Goal: Task Accomplishment & Management: Use online tool/utility

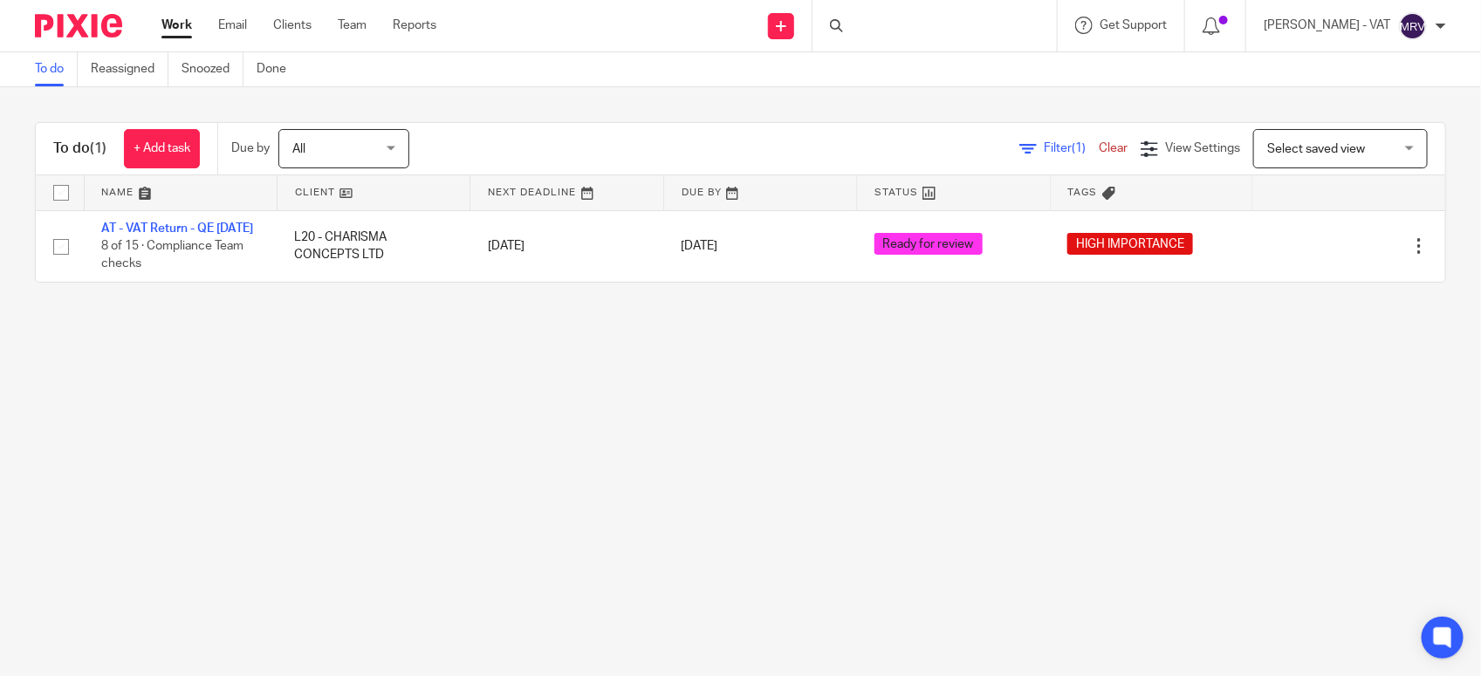
click at [365, 425] on main "To do Reassigned Snoozed Done To do (1) + Add task Due by All All Today Tomorro…" at bounding box center [740, 338] width 1481 height 676
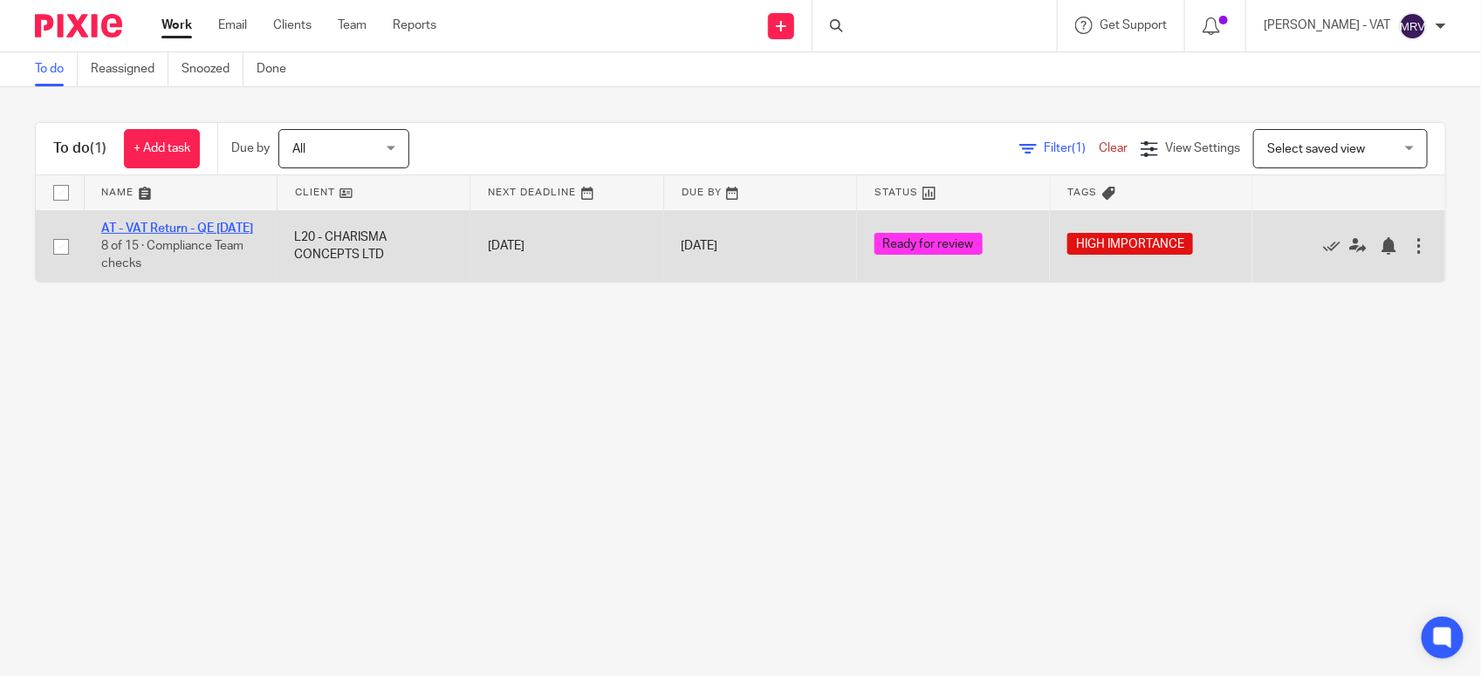
click at [164, 233] on link "AT - VAT Return - QE [DATE]" at bounding box center [177, 229] width 152 height 12
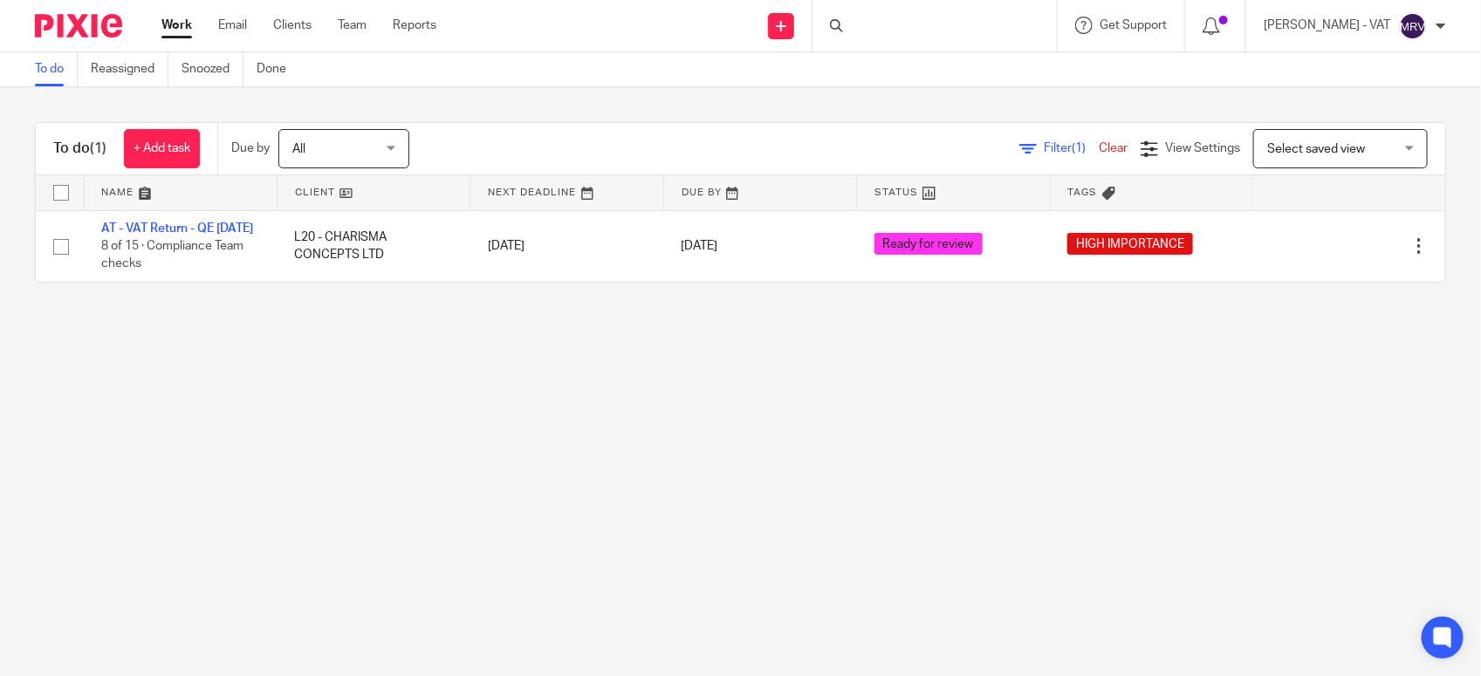
click at [347, 456] on main "To do Reassigned Snoozed Done To do (1) + Add task Due by All All Today Tomorro…" at bounding box center [740, 338] width 1481 height 676
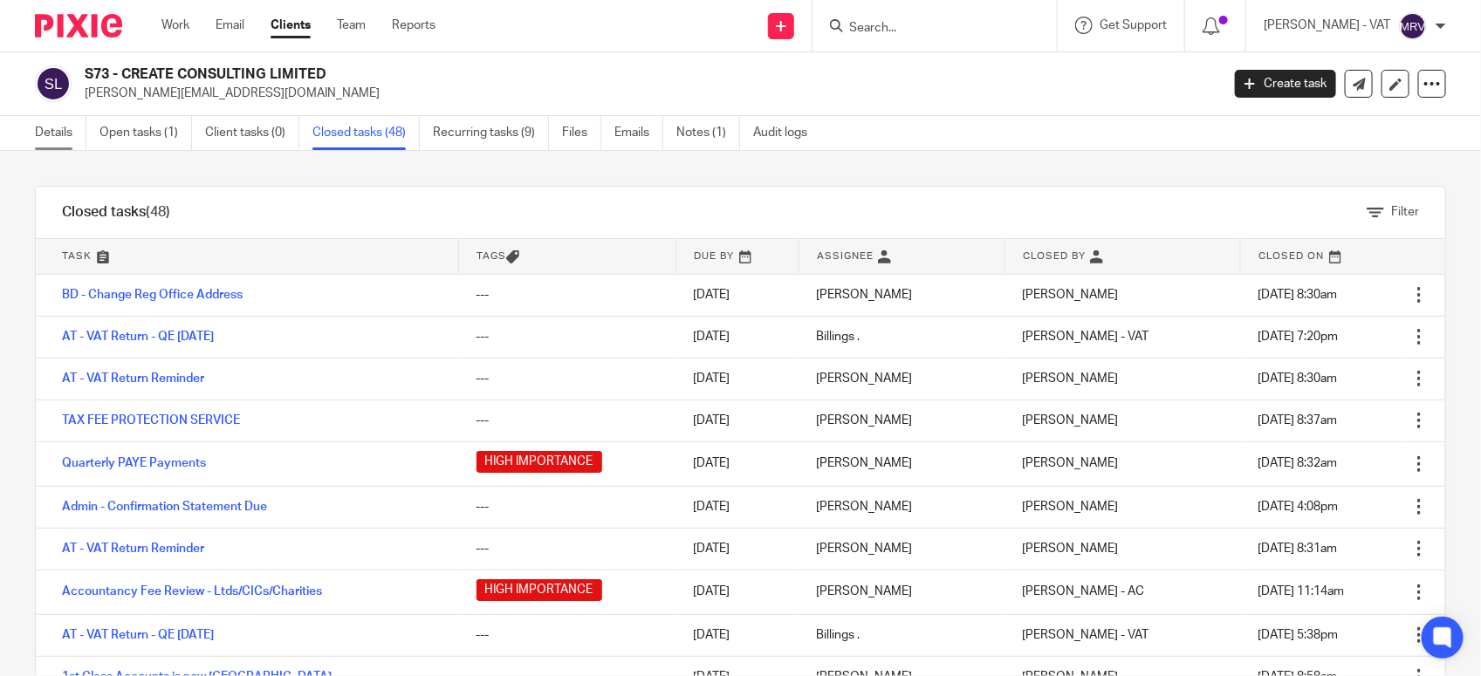
click at [52, 128] on link "Details" at bounding box center [60, 133] width 51 height 34
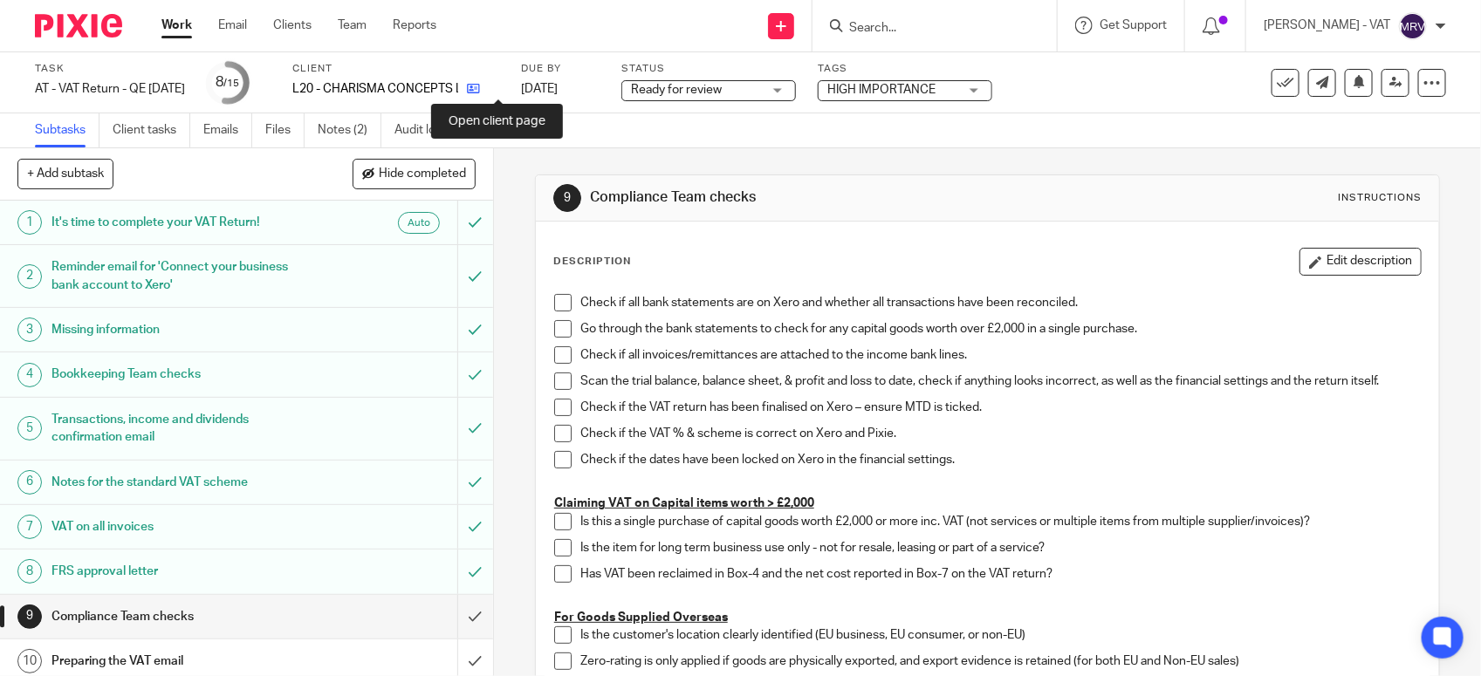
click at [480, 88] on icon at bounding box center [473, 88] width 13 height 13
click at [554, 308] on span at bounding box center [562, 302] width 17 height 17
click at [554, 330] on span at bounding box center [562, 328] width 17 height 17
click at [554, 362] on span at bounding box center [562, 354] width 17 height 17
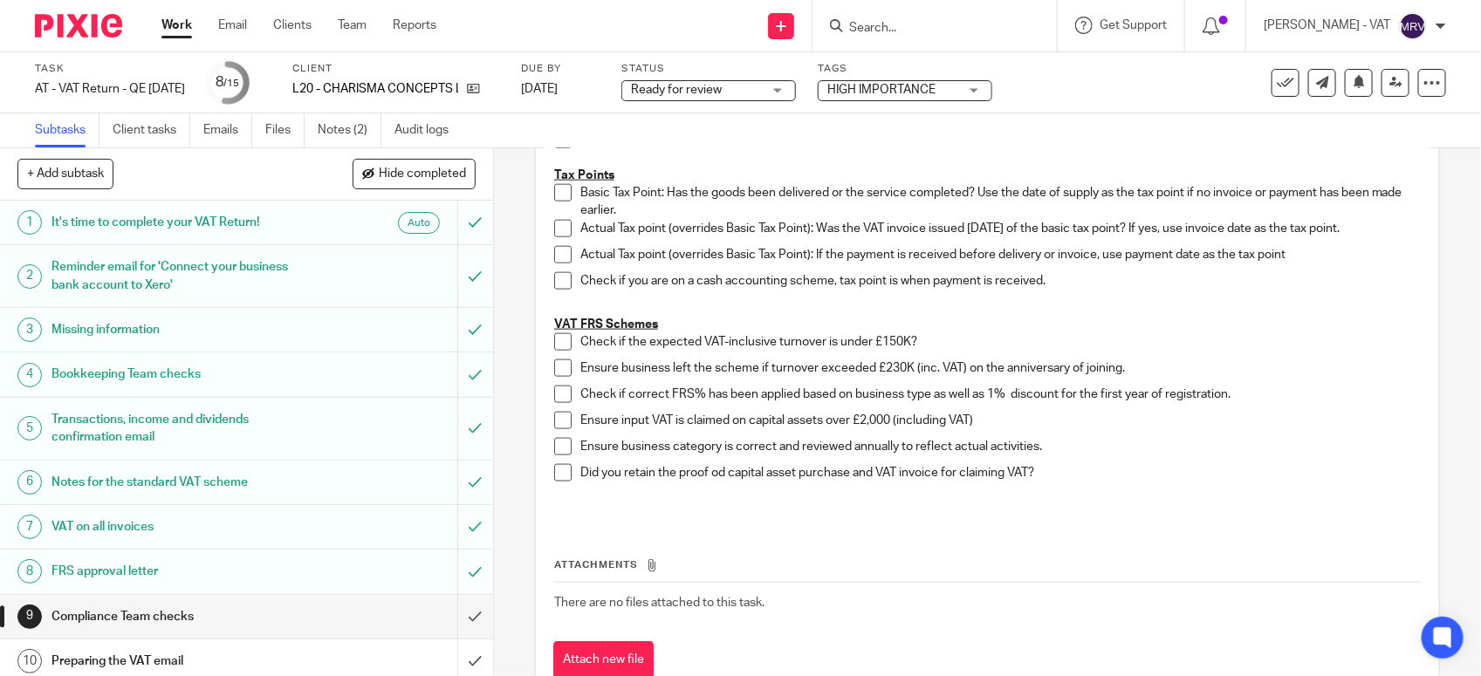
scroll to position [982, 0]
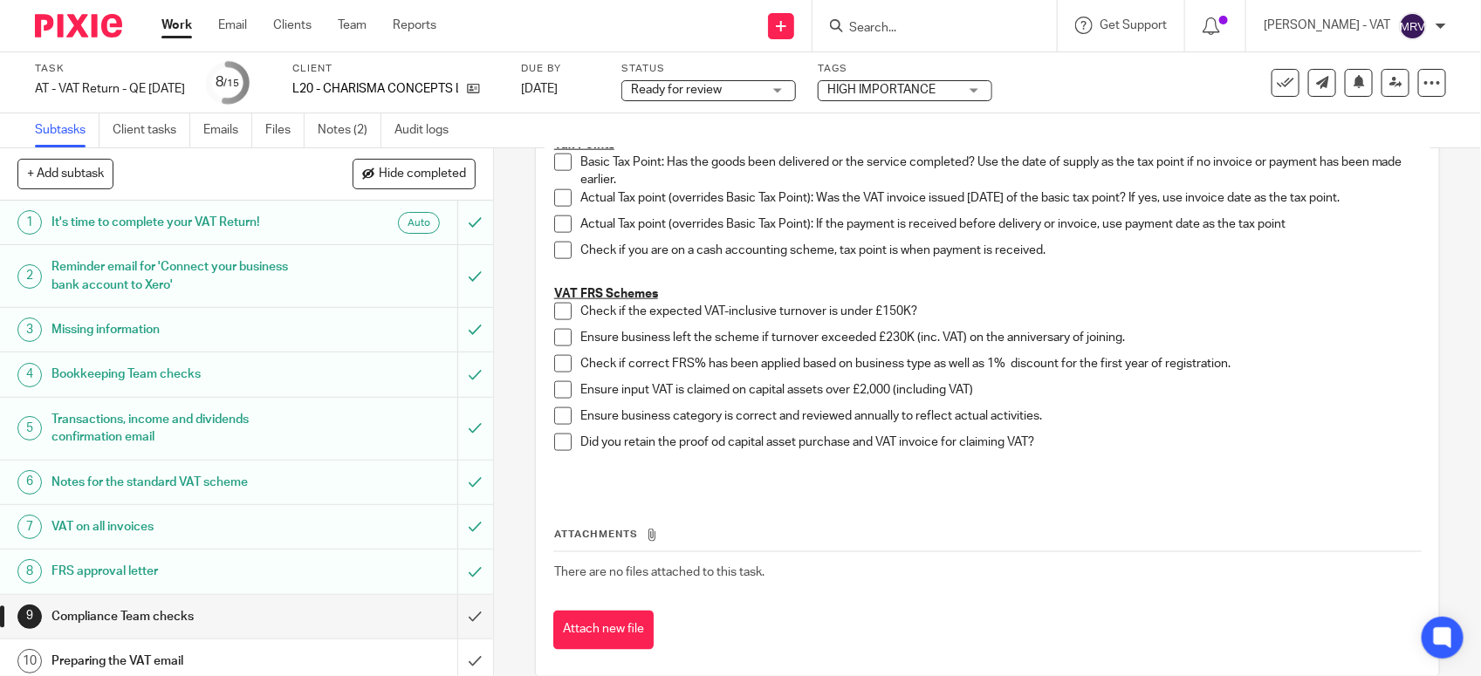
click at [554, 312] on span at bounding box center [562, 311] width 17 height 17
click at [559, 342] on span at bounding box center [562, 337] width 17 height 17
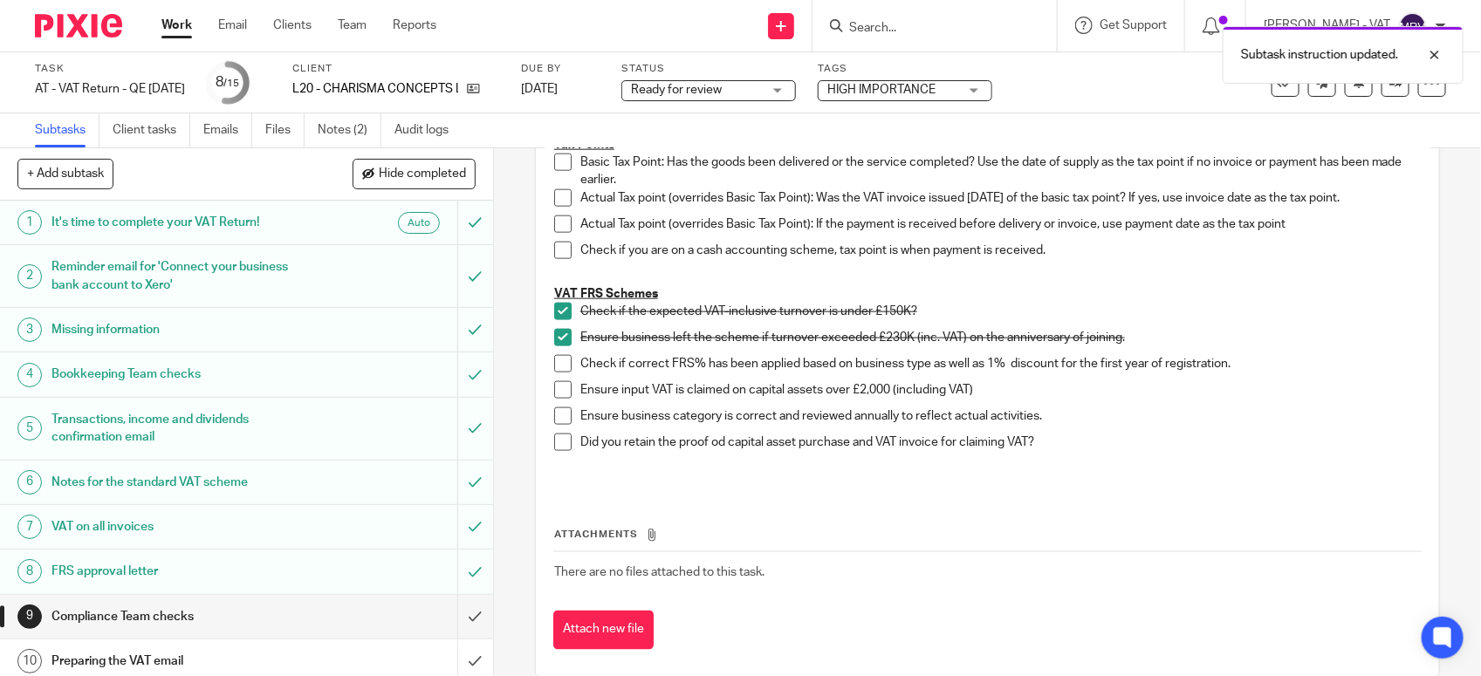
click at [554, 373] on span at bounding box center [562, 363] width 17 height 17
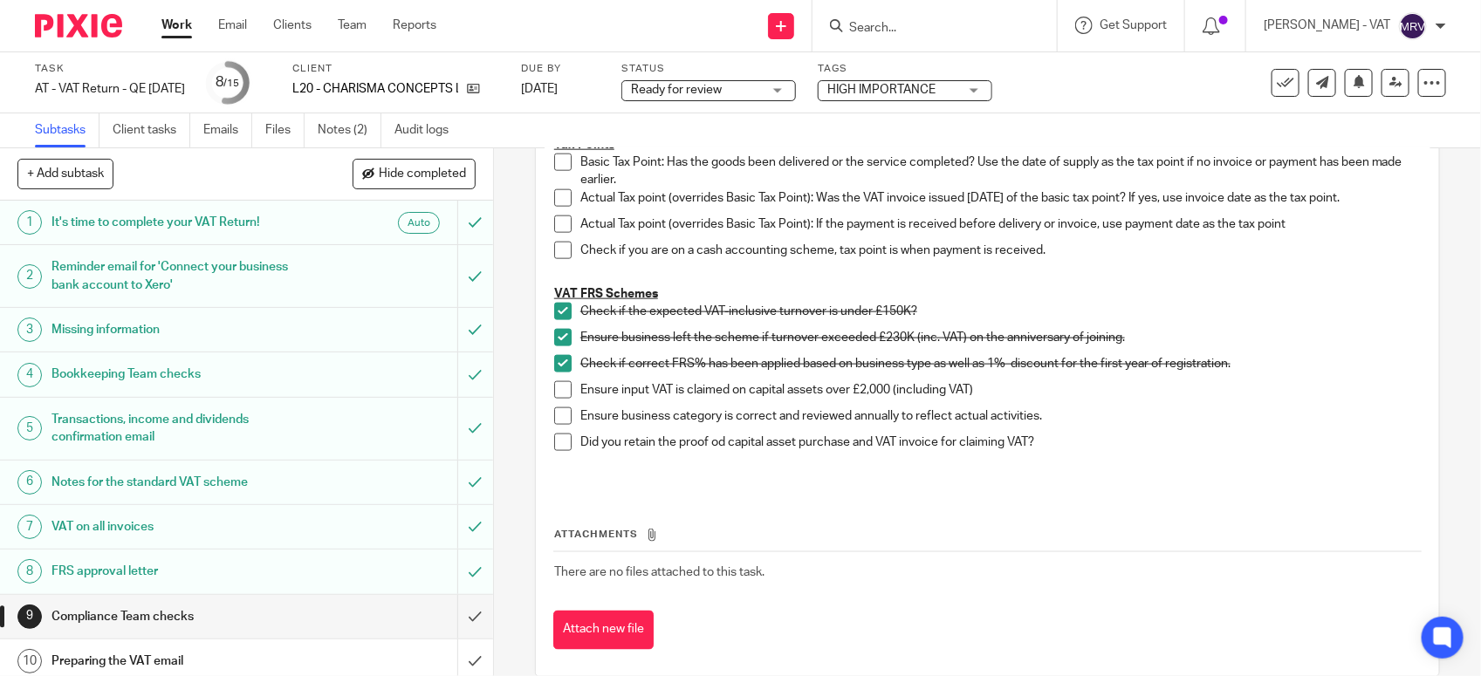
click at [561, 415] on span at bounding box center [562, 416] width 17 height 17
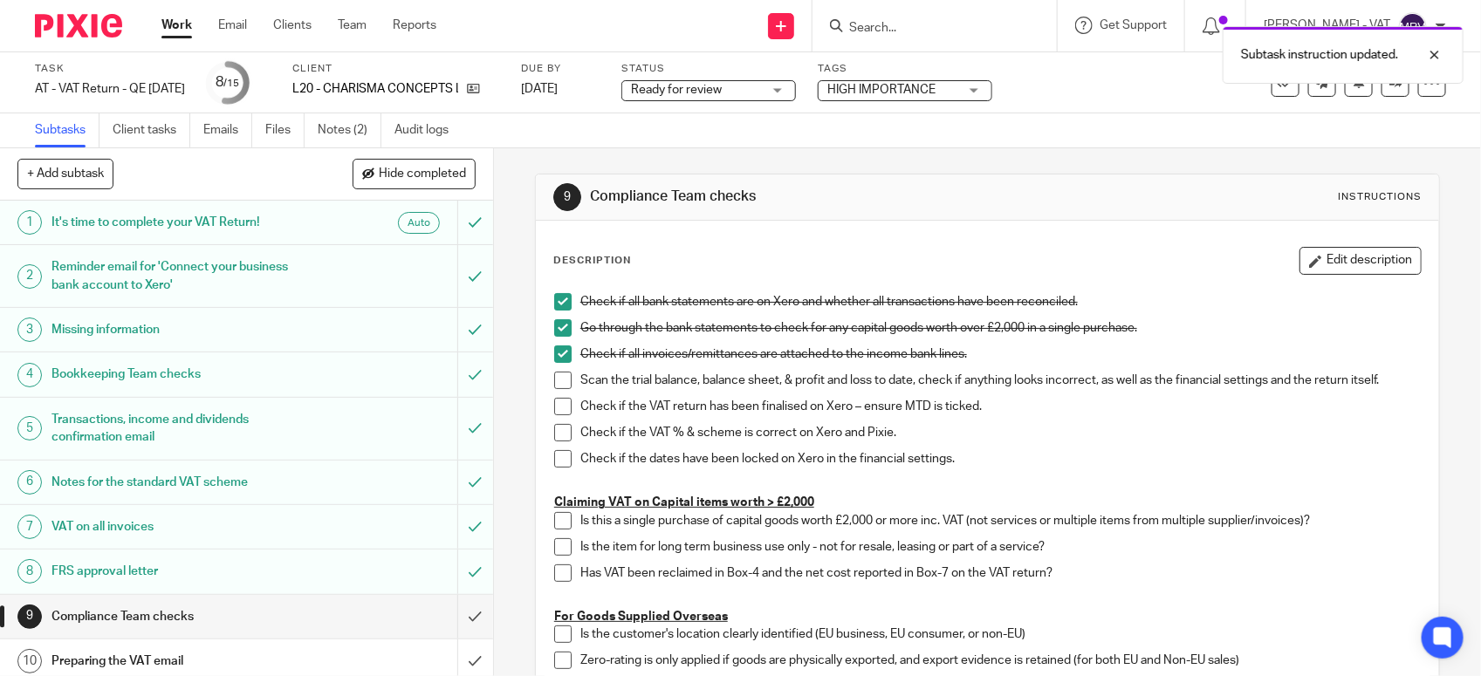
scroll to position [0, 0]
click at [556, 382] on span at bounding box center [562, 381] width 17 height 17
click at [557, 406] on span at bounding box center [562, 407] width 17 height 17
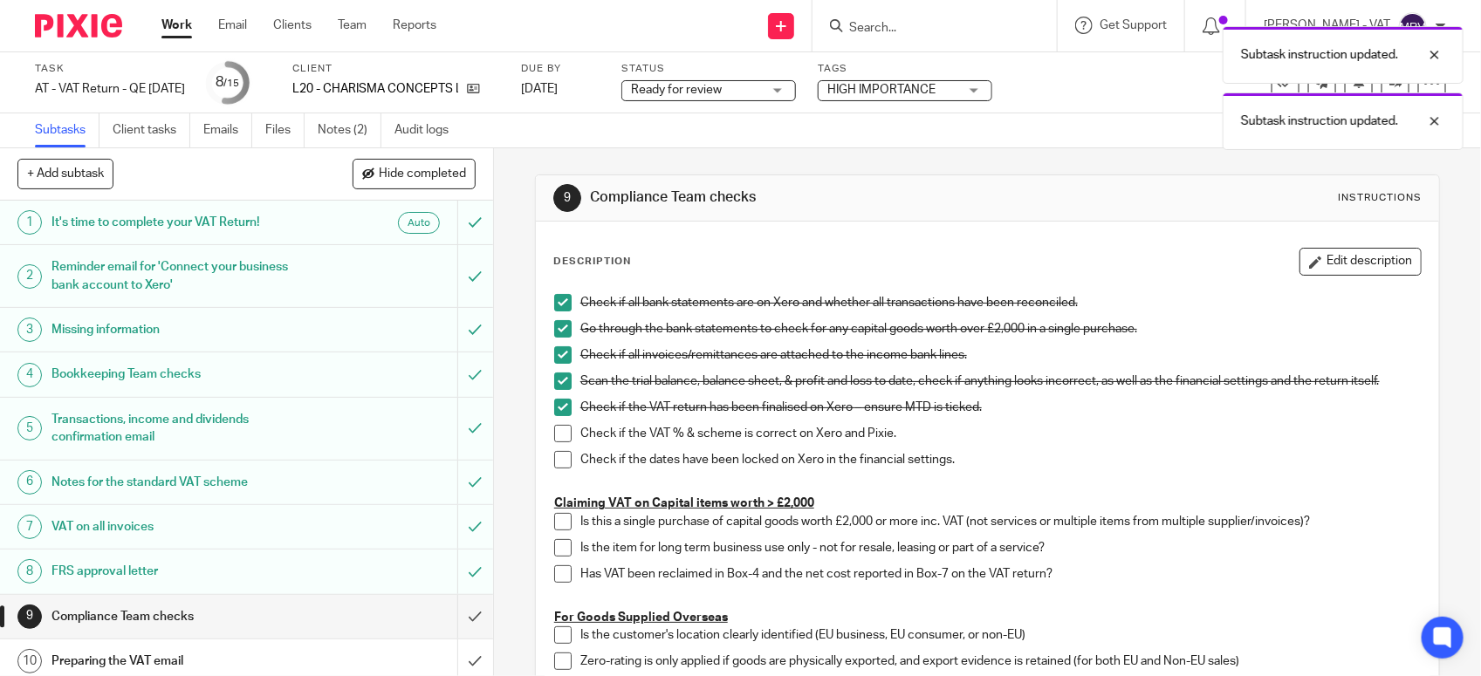
click at [554, 428] on span at bounding box center [562, 433] width 17 height 17
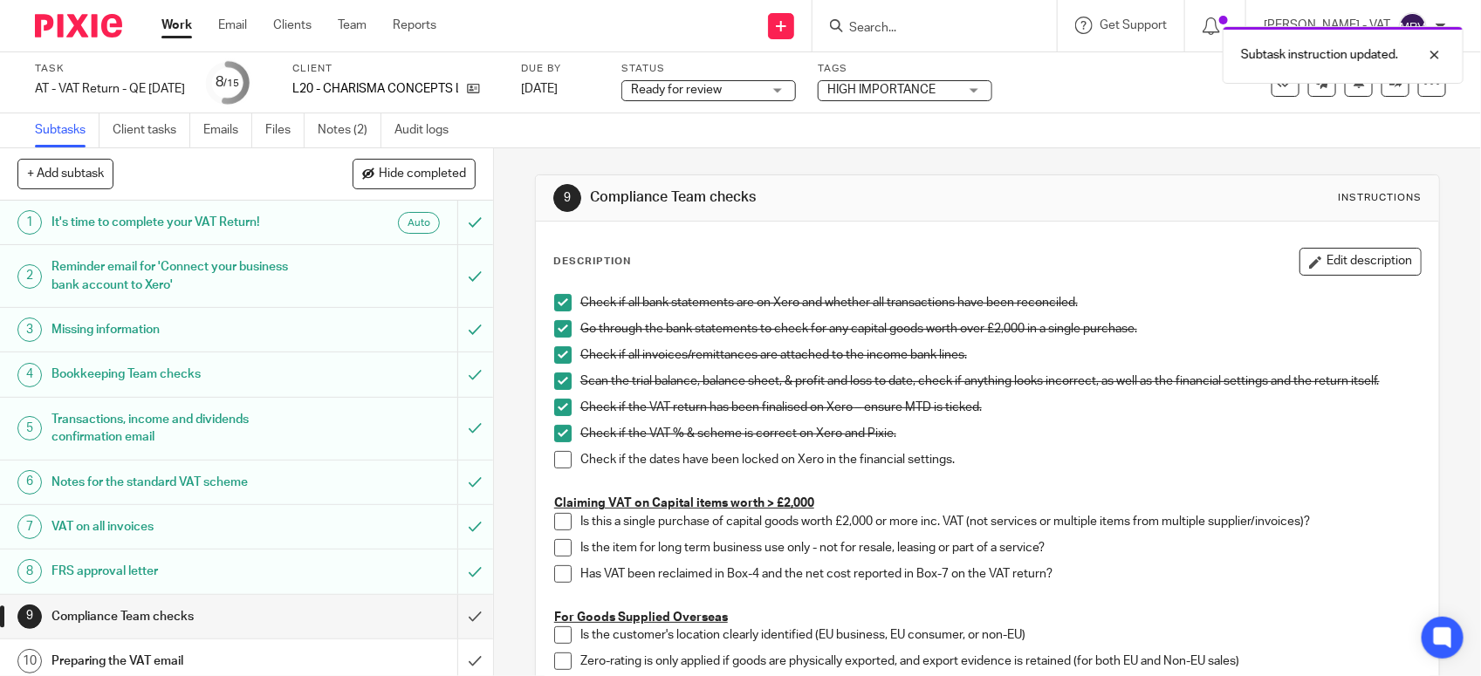
click at [559, 470] on li "Check if the dates have been locked on Xero in the financial settings." at bounding box center [987, 464] width 867 height 26
click at [559, 468] on span at bounding box center [562, 459] width 17 height 17
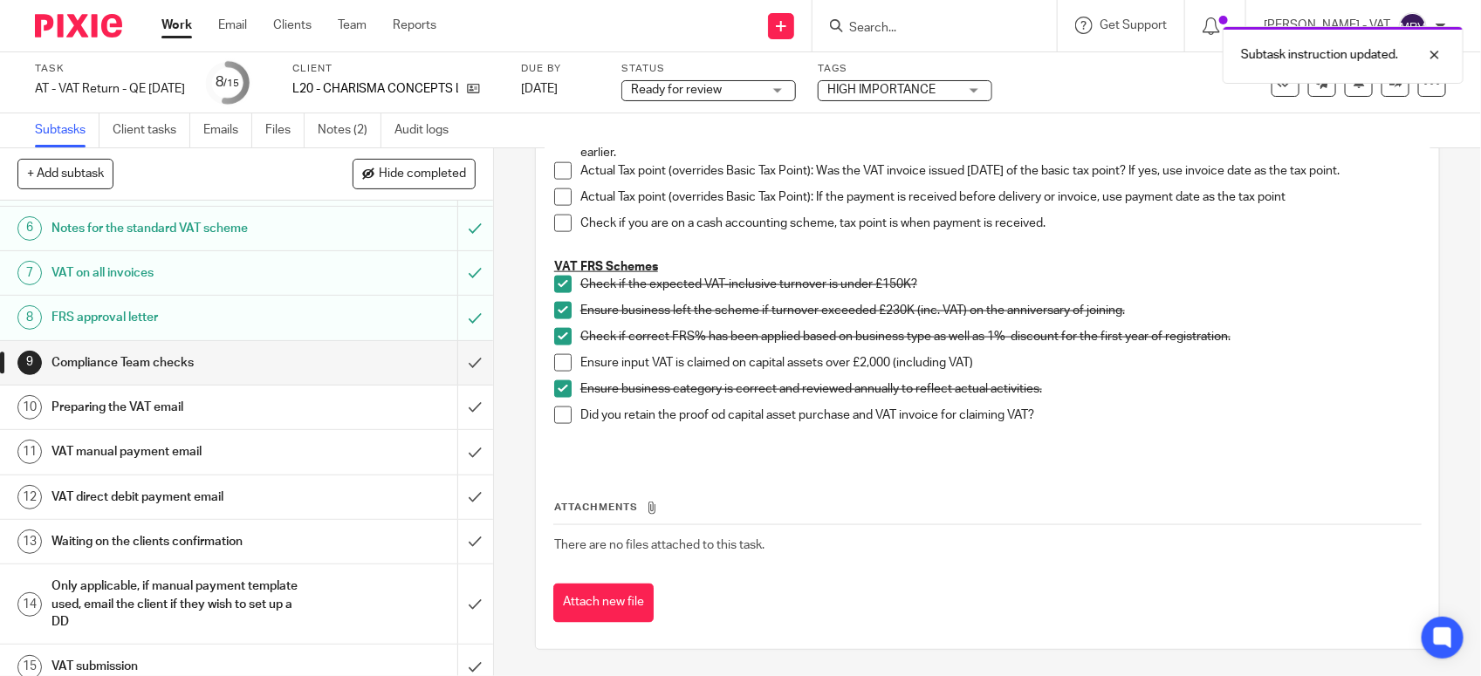
scroll to position [271, 0]
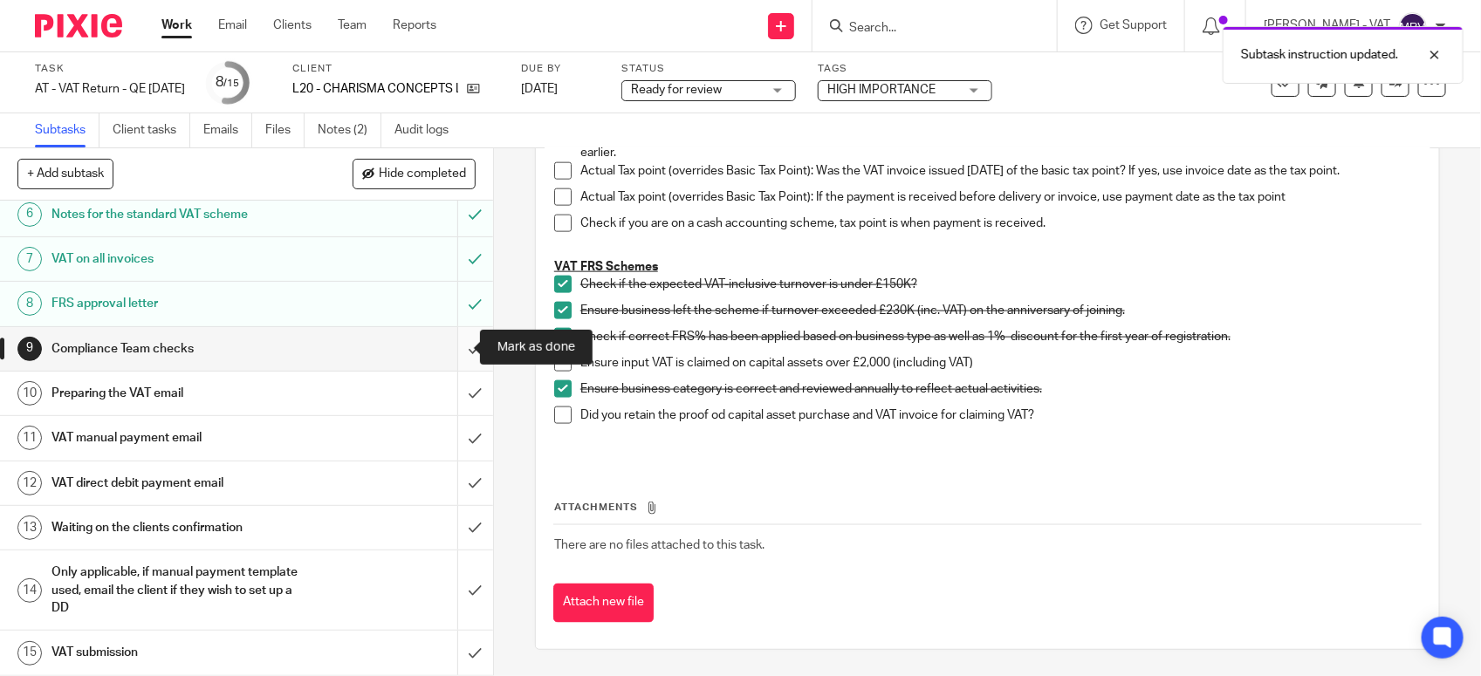
click at [448, 352] on input "submit" at bounding box center [246, 349] width 493 height 44
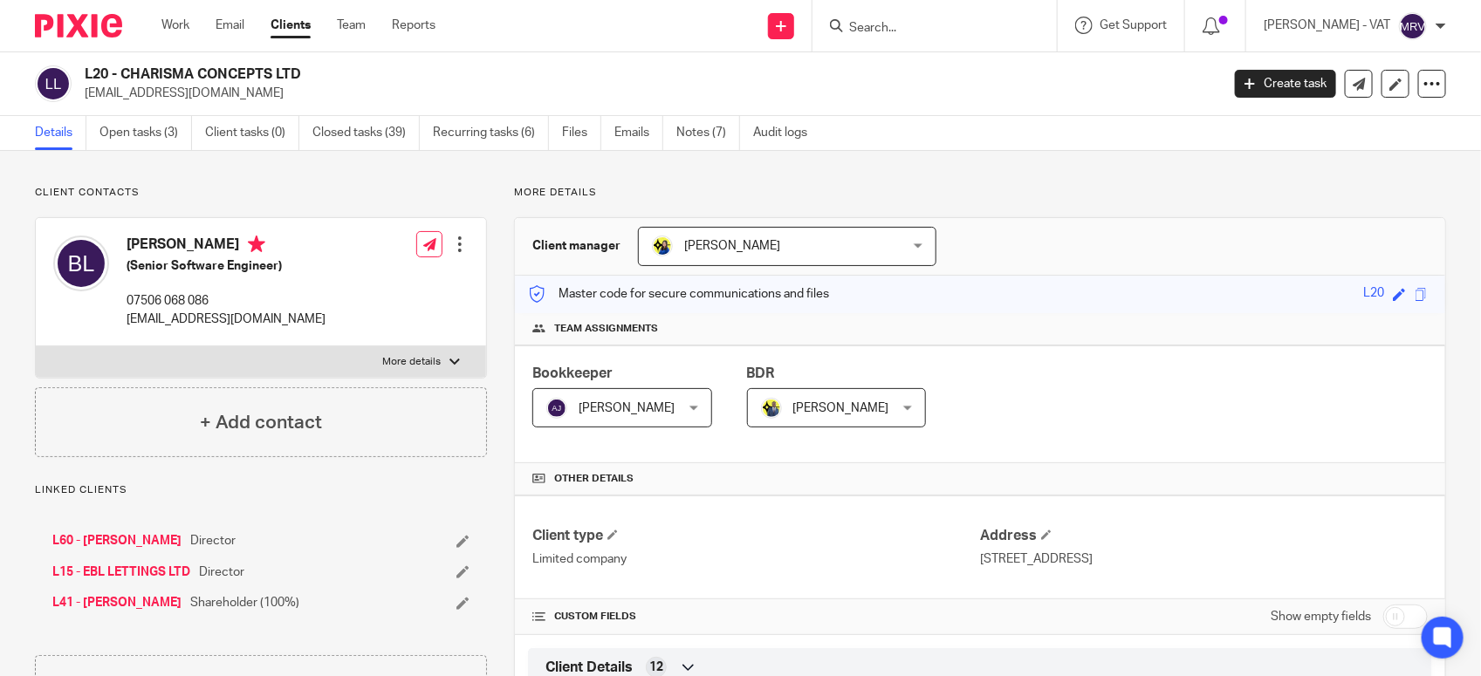
drag, startPoint x: 122, startPoint y: 72, endPoint x: 308, endPoint y: 81, distance: 186.1
click at [308, 81] on h2 "L20 - CHARISMA CONCEPTS LTD" at bounding box center [534, 74] width 899 height 18
copy h2 "CHARISMA CONCEPTS LTD"
click at [1079, 240] on div "Client manager Bobo Lee Bobo Lee Abhay Jayswal Akhil Siby - Billings Anjali Gam…" at bounding box center [980, 247] width 930 height 58
drag, startPoint x: 124, startPoint y: 67, endPoint x: 294, endPoint y: 61, distance: 170.3
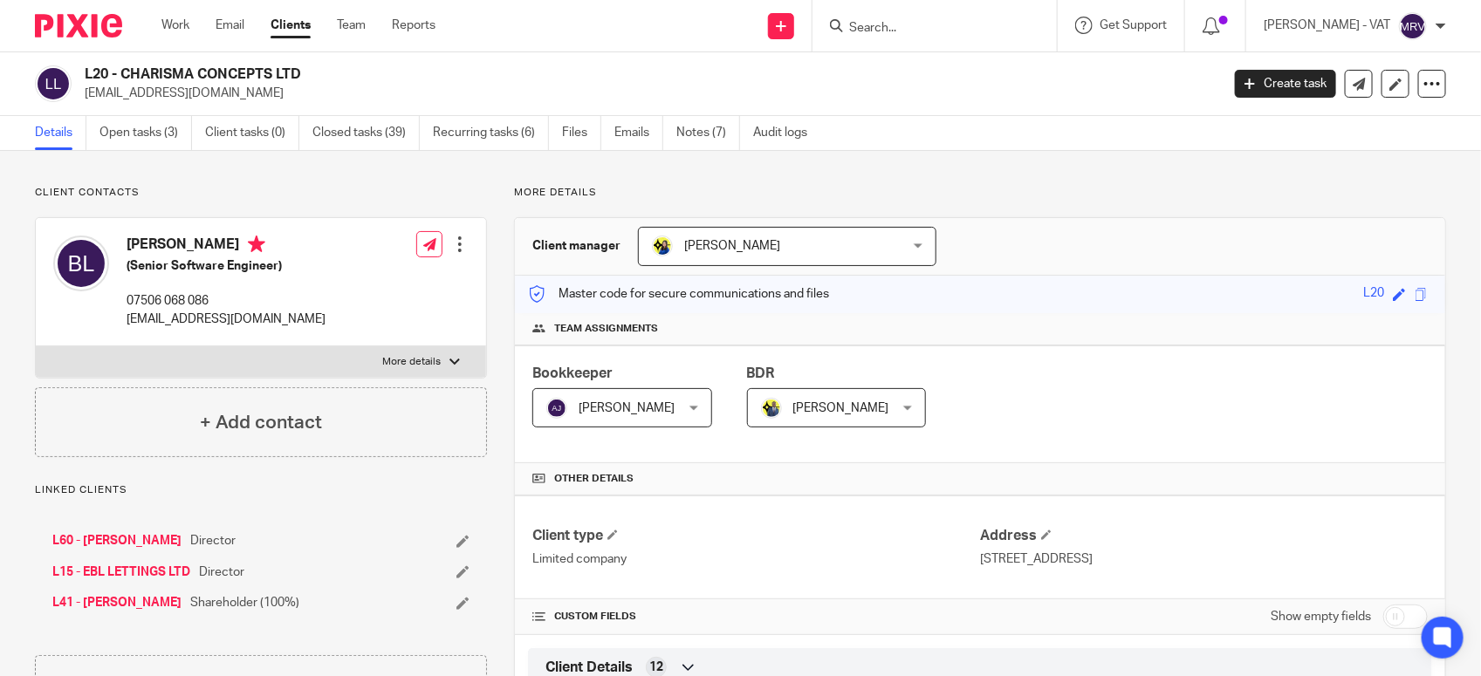
click at [294, 61] on div "L20 - CHARISMA CONCEPTS LTD benlamp@icloud.com Create task Update from Companie…" at bounding box center [740, 84] width 1481 height 64
click at [310, 76] on h2 "L20 - CHARISMA CONCEPTS LTD" at bounding box center [534, 74] width 899 height 18
copy h2 "CHARISMA CONCEPTS LTD"
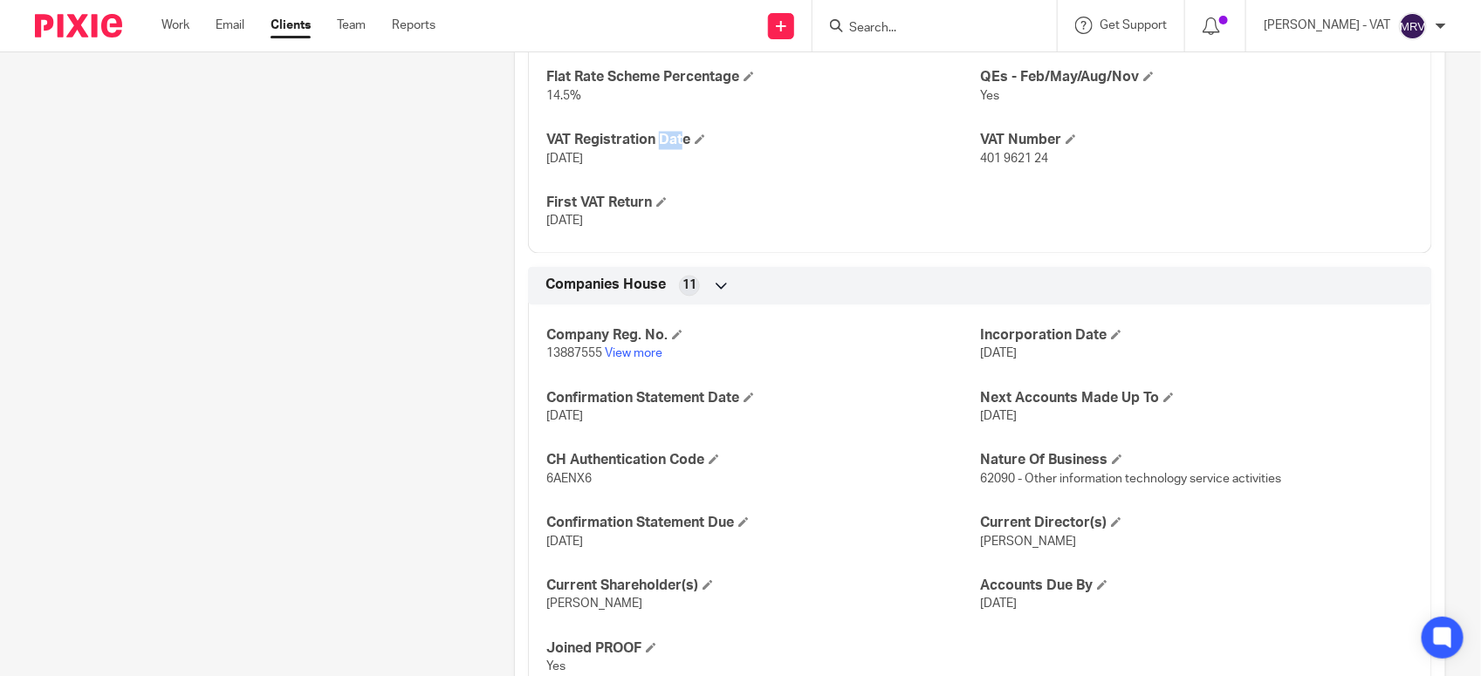
scroll to position [1418, 0]
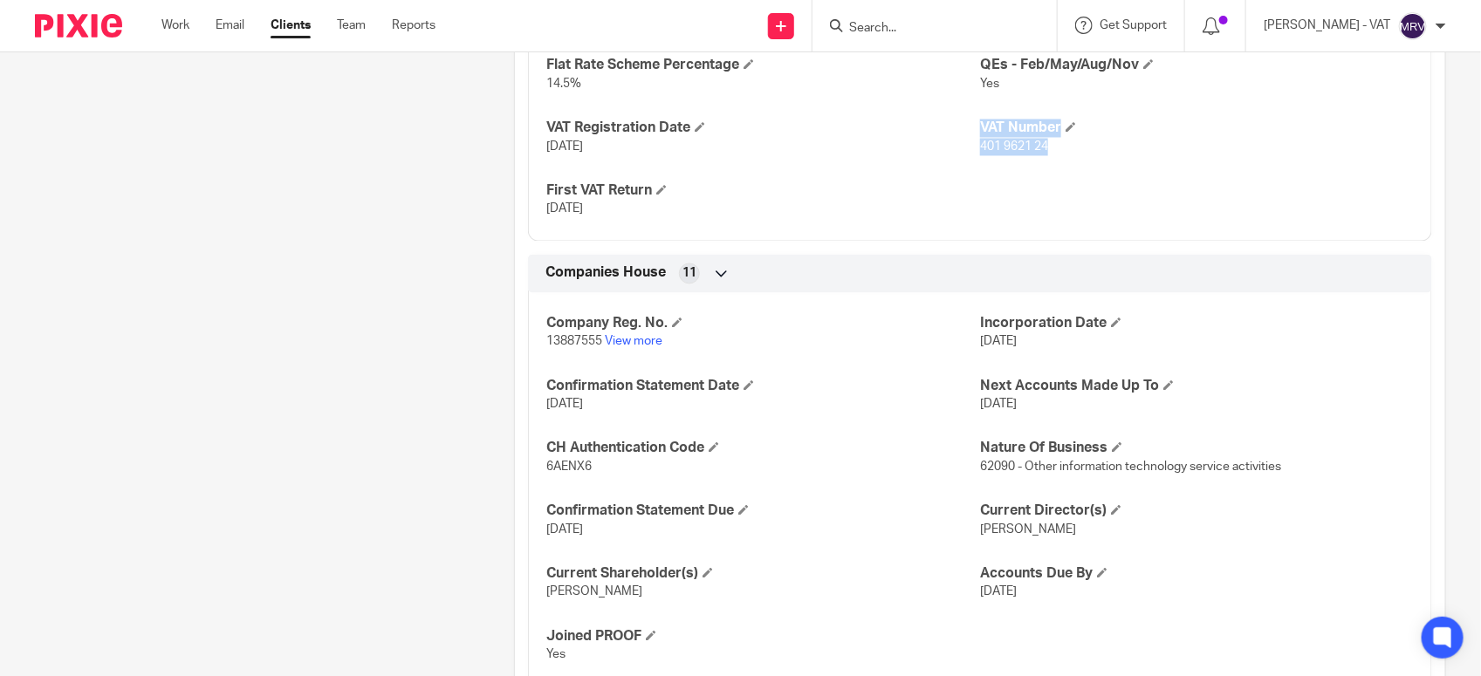
drag, startPoint x: 967, startPoint y: 145, endPoint x: 1052, endPoint y: 148, distance: 85.6
click at [1052, 148] on div "CT UTR 48270 26730 CIS Registered 0 Flat Rate Scheme Percentage 14.5% QEs - Feb…" at bounding box center [980, 101] width 904 height 282
drag, startPoint x: 1052, startPoint y: 148, endPoint x: 971, endPoint y: 153, distance: 81.3
click at [980, 153] on span "401 9621 24" at bounding box center [1014, 147] width 68 height 12
drag, startPoint x: 970, startPoint y: 153, endPoint x: 1045, endPoint y: 149, distance: 74.3
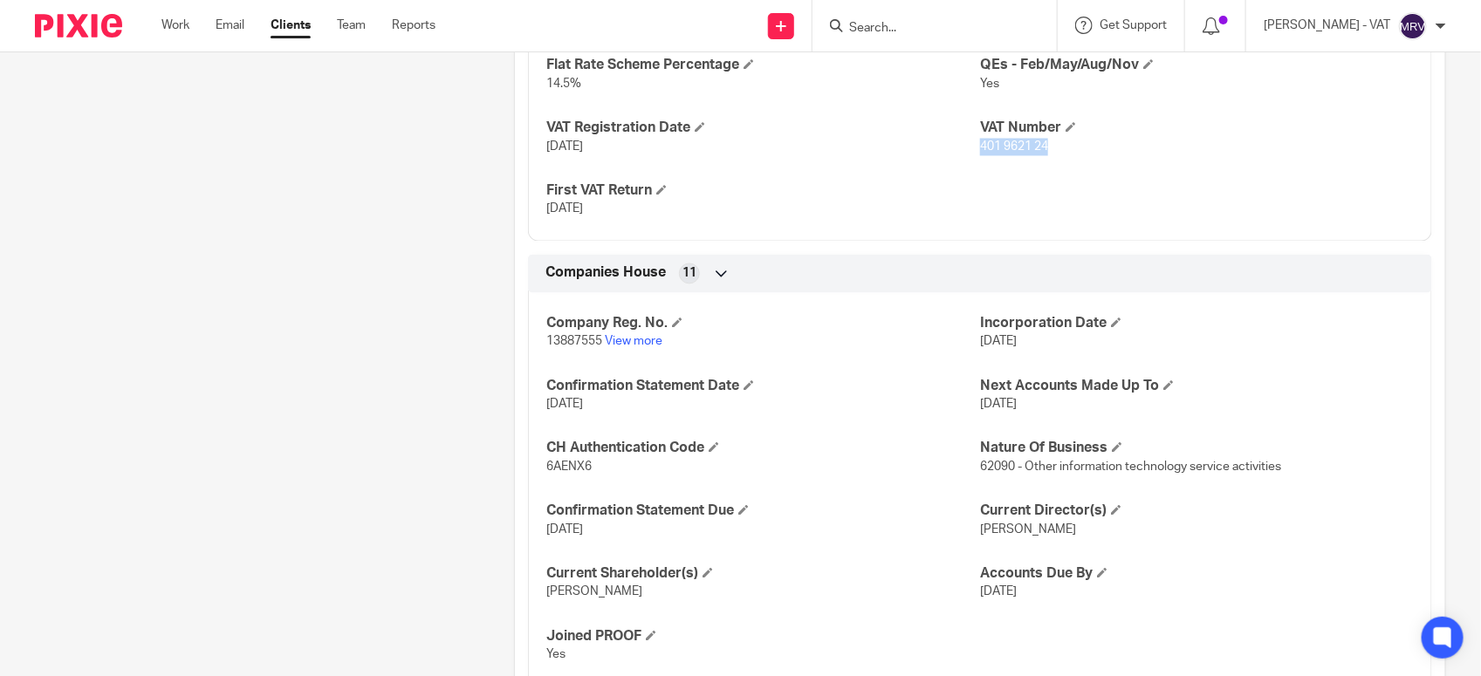
click at [1045, 149] on p "401 9621 24" at bounding box center [1197, 147] width 434 height 17
copy span "401 9621 24"
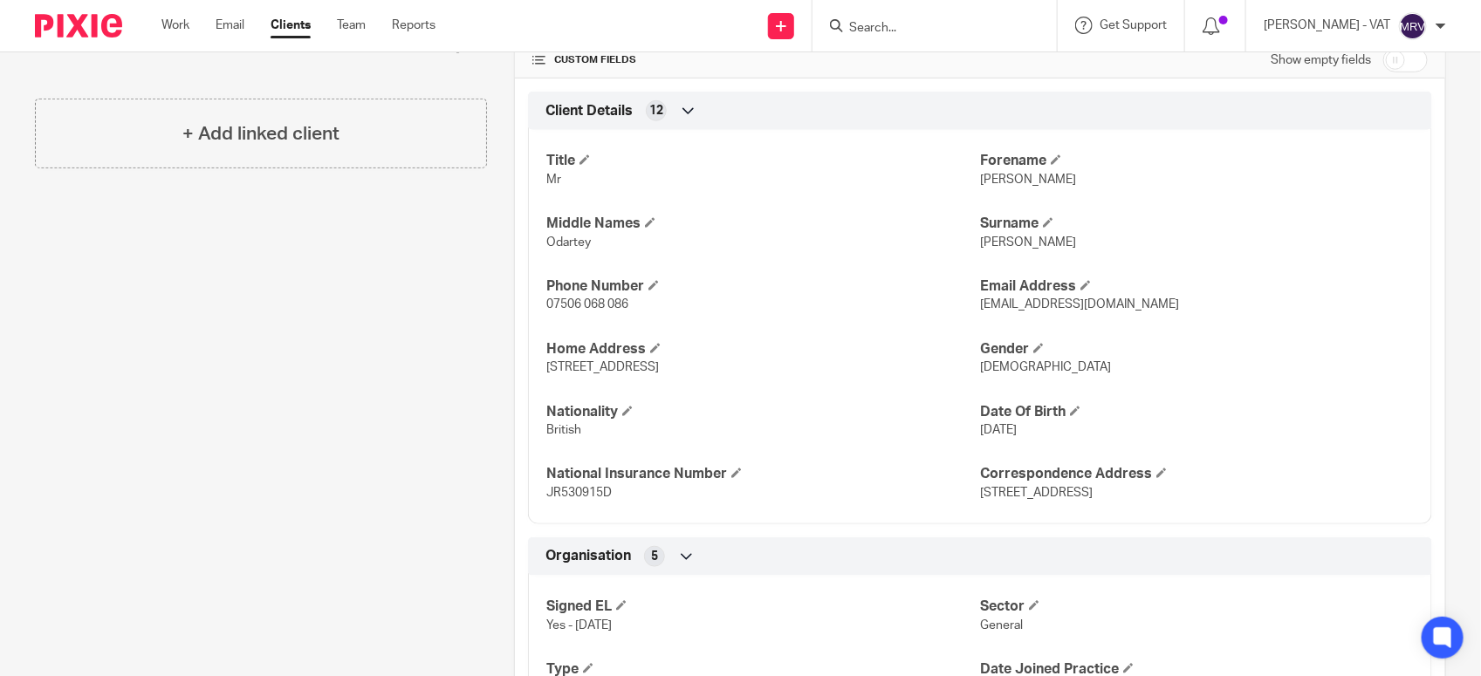
scroll to position [545, 0]
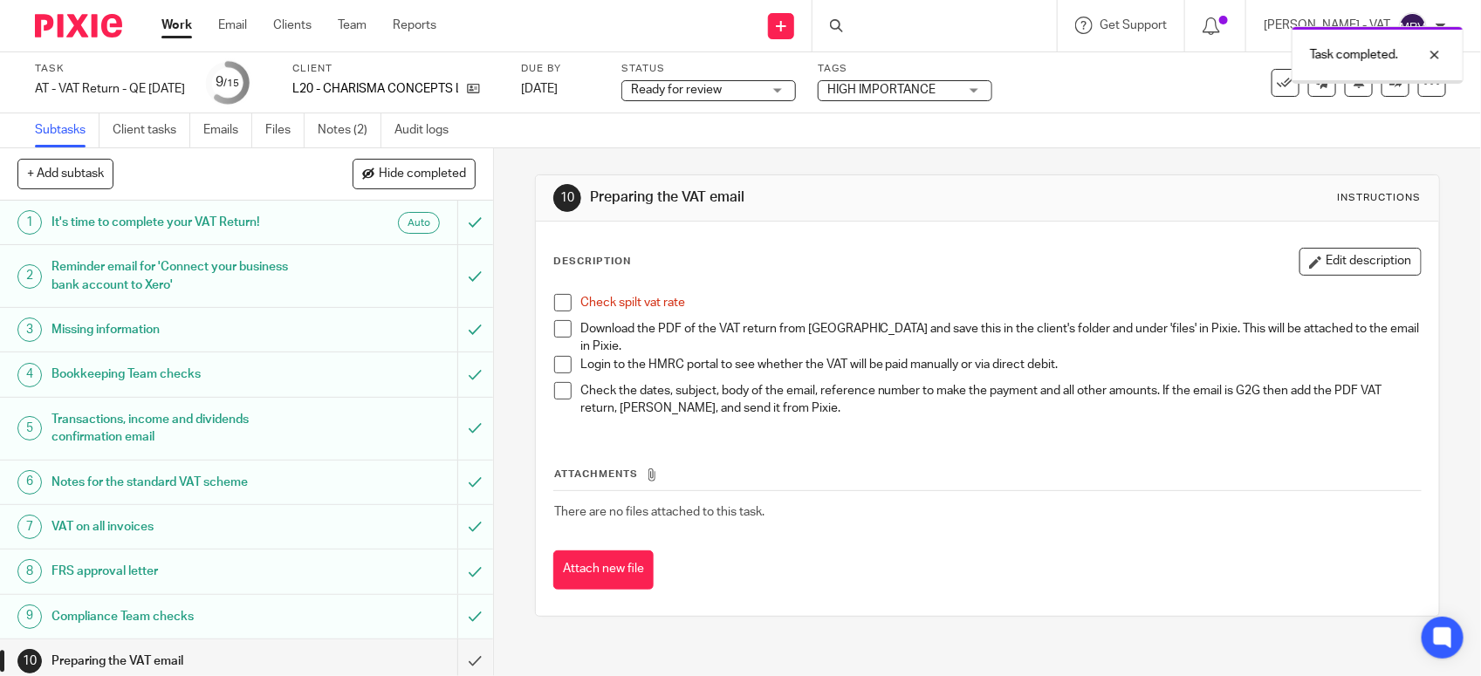
scroll to position [271, 0]
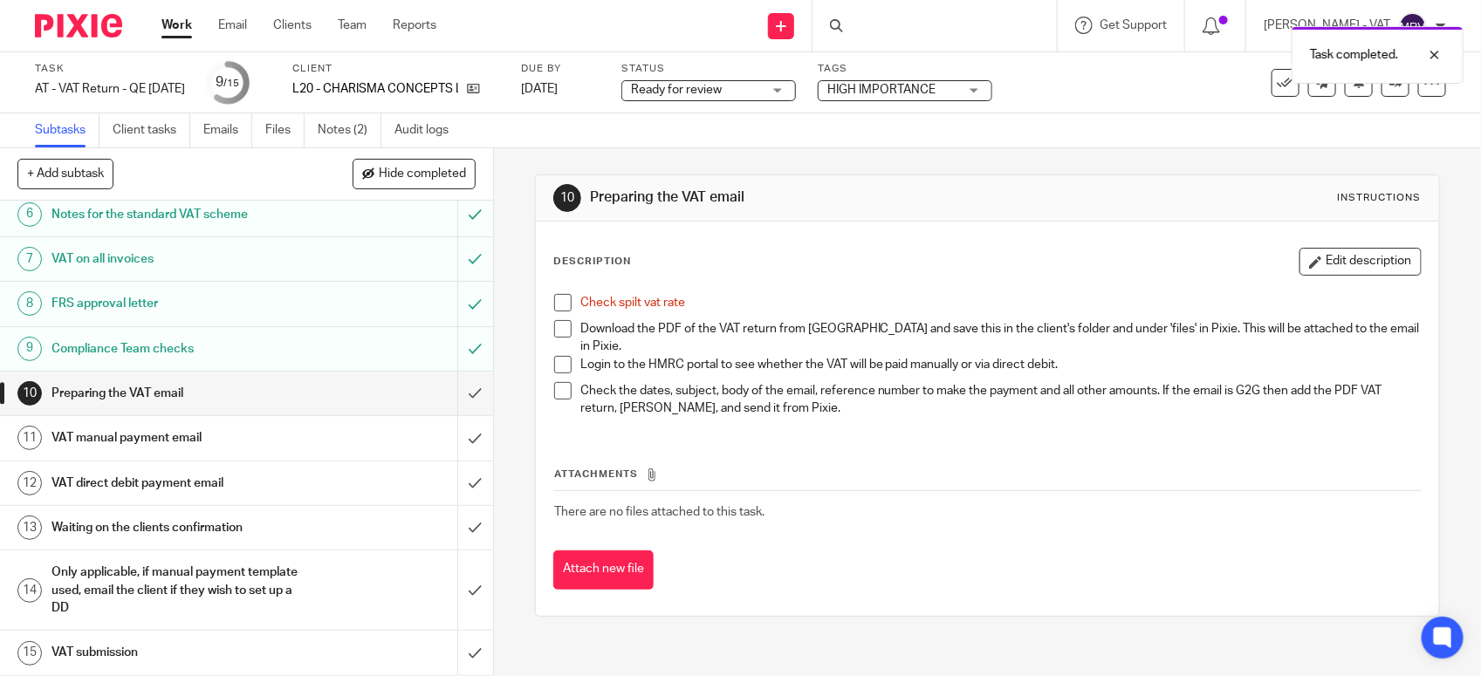
click at [554, 297] on span at bounding box center [562, 302] width 17 height 17
click at [285, 127] on link "Files" at bounding box center [284, 130] width 39 height 34
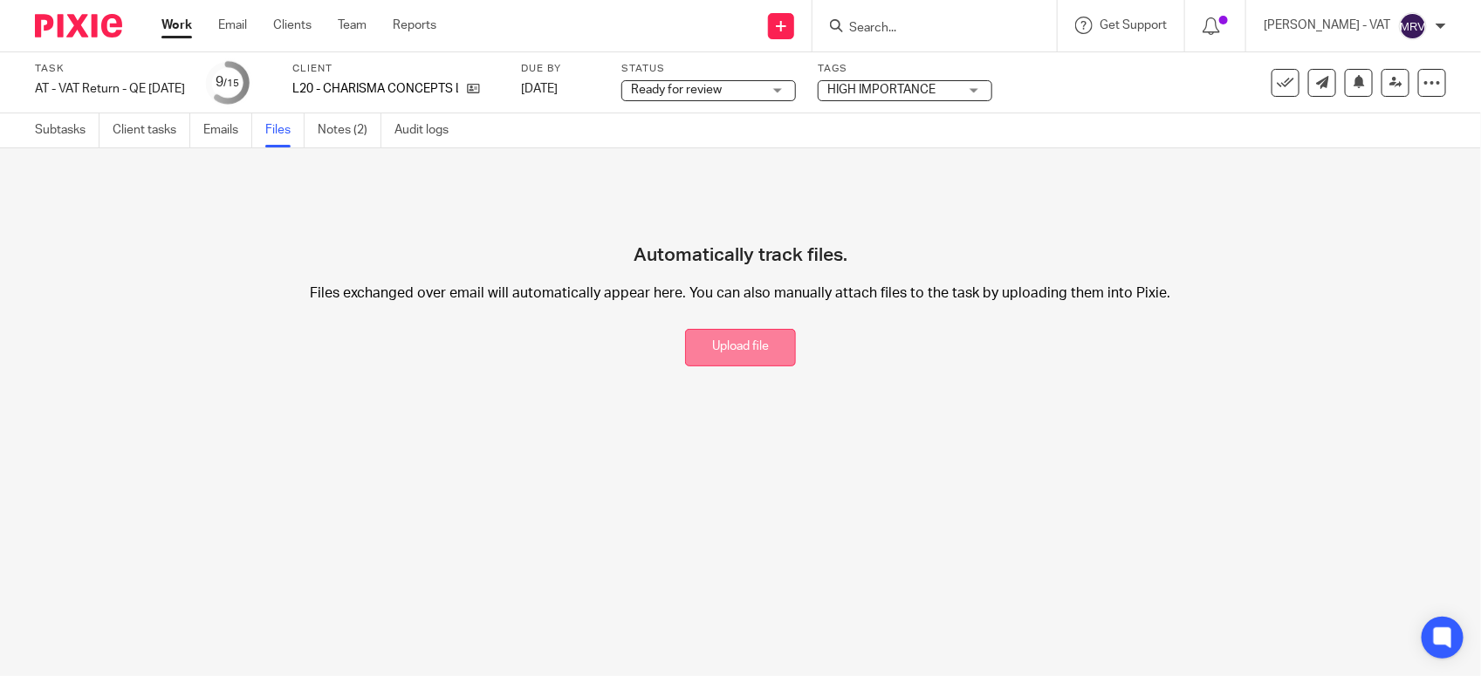
click at [708, 345] on button "Upload file" at bounding box center [740, 348] width 111 height 38
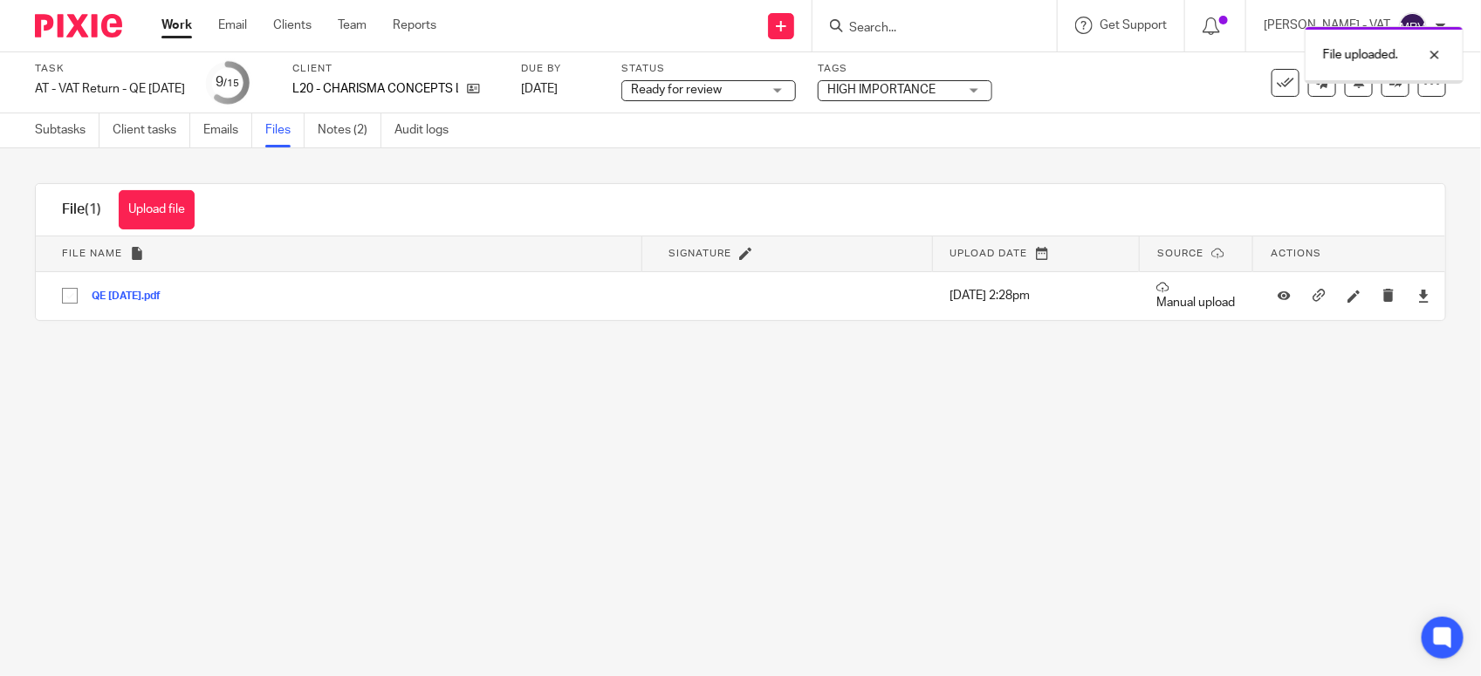
click at [840, 569] on main "Task AT - VAT Return - QE 31-08-2025 Save AT - VAT Return - QE 31-08-2025 9 /15…" at bounding box center [740, 338] width 1481 height 676
click at [80, 137] on link "Subtasks" at bounding box center [67, 130] width 65 height 34
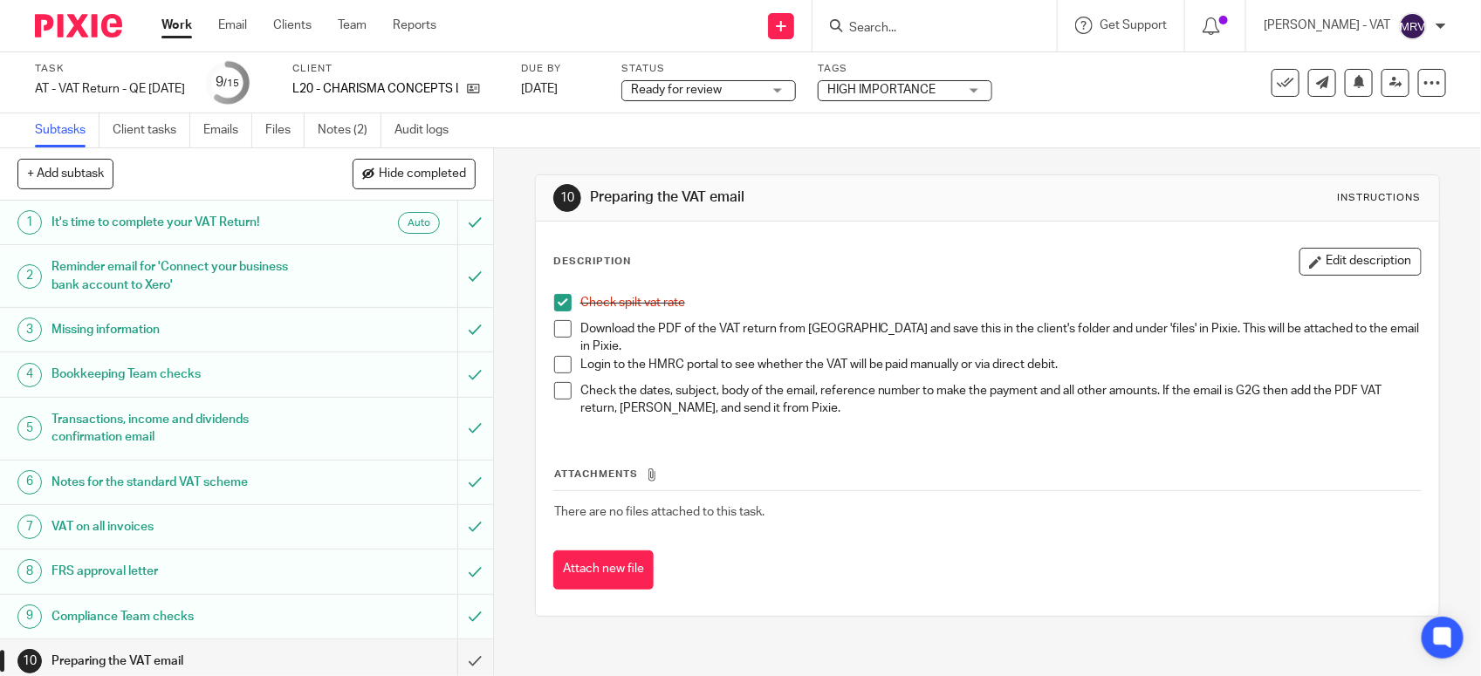
click at [561, 330] on span at bounding box center [562, 328] width 17 height 17
click at [1315, 258] on button "Edit description" at bounding box center [1360, 262] width 122 height 28
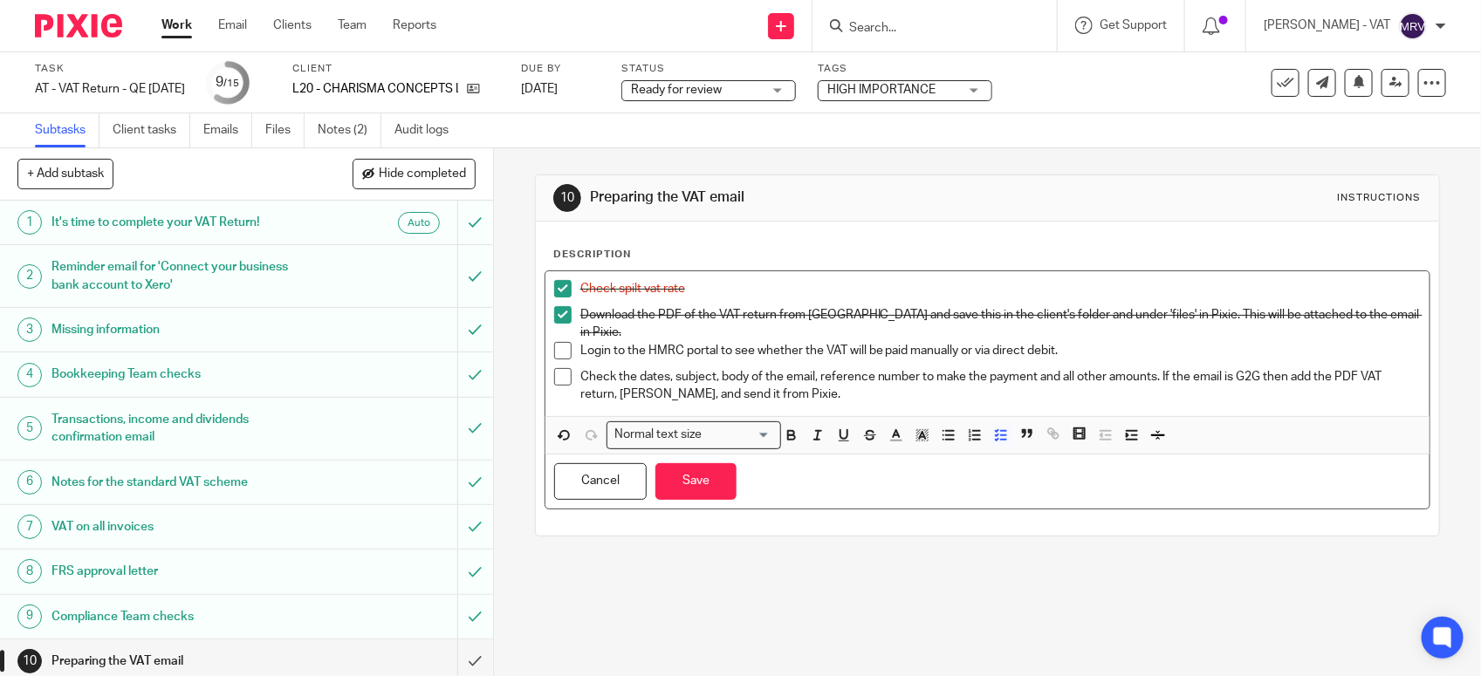
click at [954, 342] on p "Login to the HMRC portal to see whether the VAT will be paid manually or via di…" at bounding box center [1000, 350] width 840 height 17
click at [711, 474] on button "Save" at bounding box center [695, 482] width 81 height 38
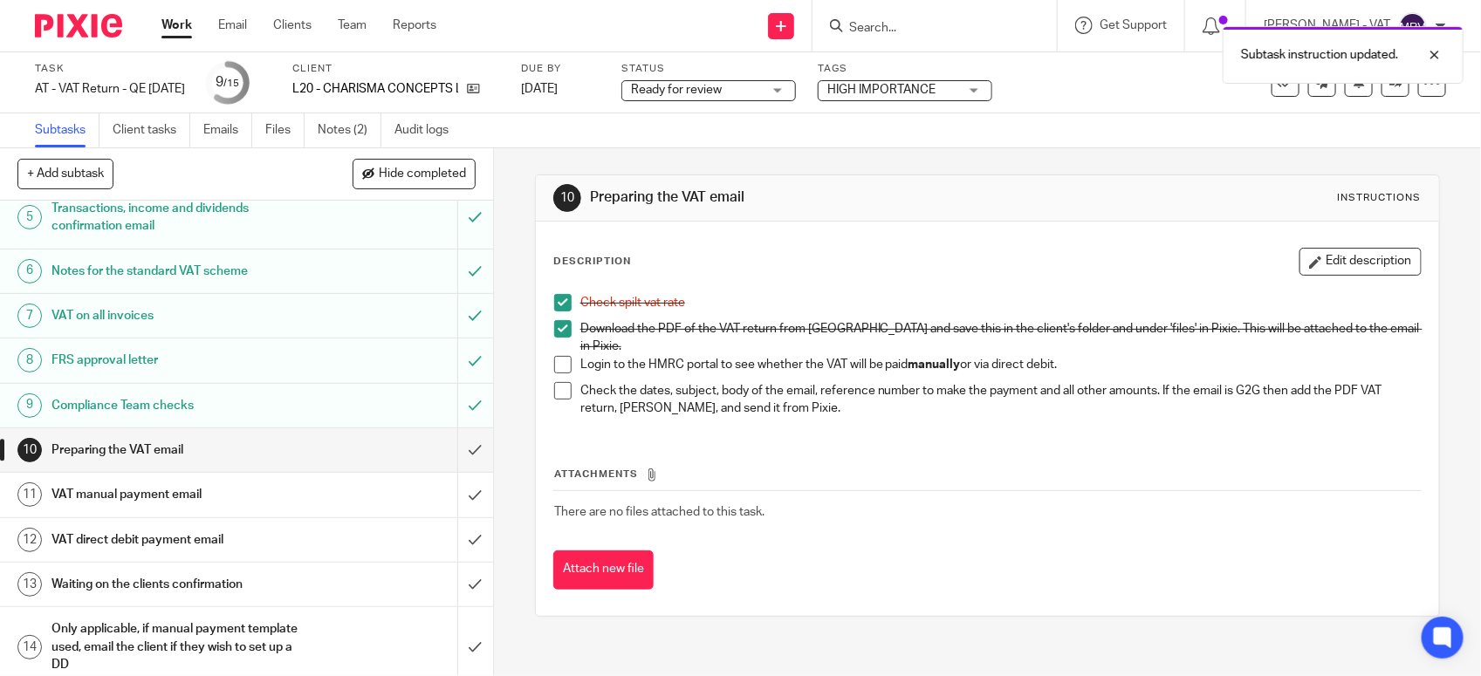
scroll to position [271, 0]
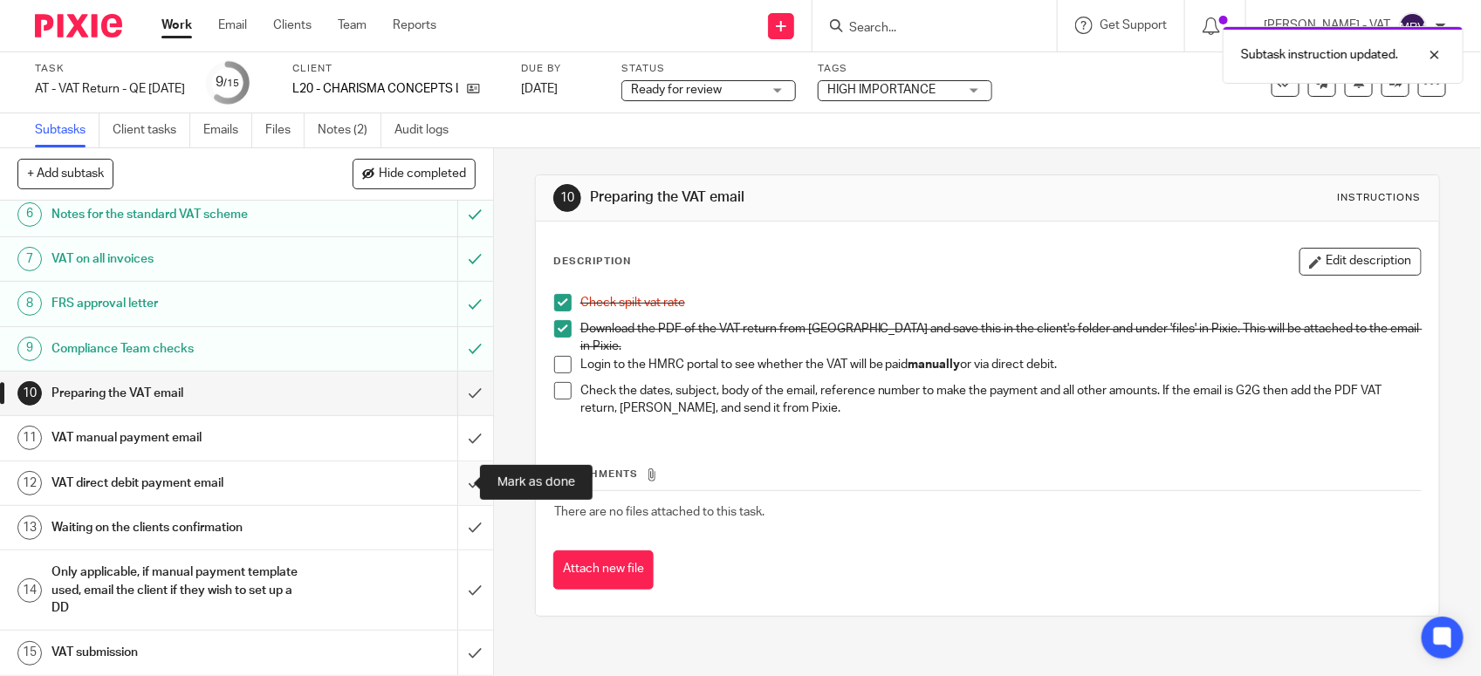
click at [463, 483] on input "submit" at bounding box center [246, 484] width 493 height 44
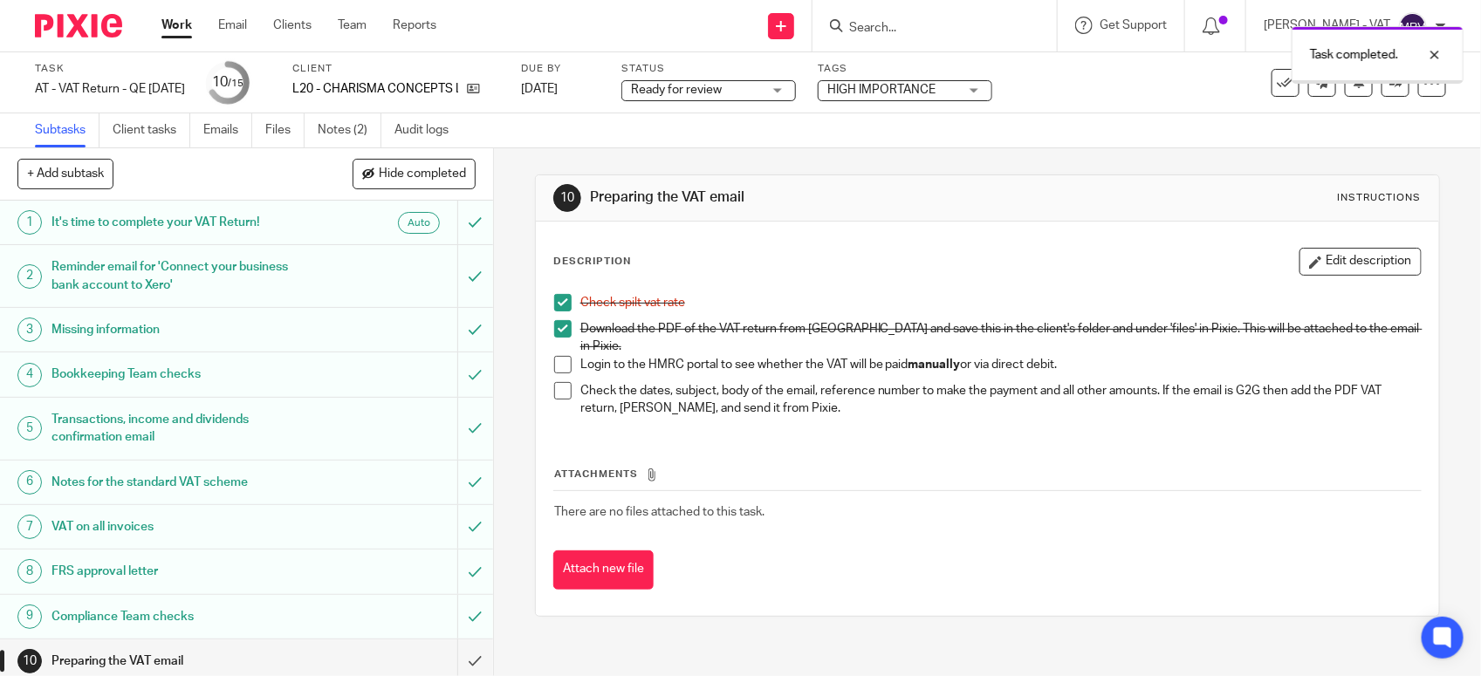
scroll to position [218, 0]
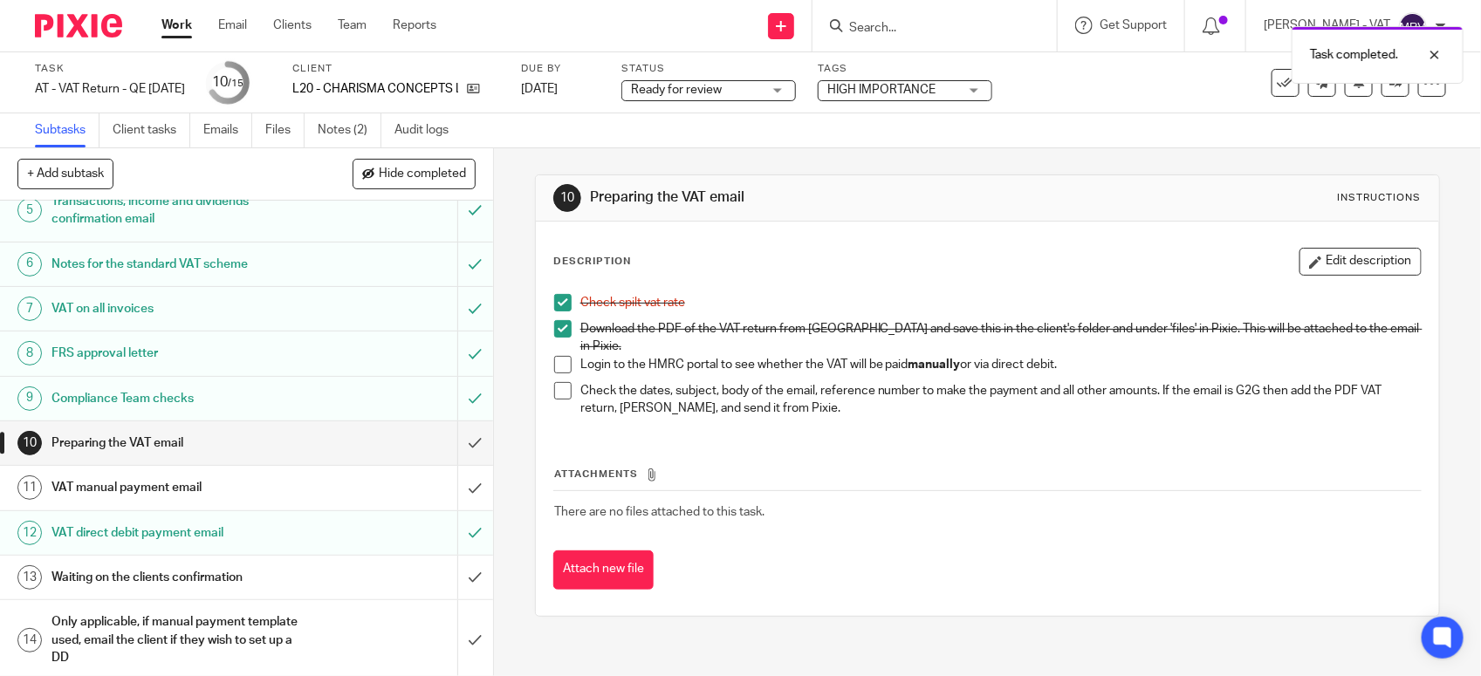
click at [208, 496] on h1 "VAT manual payment email" at bounding box center [180, 488] width 259 height 26
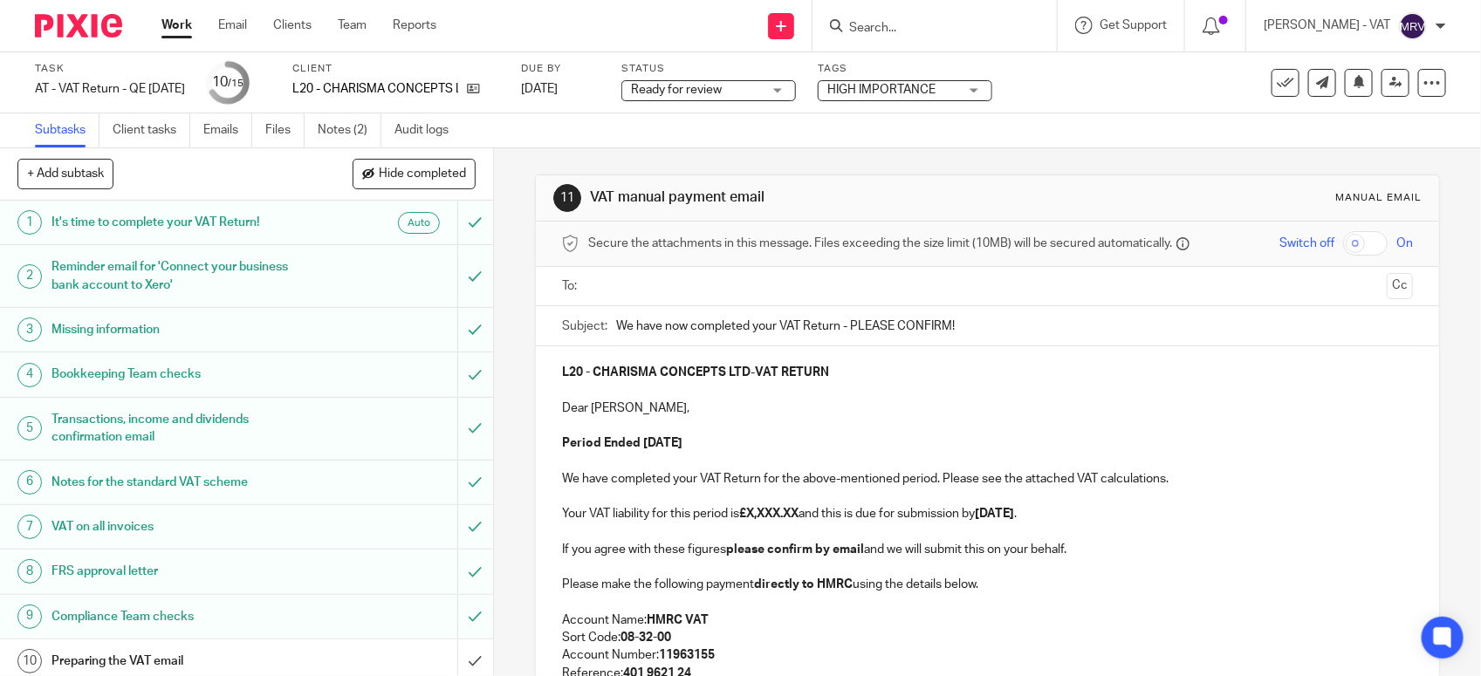
click at [794, 473] on p "We have completed your VAT Return for the above-mentioned period. Please see th…" at bounding box center [987, 478] width 851 height 17
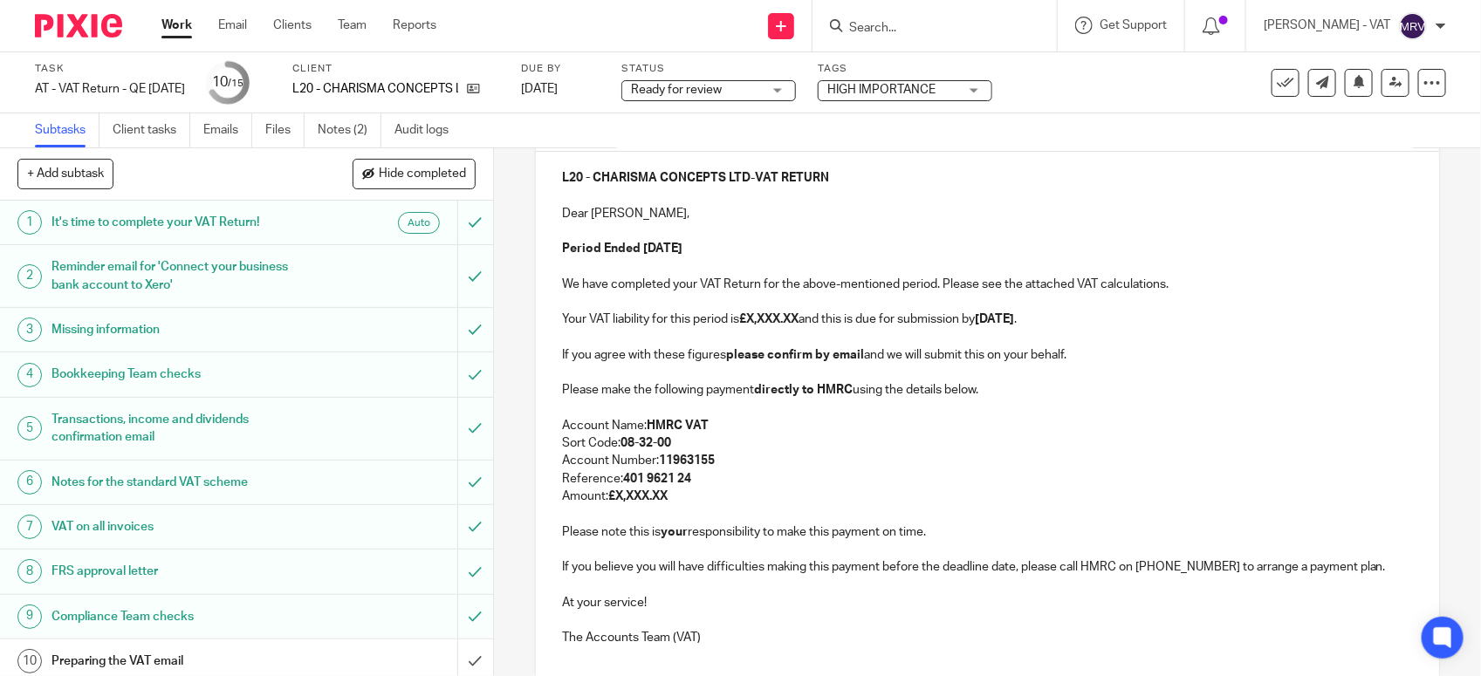
scroll to position [218, 0]
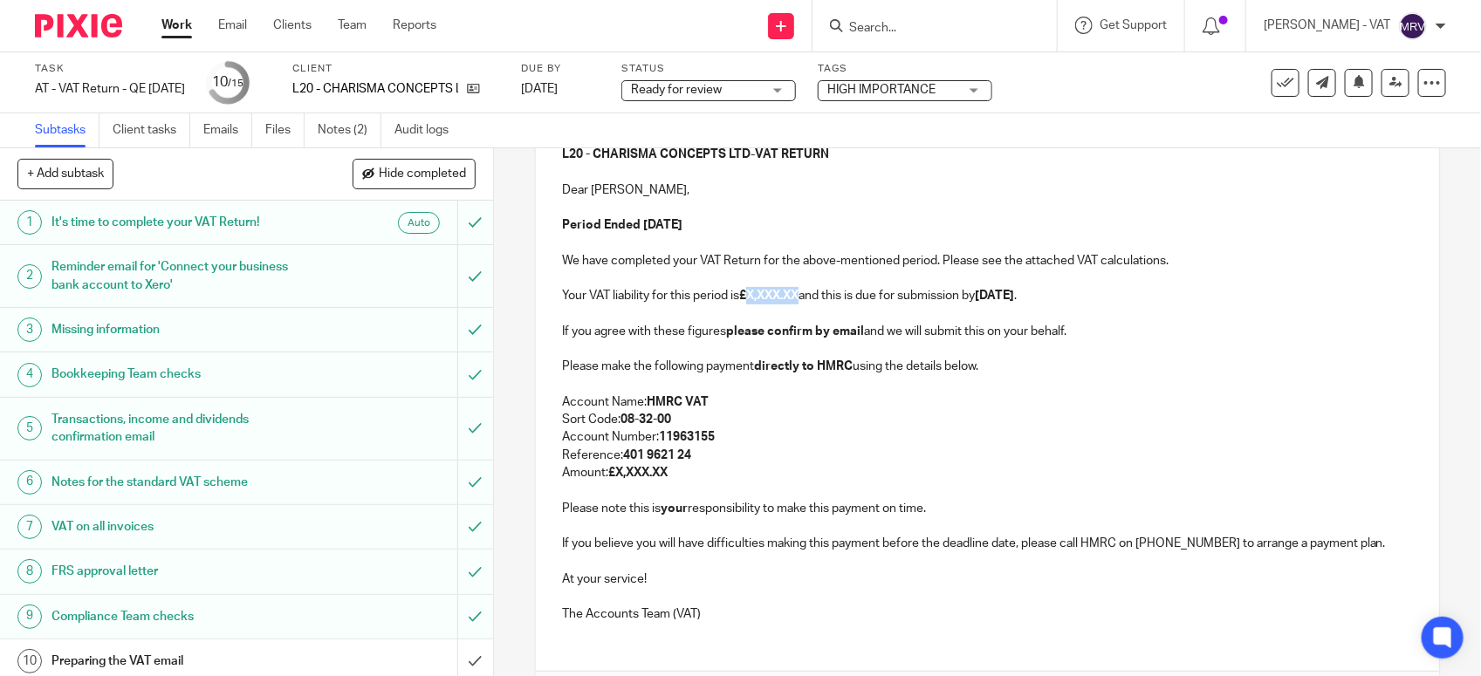
paste div
copy strong "659.40"
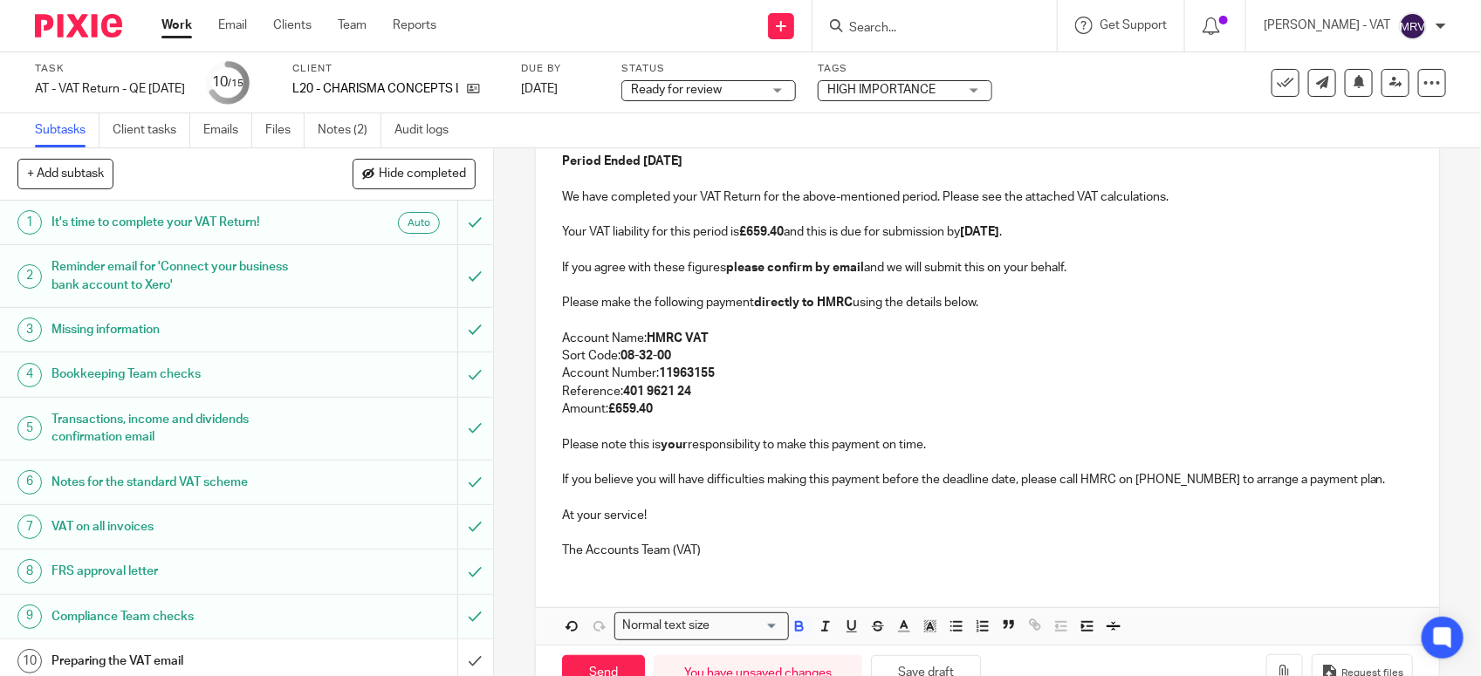
scroll to position [337, 0]
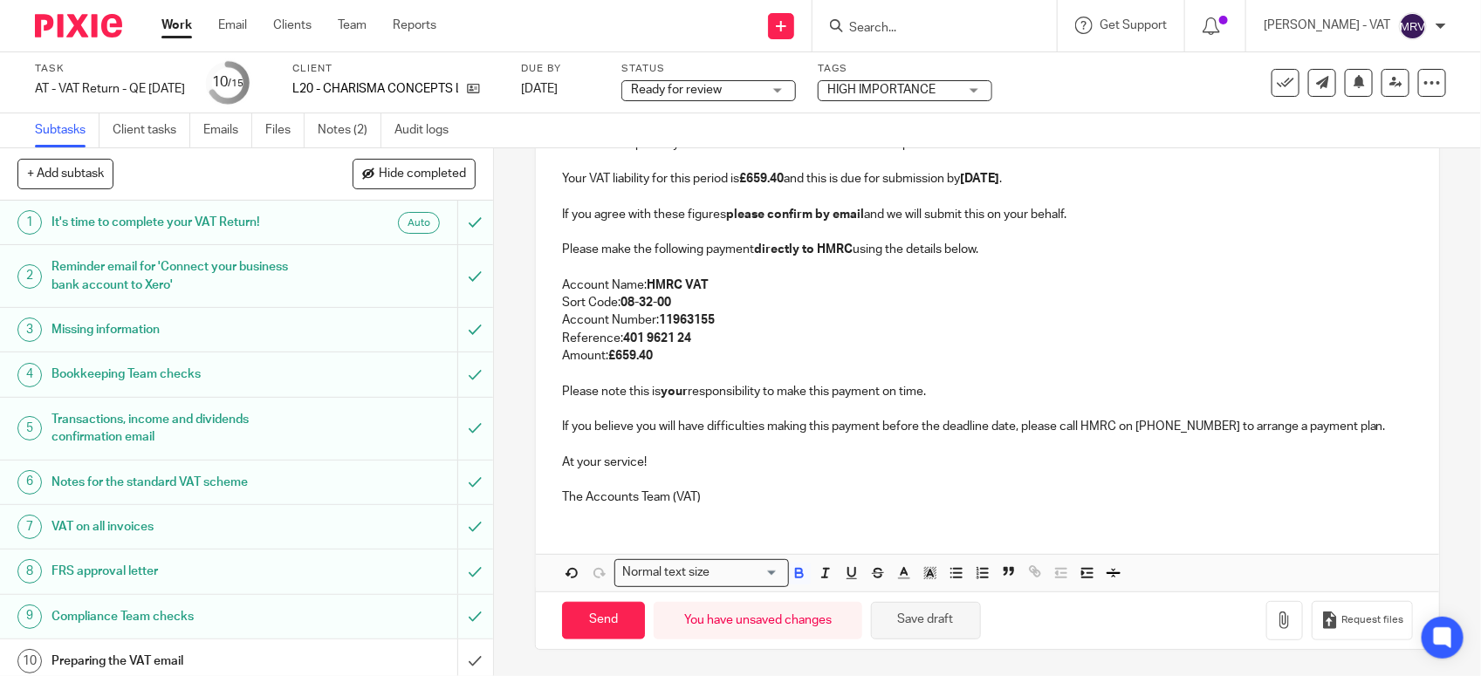
click at [951, 634] on button "Save draft" at bounding box center [926, 621] width 110 height 38
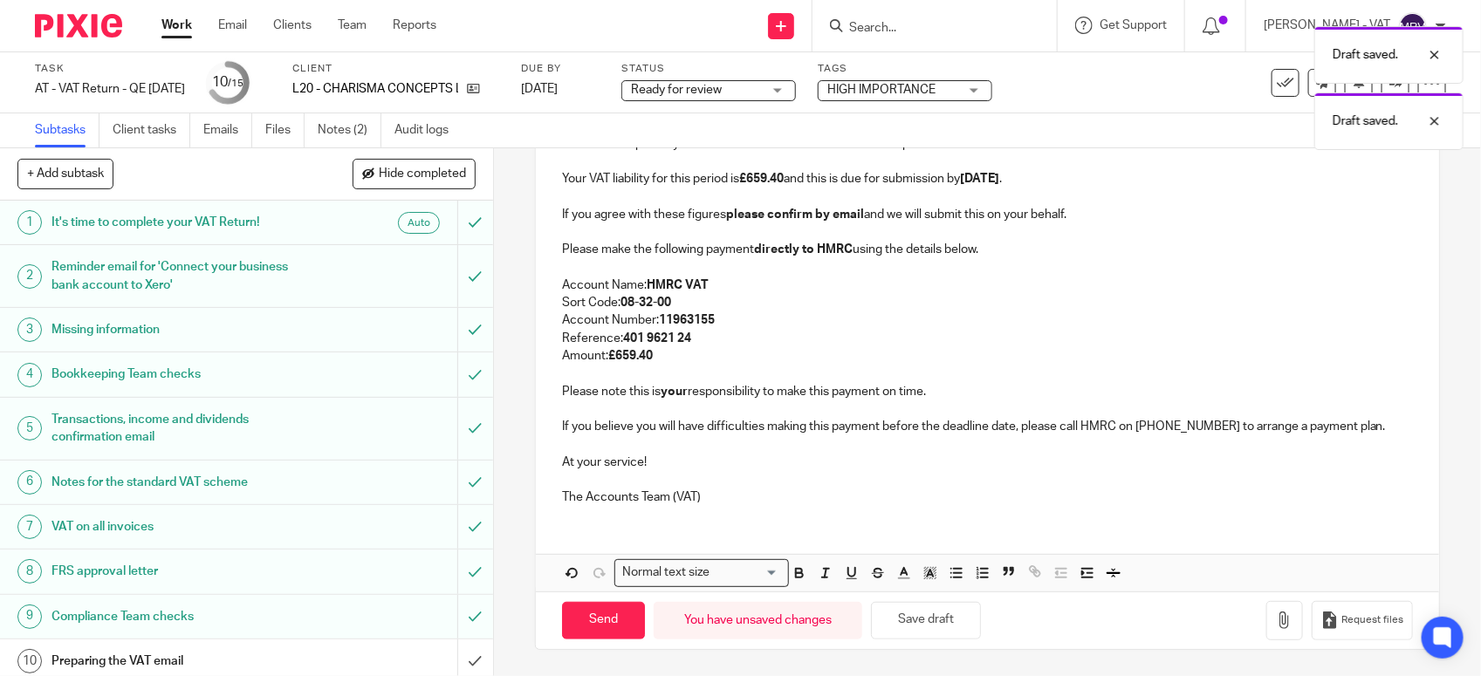
click at [788, 507] on div "L20 - CHARISMA CONCEPTS LTD - VAT RETURN Dear [PERSON_NAME], Period Ended [DATE…" at bounding box center [987, 265] width 903 height 508
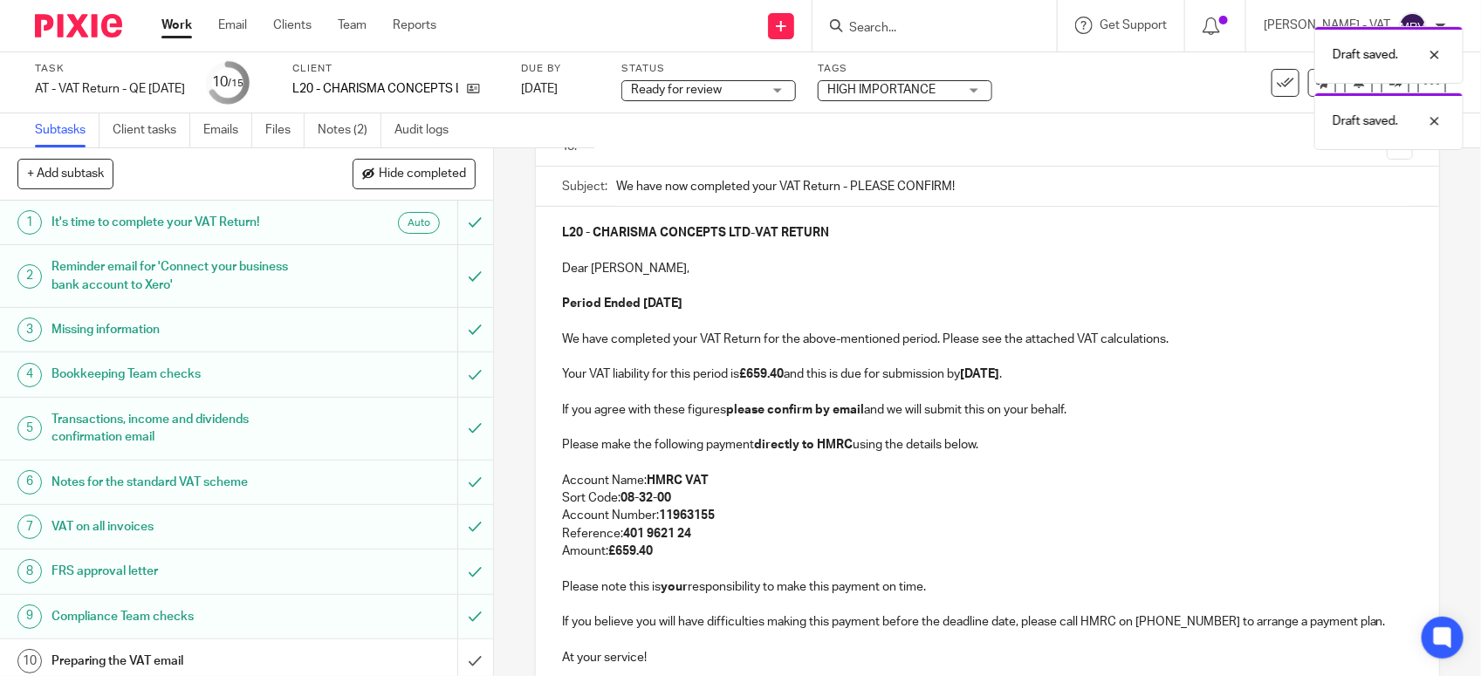
scroll to position [119, 0]
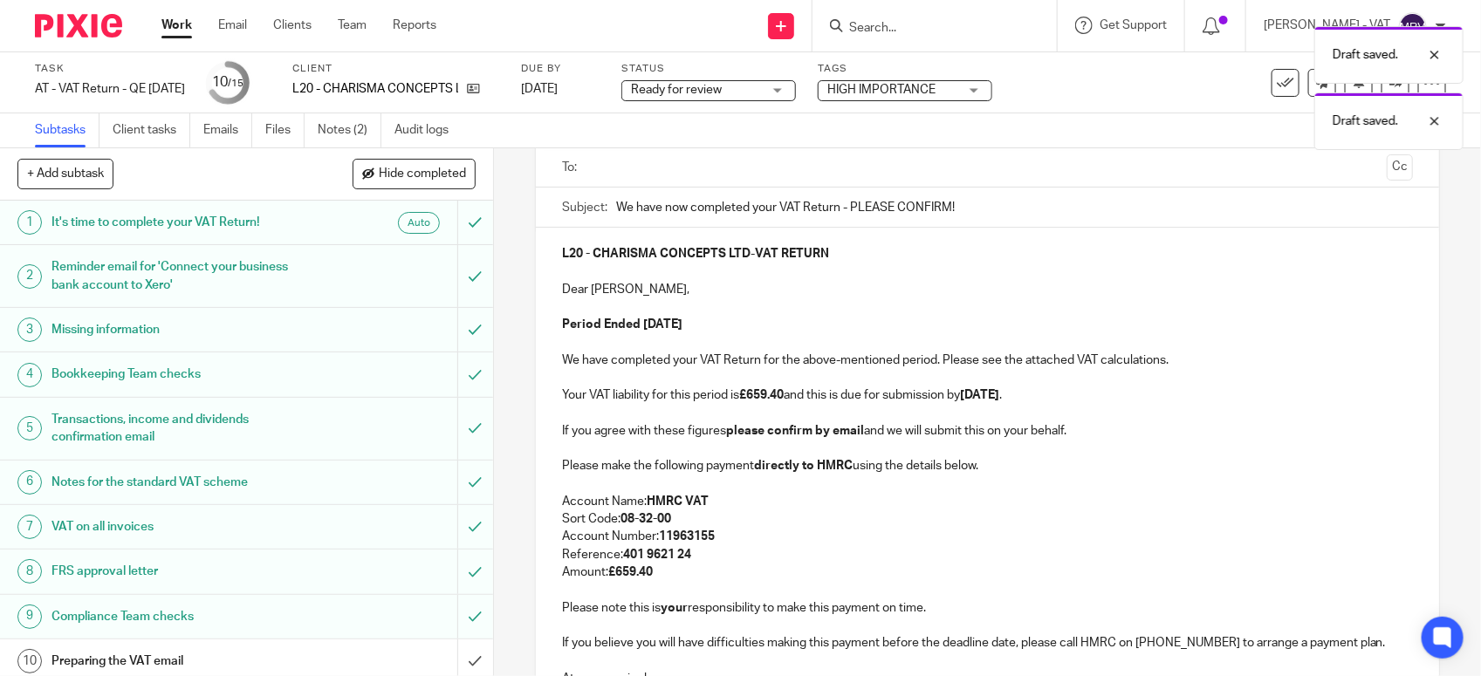
click at [764, 557] on p "Reference: 401 9621 24" at bounding box center [987, 554] width 851 height 17
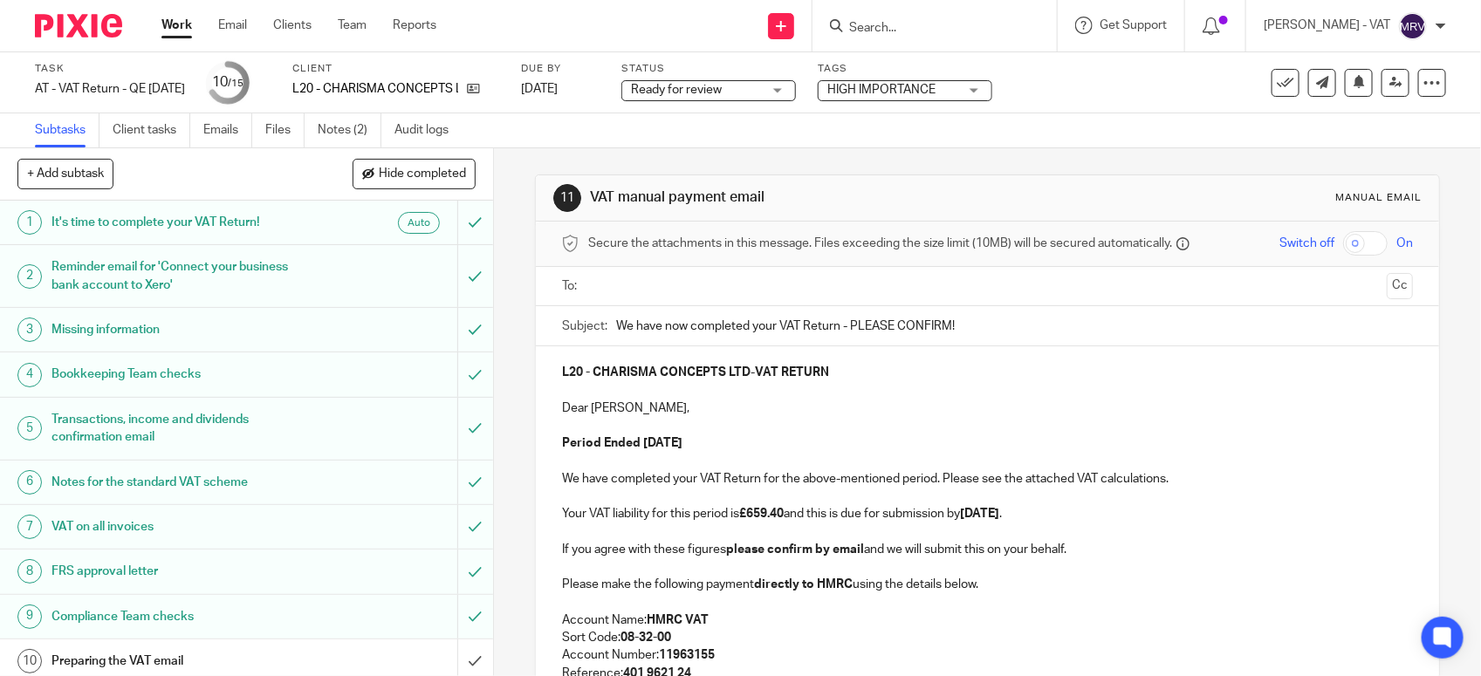
click at [639, 285] on input "text" at bounding box center [986, 287] width 785 height 20
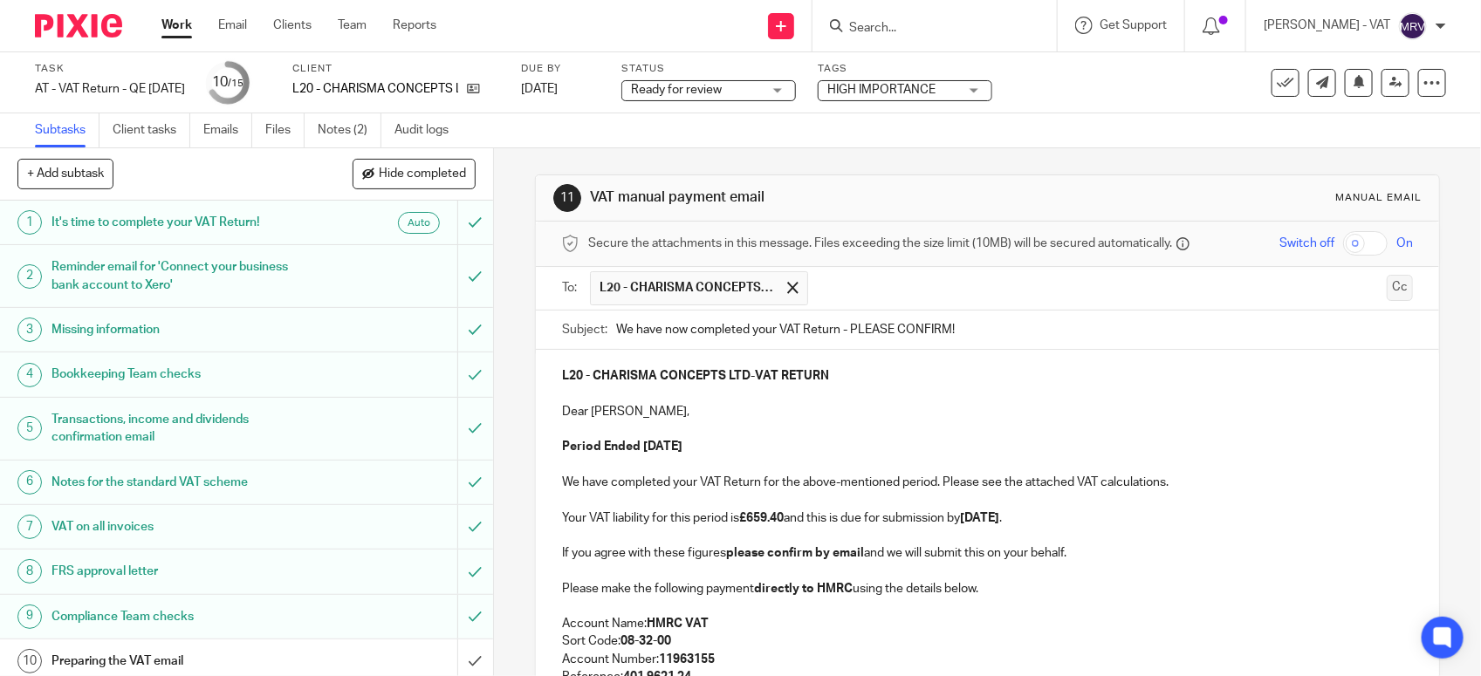
click at [1387, 301] on button "Cc" at bounding box center [1400, 288] width 26 height 26
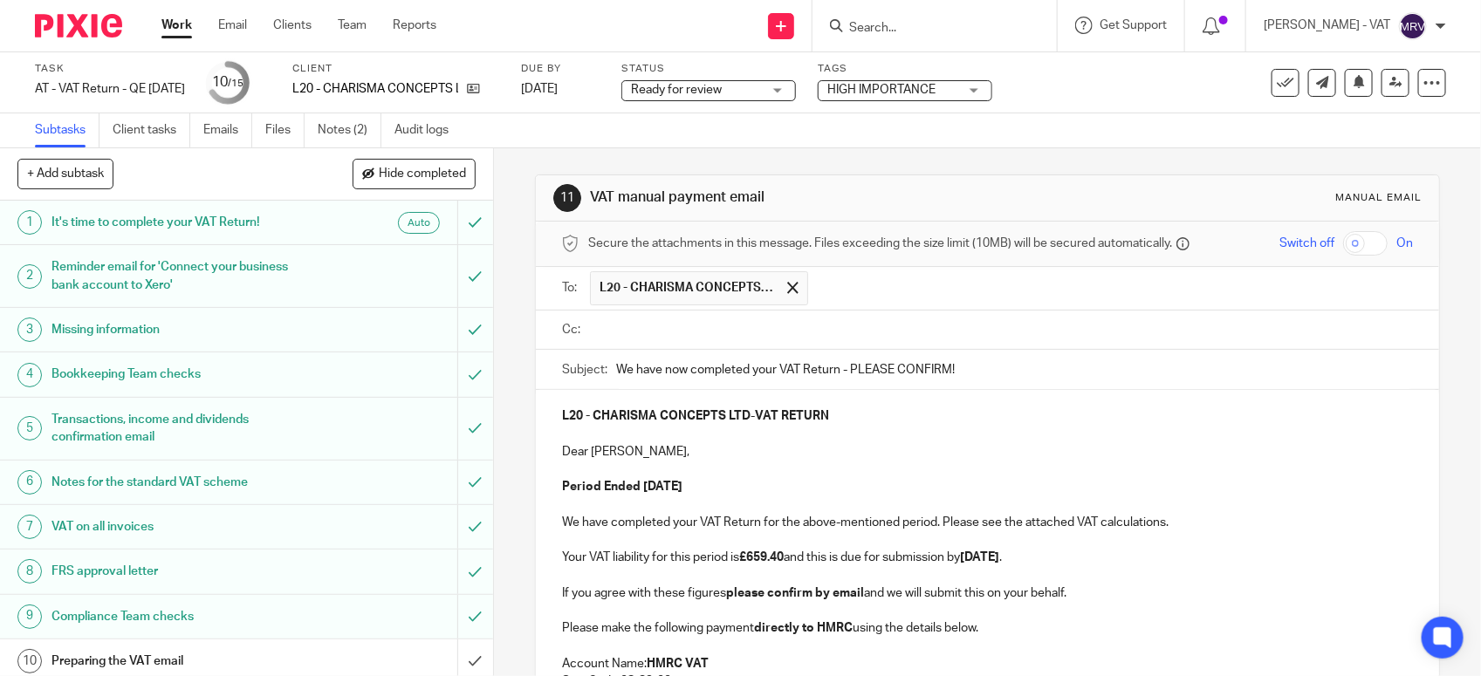
click at [683, 340] on input "text" at bounding box center [1000, 330] width 812 height 20
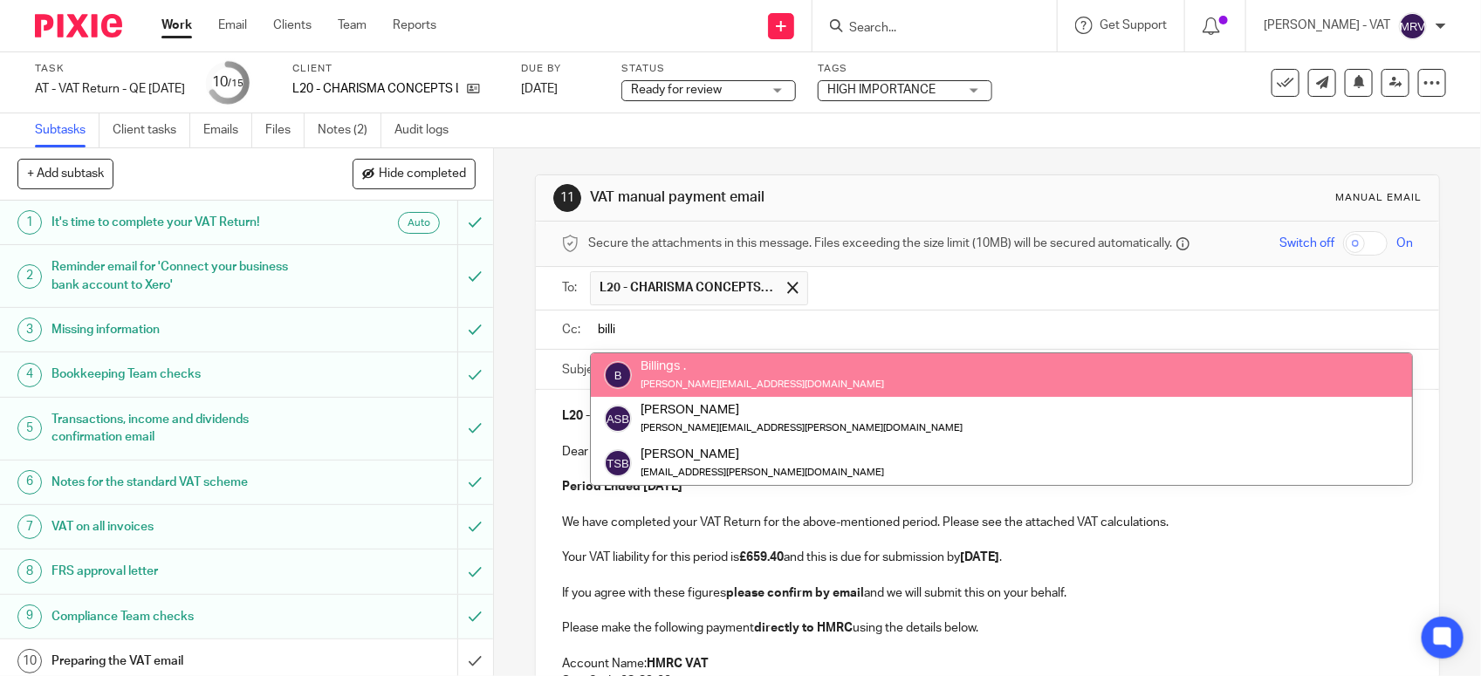
type input "billi"
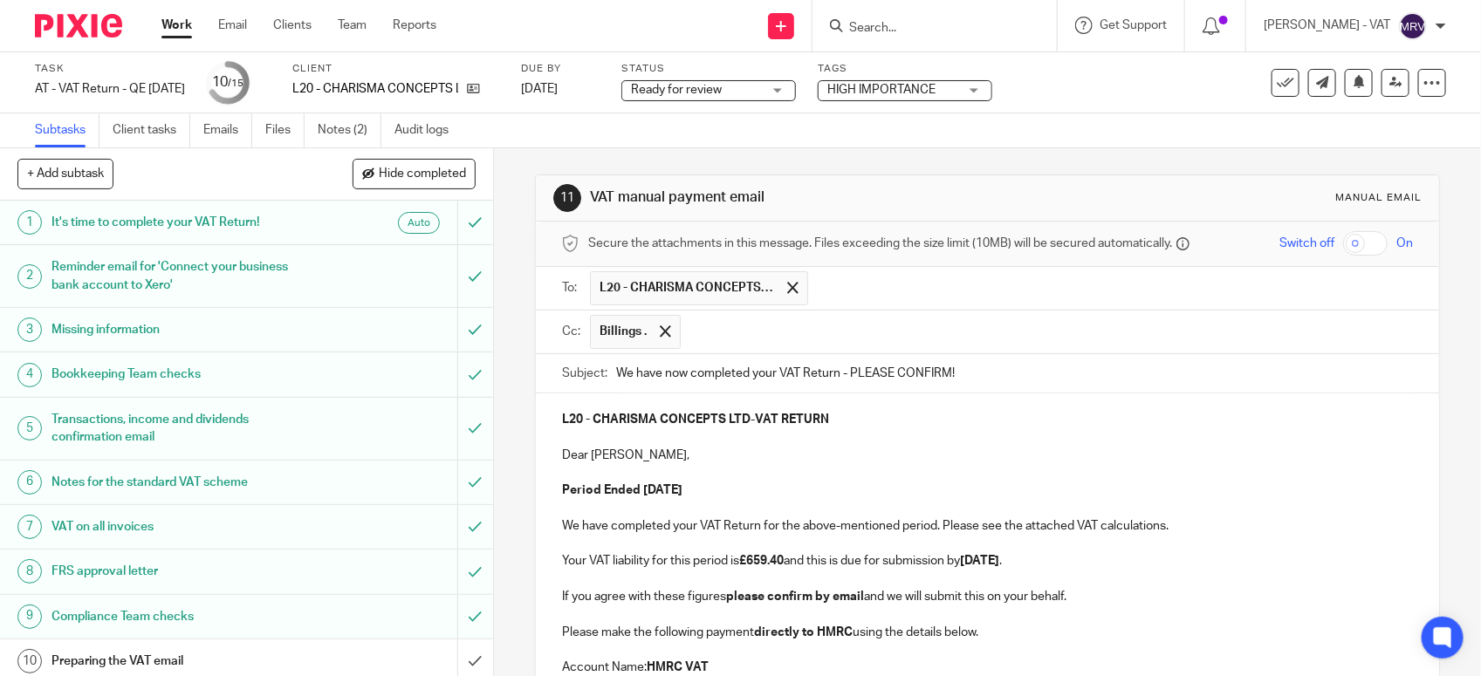
click at [812, 435] on p at bounding box center [987, 437] width 851 height 17
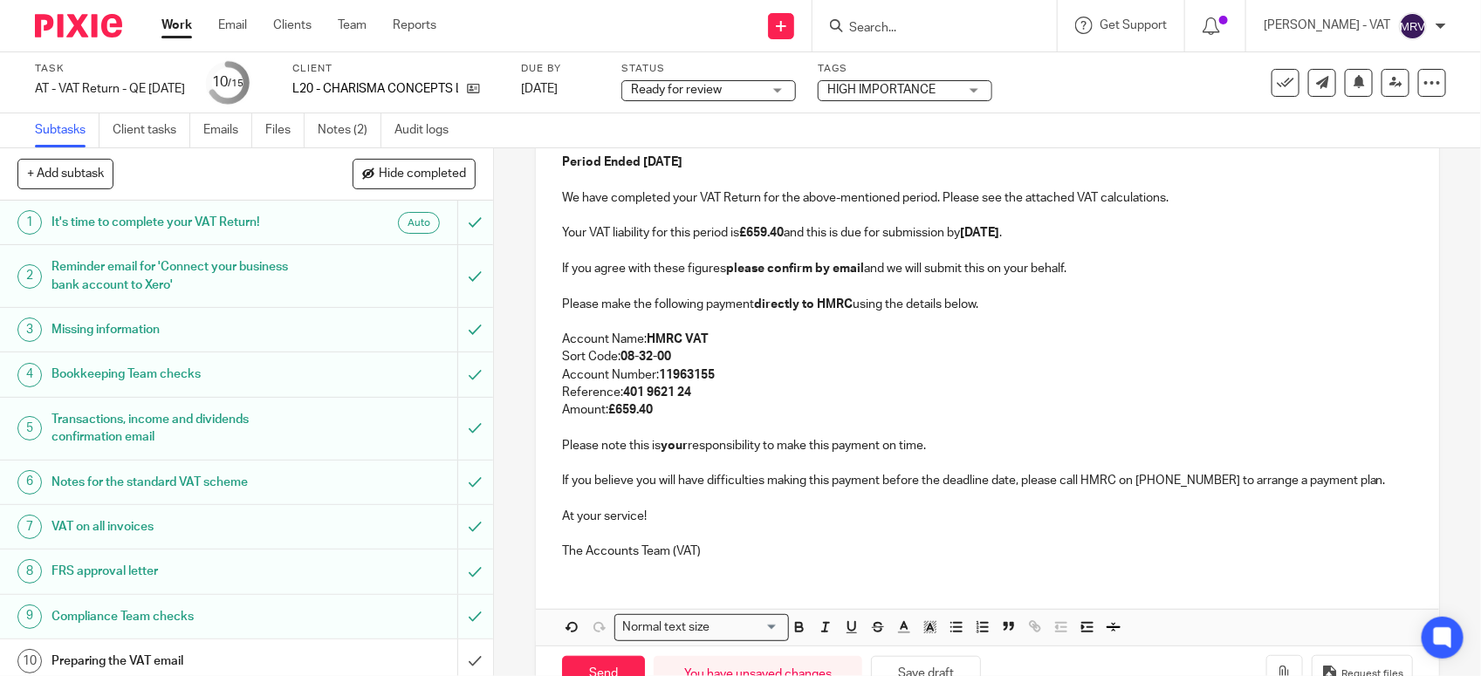
scroll to position [387, 0]
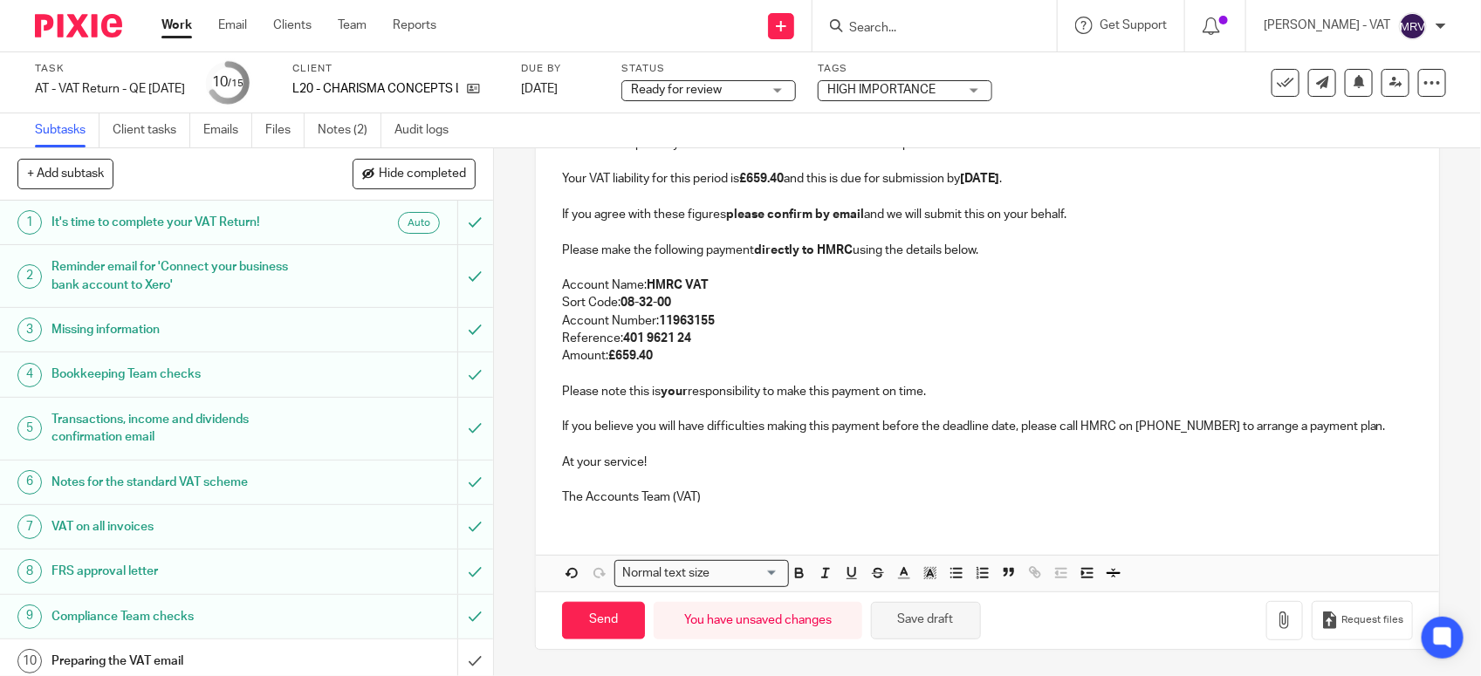
click at [956, 624] on button "Save draft" at bounding box center [926, 621] width 110 height 38
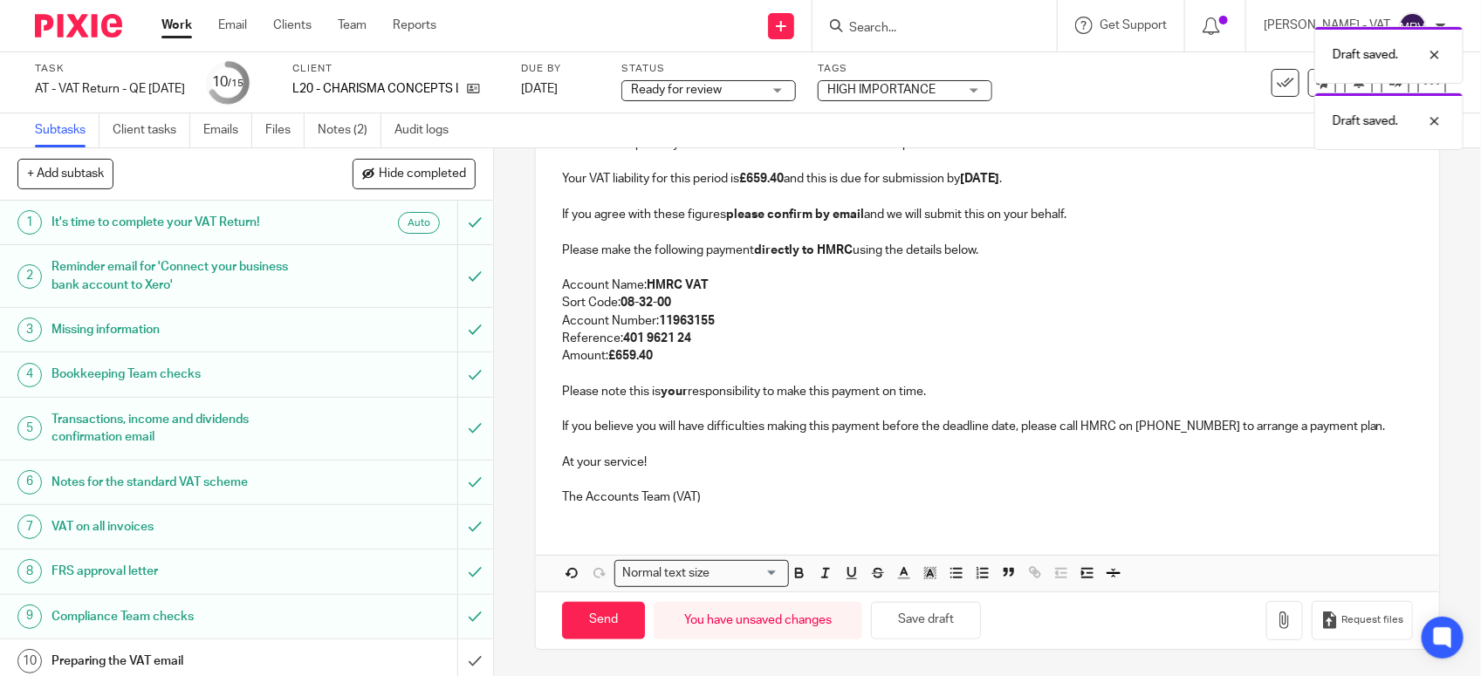
click at [768, 512] on div "L20 - CHARISMA CONCEPTS LTD - VAT RETURN Dear Benjamin, Period Ended 31st Augus…" at bounding box center [987, 265] width 903 height 508
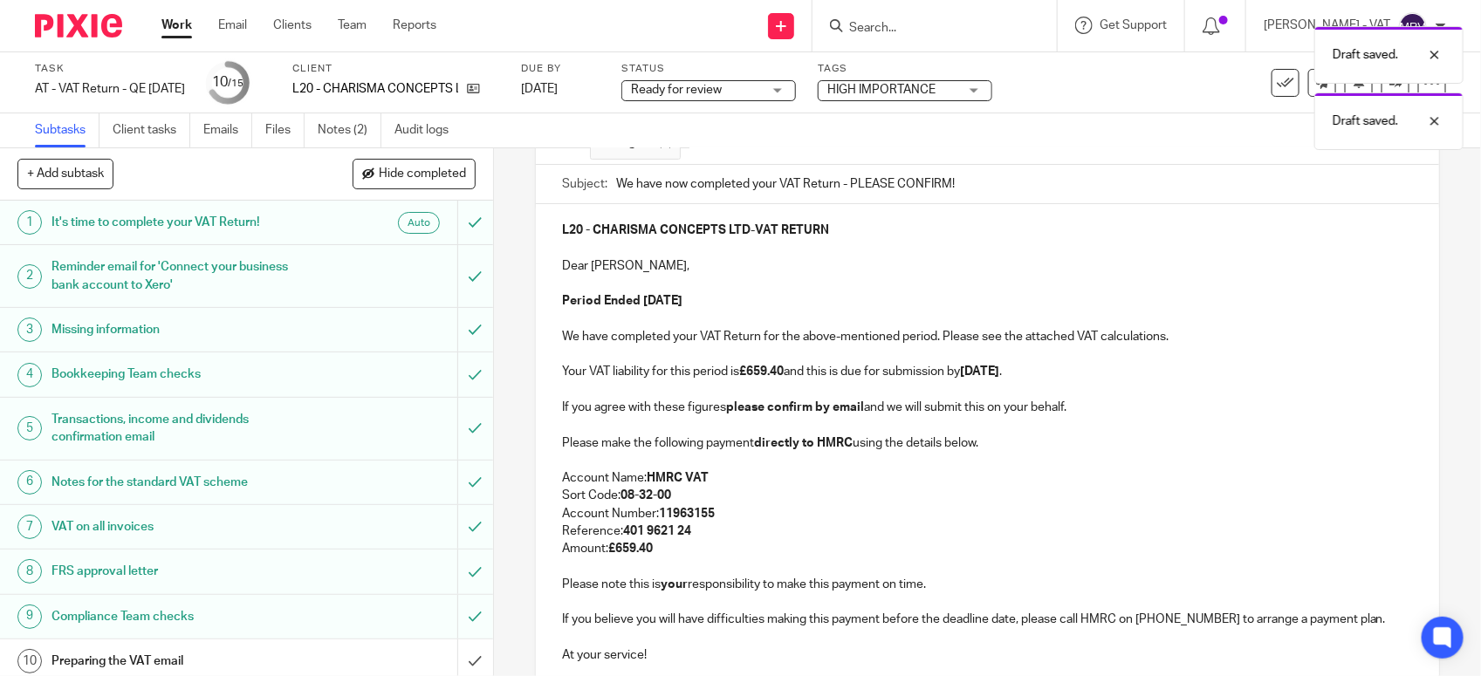
scroll to position [168, 0]
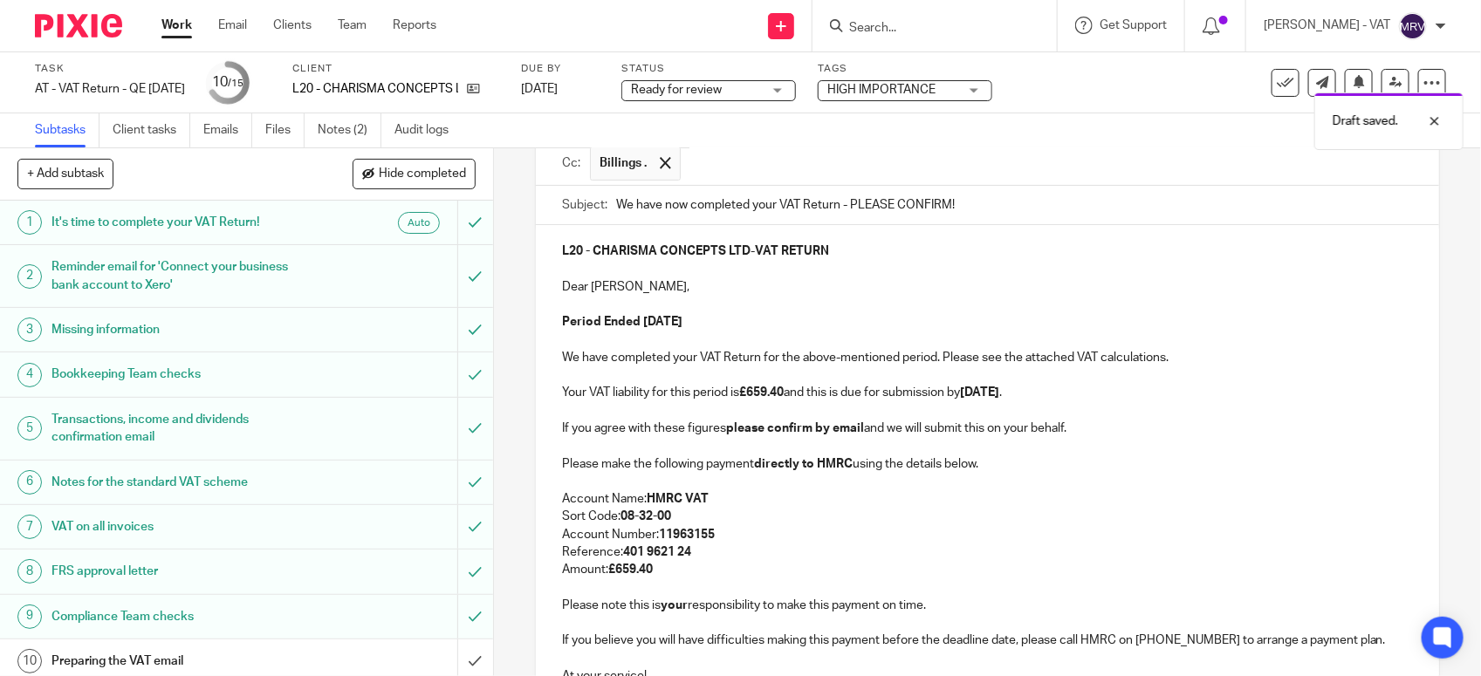
click at [855, 313] on p at bounding box center [987, 304] width 851 height 17
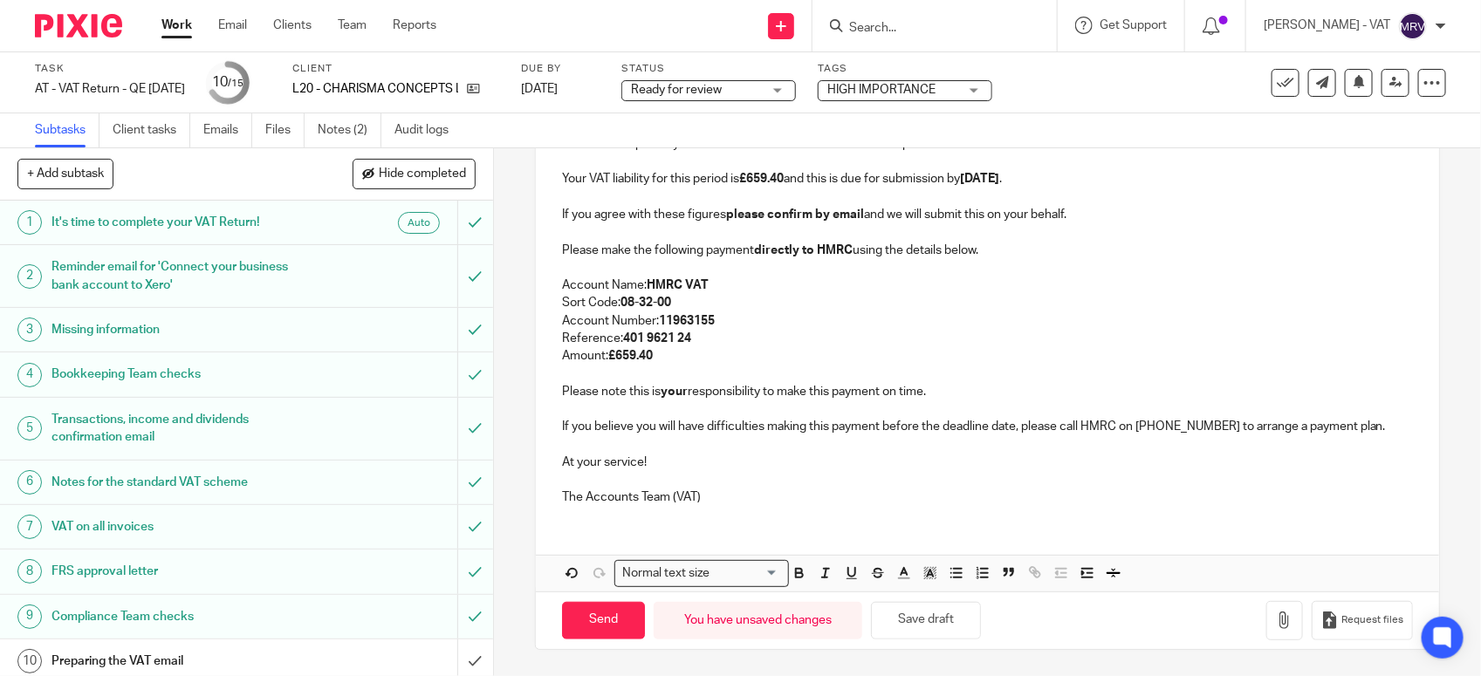
scroll to position [387, 0]
click at [855, 315] on p "Account Number: 11963155" at bounding box center [987, 320] width 851 height 17
click at [904, 621] on button "Save draft" at bounding box center [926, 621] width 110 height 38
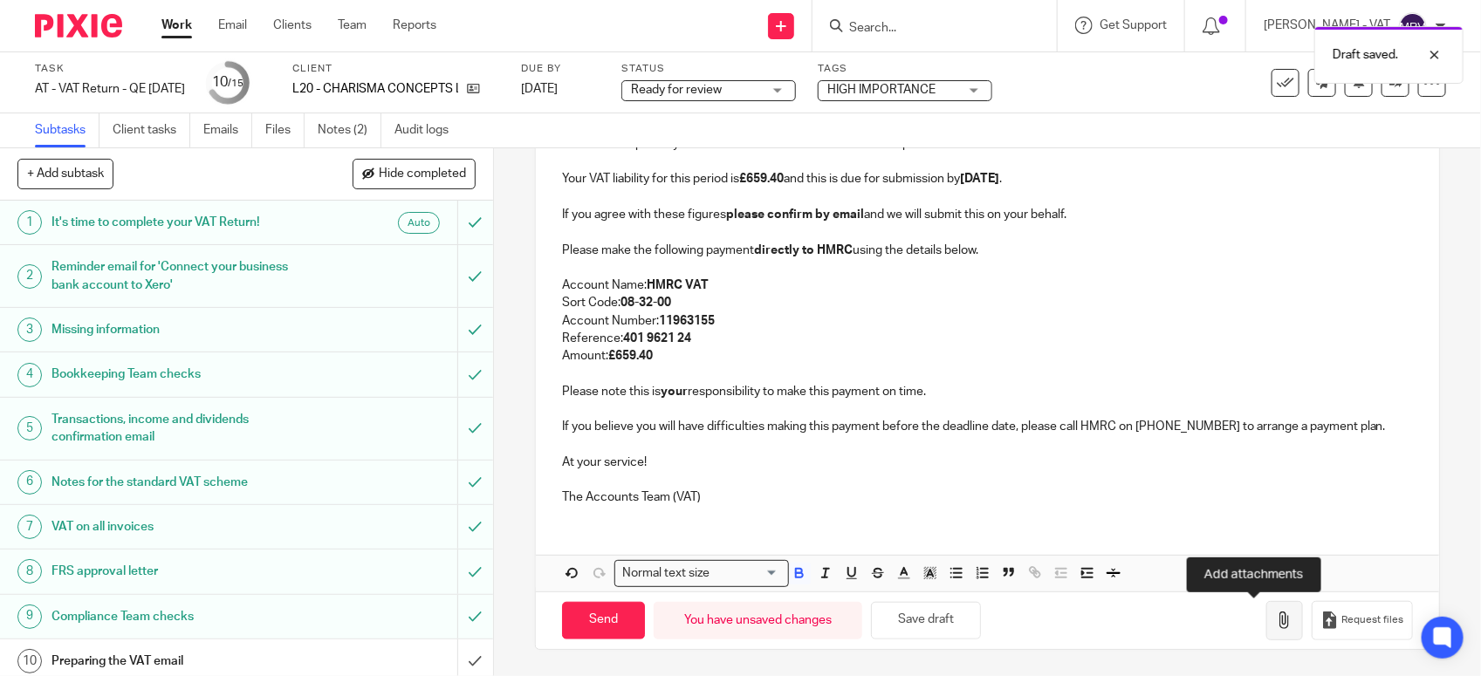
click at [1266, 628] on button "button" at bounding box center [1284, 620] width 37 height 39
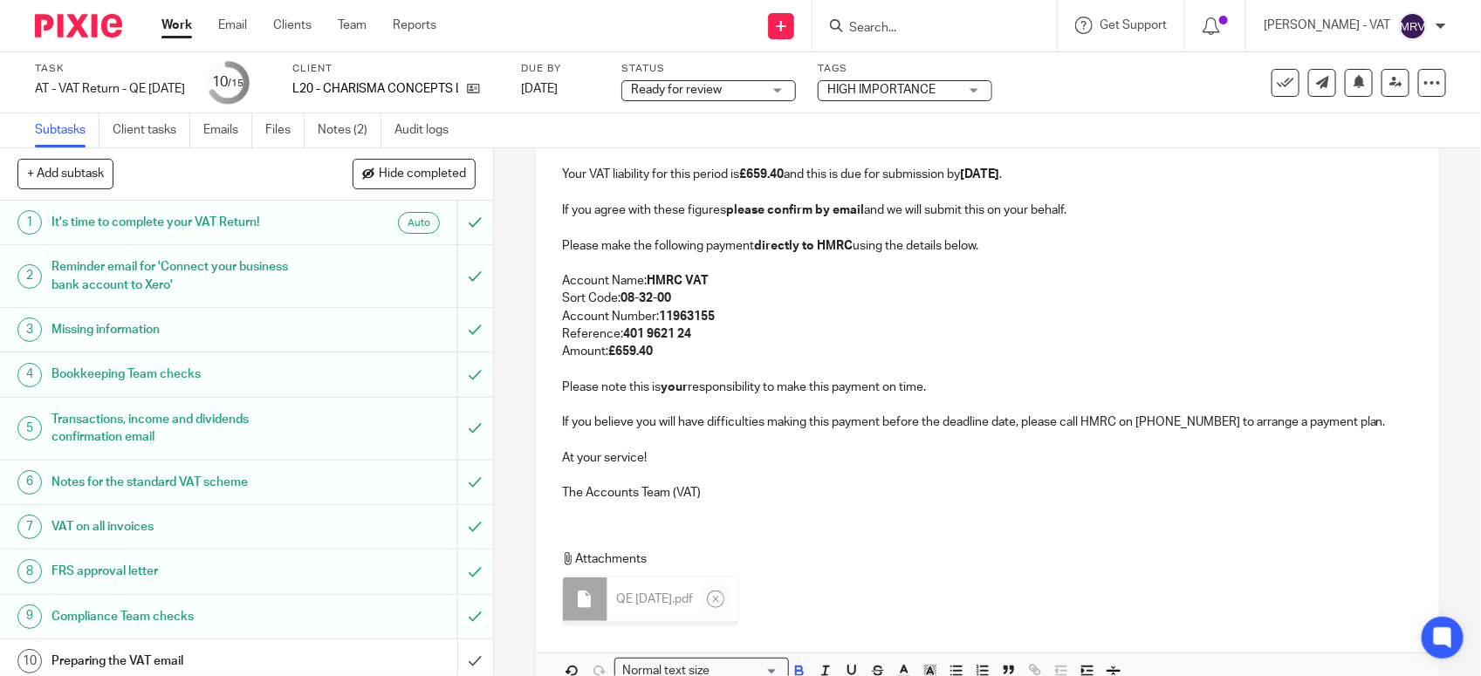
click at [735, 508] on div "L20 - CHARISMA CONCEPTS LTD - VAT RETURN Dear Benjamin, Period Ended 31st Augus…" at bounding box center [987, 261] width 903 height 508
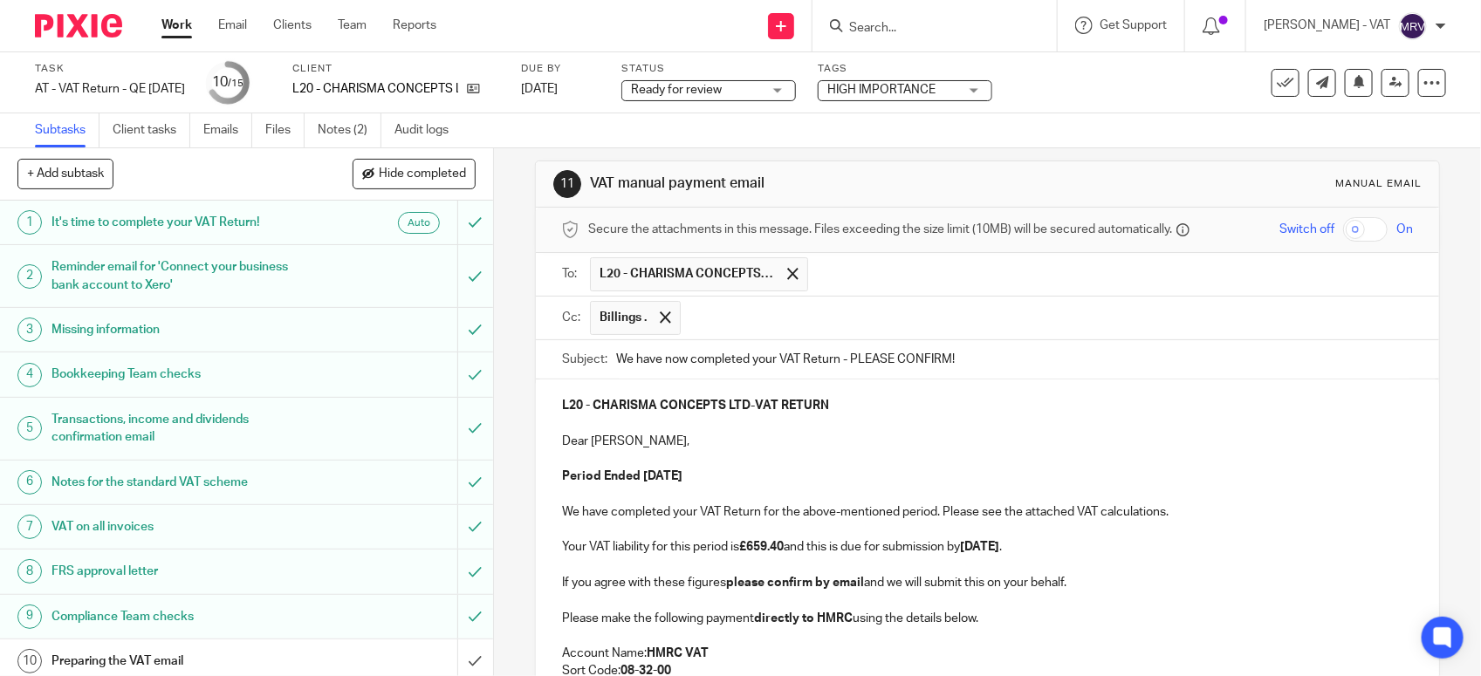
scroll to position [0, 0]
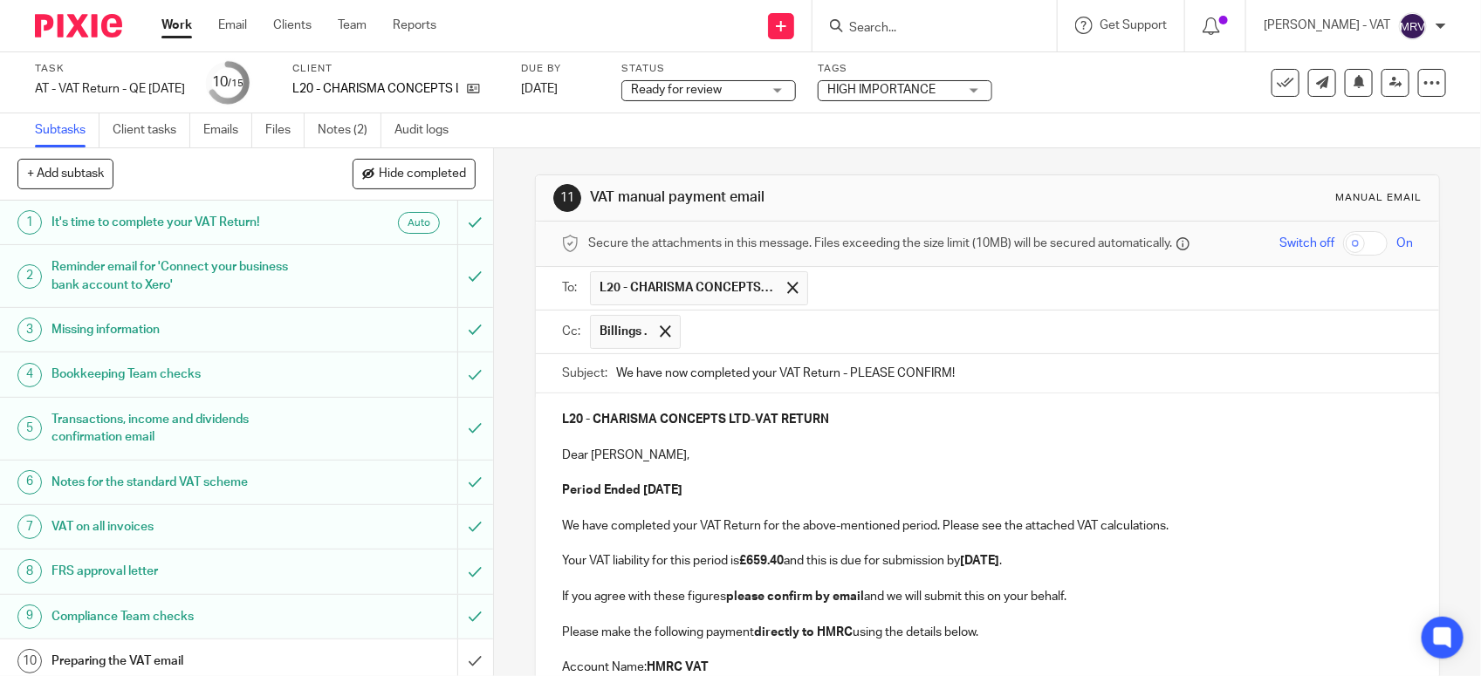
click at [740, 490] on p "Period Ended 31st August 2025" at bounding box center [987, 490] width 851 height 17
click at [700, 464] on p "Dear Benjamin," at bounding box center [987, 455] width 851 height 17
click at [840, 511] on p at bounding box center [987, 508] width 851 height 17
click at [1188, 535] on p "We have completed your VAT Return for the above-mentioned period. Please see th…" at bounding box center [987, 526] width 851 height 17
click at [1111, 561] on p "Your VAT liability for this period is £659.40 and this is due for submission by…" at bounding box center [987, 560] width 851 height 17
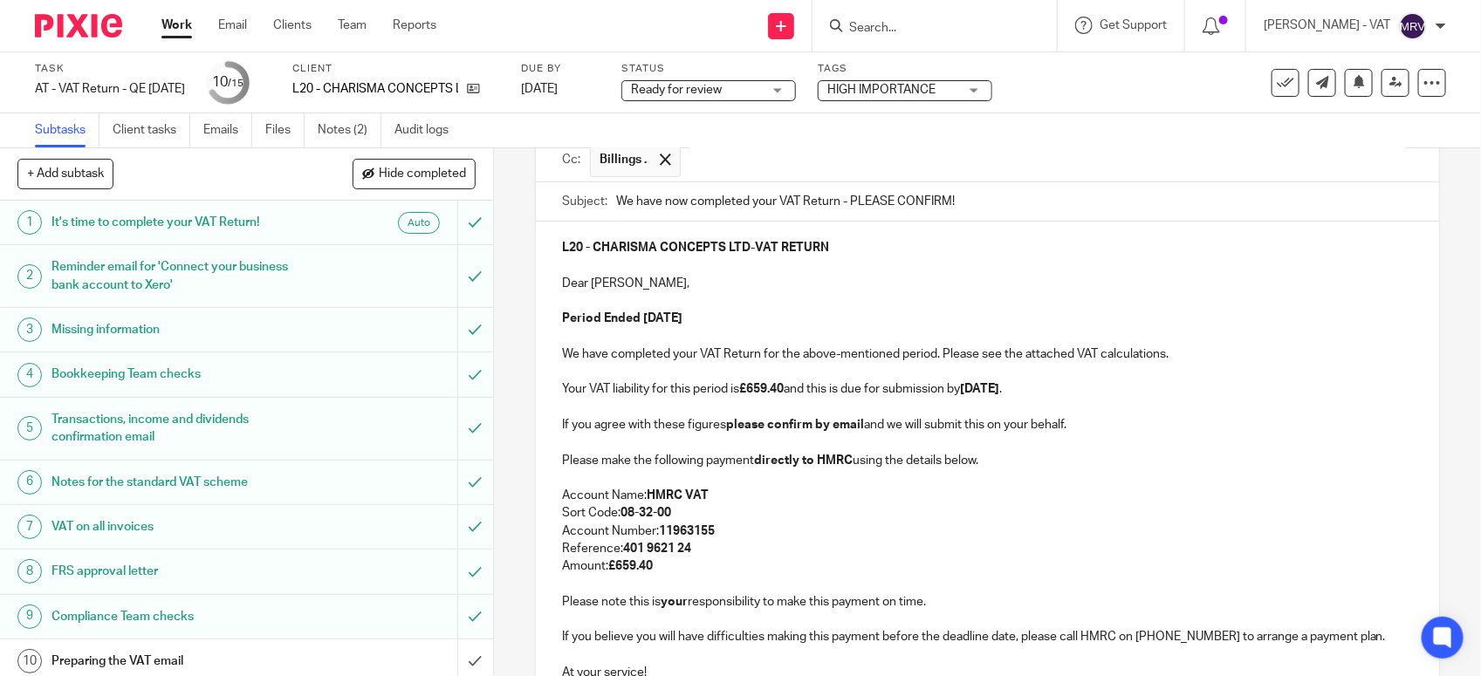
scroll to position [218, 0]
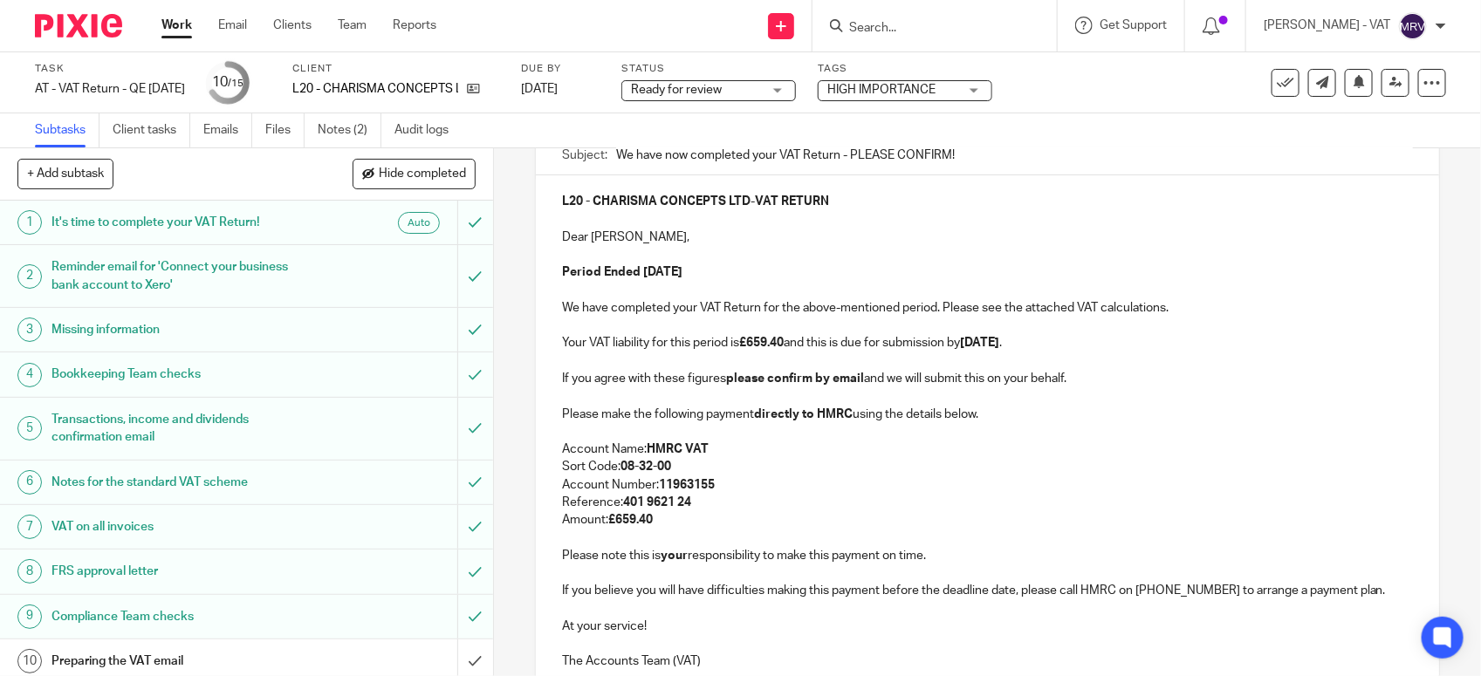
click at [1080, 387] on p "If you agree with these figures please confirm by email and we will submit this…" at bounding box center [987, 378] width 851 height 17
click at [1000, 429] on p at bounding box center [987, 431] width 851 height 17
click at [726, 515] on p "Amount: £659.40" at bounding box center [987, 519] width 851 height 17
click at [752, 498] on p "Reference: 401 9621 24" at bounding box center [987, 502] width 851 height 17
click at [829, 494] on p "Account Number: 11963155" at bounding box center [987, 484] width 851 height 17
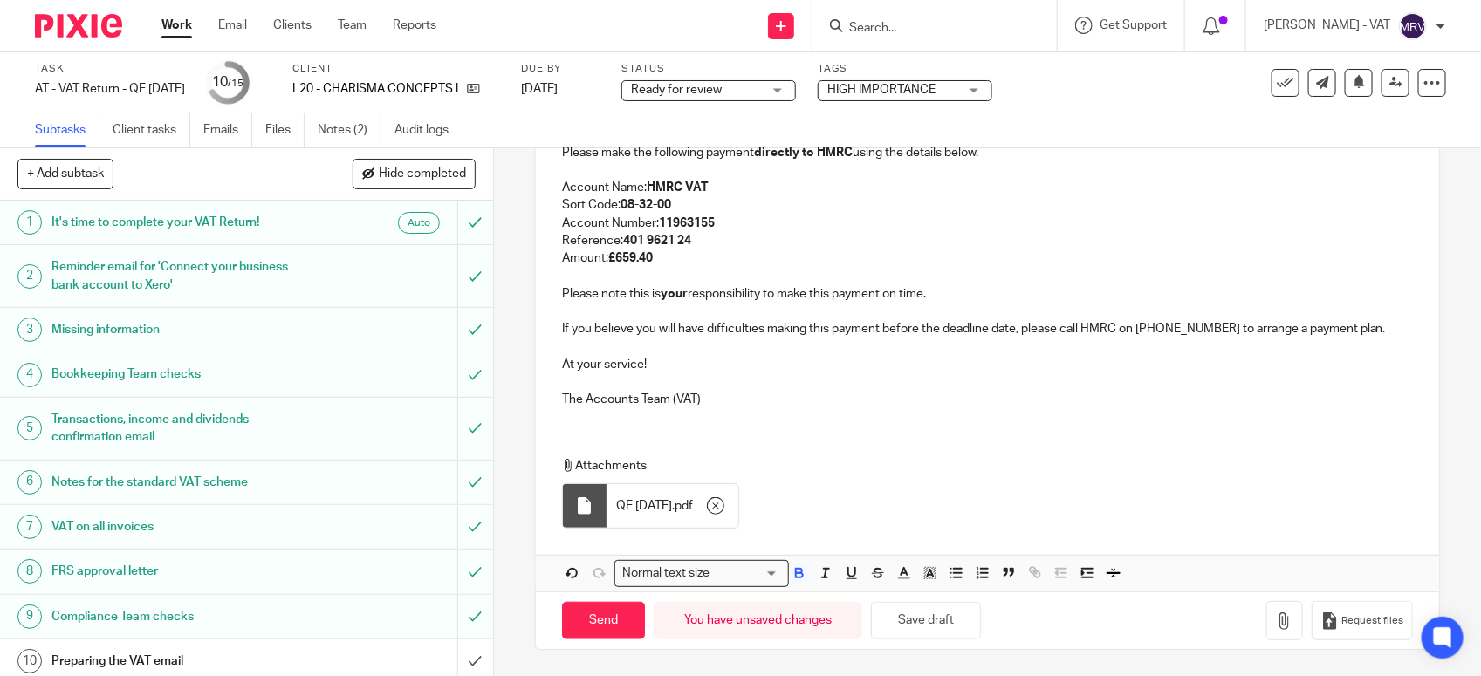
scroll to position [485, 0]
click at [834, 493] on div "Attachments QE 31-08-2025 . pdf" at bounding box center [976, 497] width 828 height 80
click at [927, 627] on button "Save draft" at bounding box center [926, 621] width 110 height 38
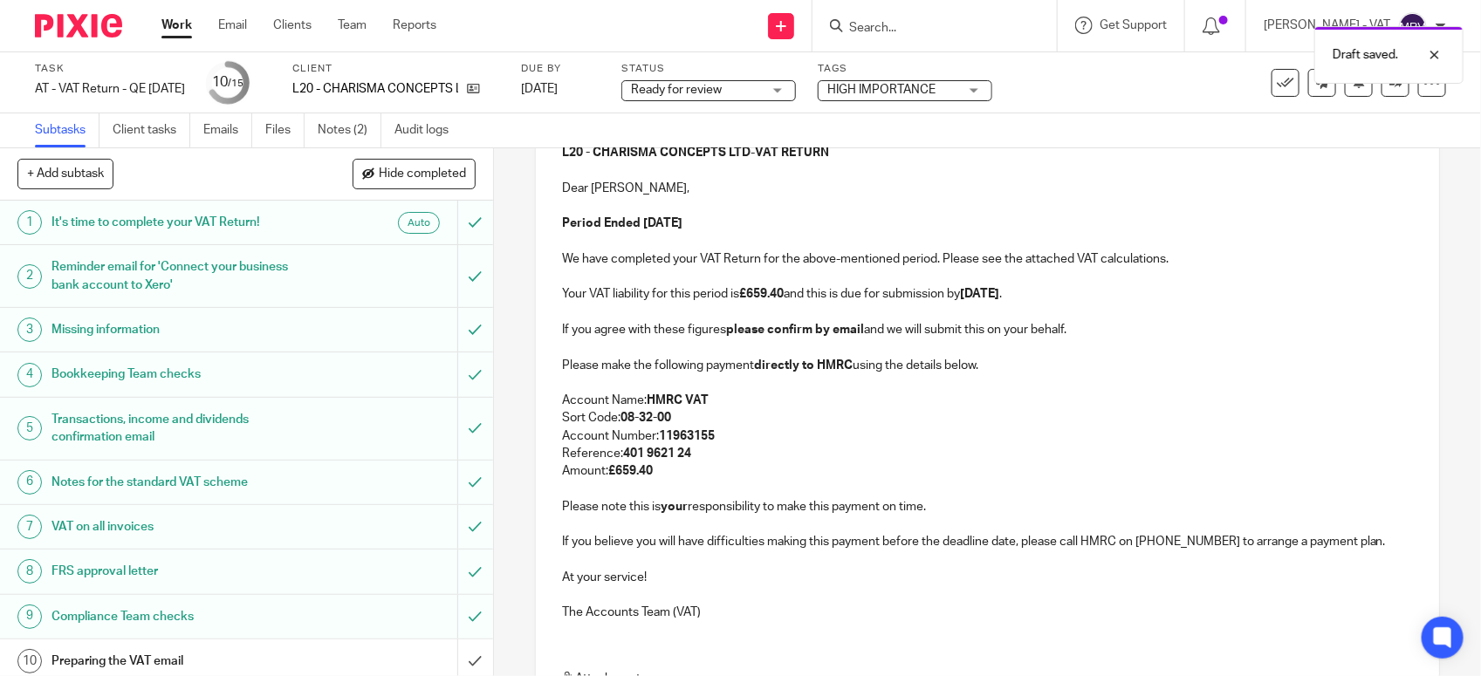
click at [796, 590] on p at bounding box center [987, 594] width 851 height 17
click at [931, 513] on p "Please note this is your responsibility to make this payment on time." at bounding box center [987, 506] width 851 height 17
click at [713, 486] on p at bounding box center [987, 488] width 851 height 17
click at [722, 450] on p "Reference: 401 9621 24" at bounding box center [987, 453] width 851 height 17
click at [749, 426] on p "Sort Code: 08-32-00" at bounding box center [987, 417] width 851 height 17
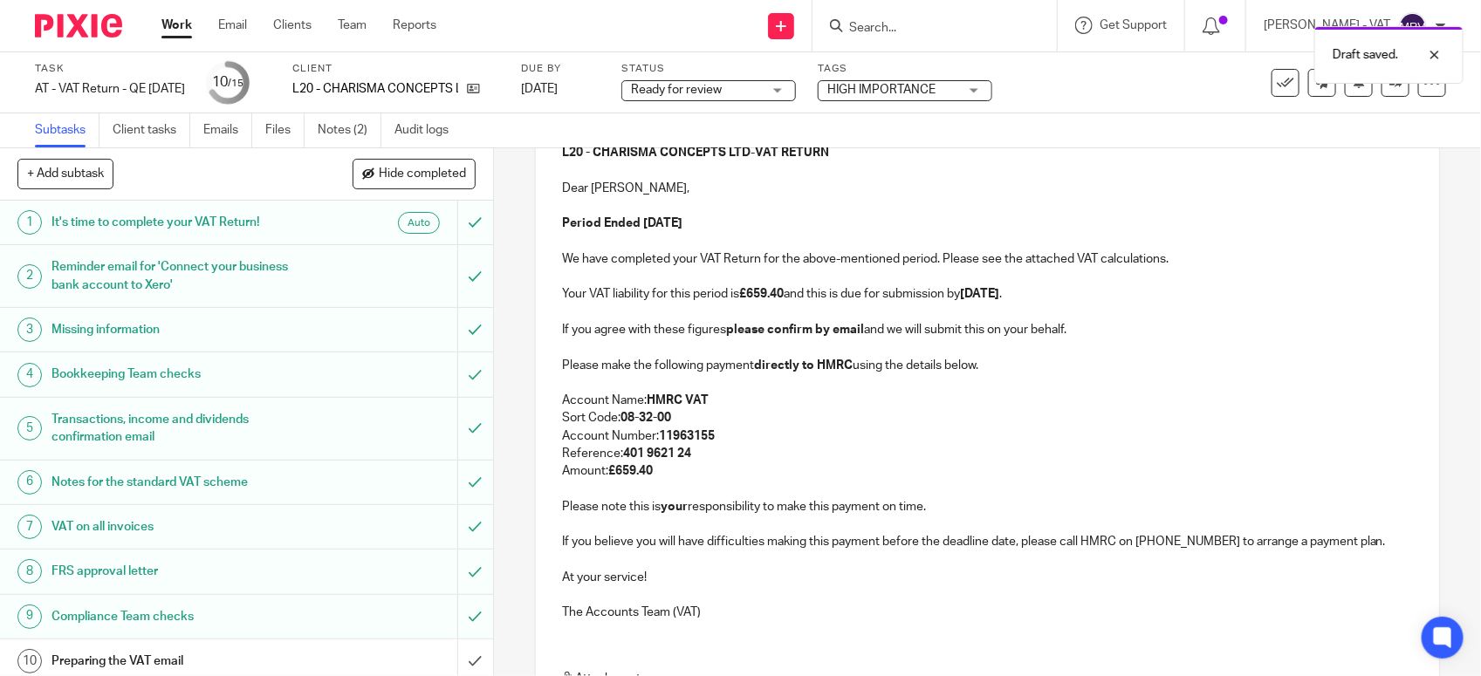
click at [989, 373] on p "Please make the following payment directly to HMRC using the details below." at bounding box center [987, 365] width 851 height 17
click at [1078, 334] on p "If you agree with these figures please confirm by email and we will submit this…" at bounding box center [987, 329] width 851 height 17
click at [1079, 293] on p "Your VAT liability for this period is £659.40 and this is due for submission by…" at bounding box center [987, 293] width 851 height 17
click at [753, 221] on p "Period Ended 31st August 2025" at bounding box center [987, 223] width 851 height 17
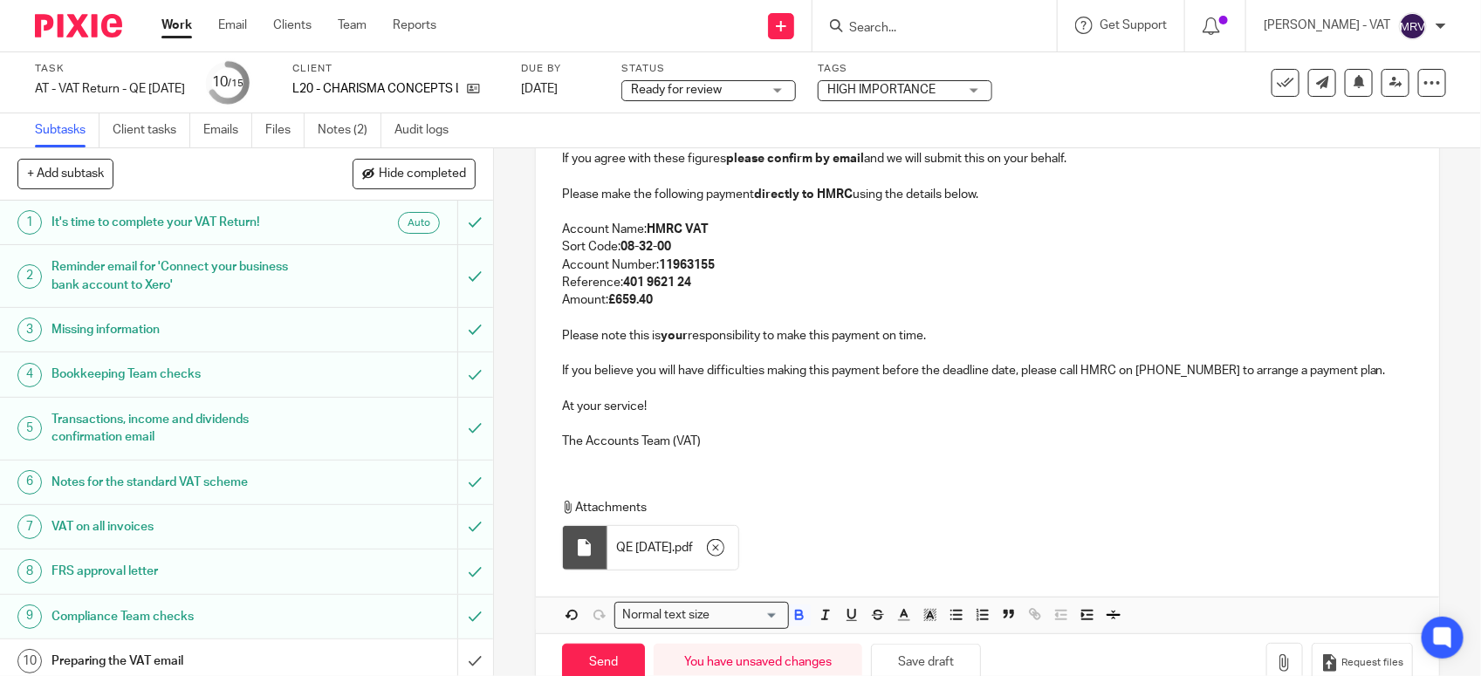
scroll to position [485, 0]
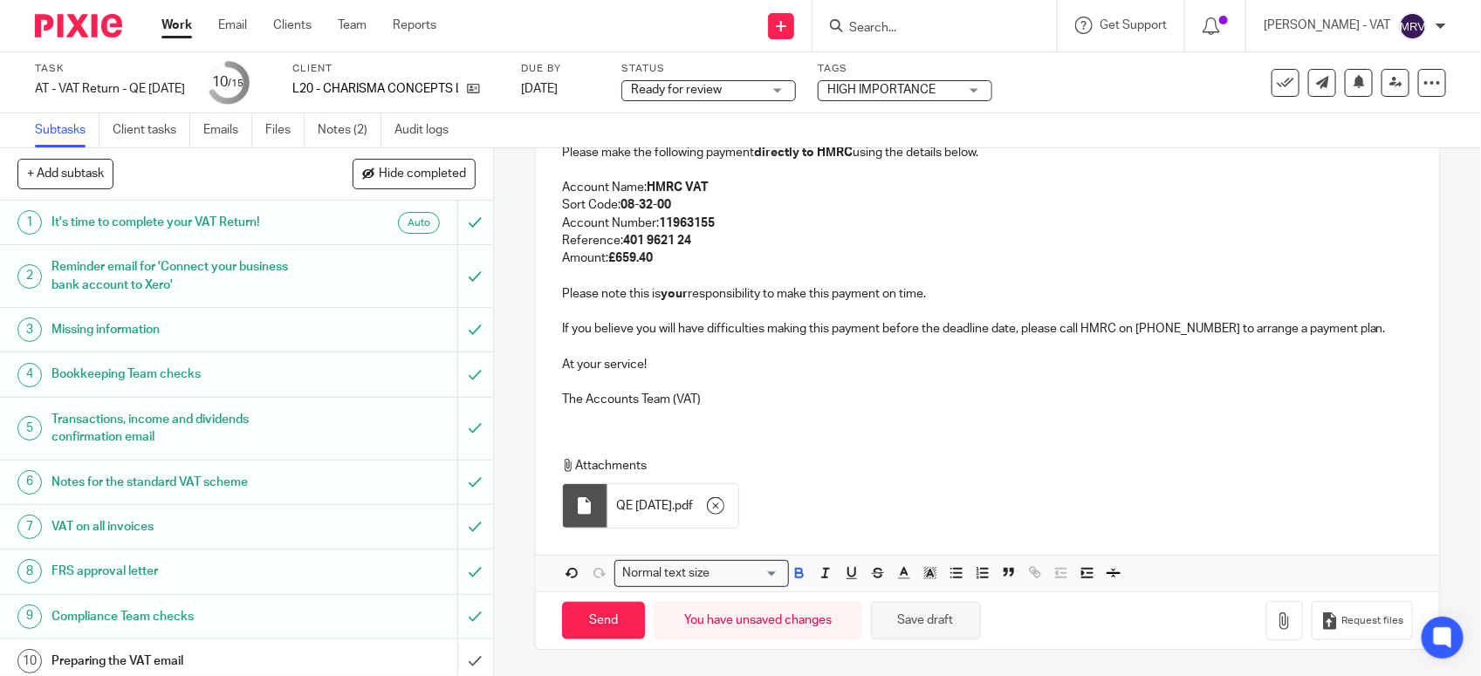
click at [935, 613] on button "Save draft" at bounding box center [926, 621] width 110 height 38
click at [1006, 385] on p at bounding box center [987, 382] width 851 height 17
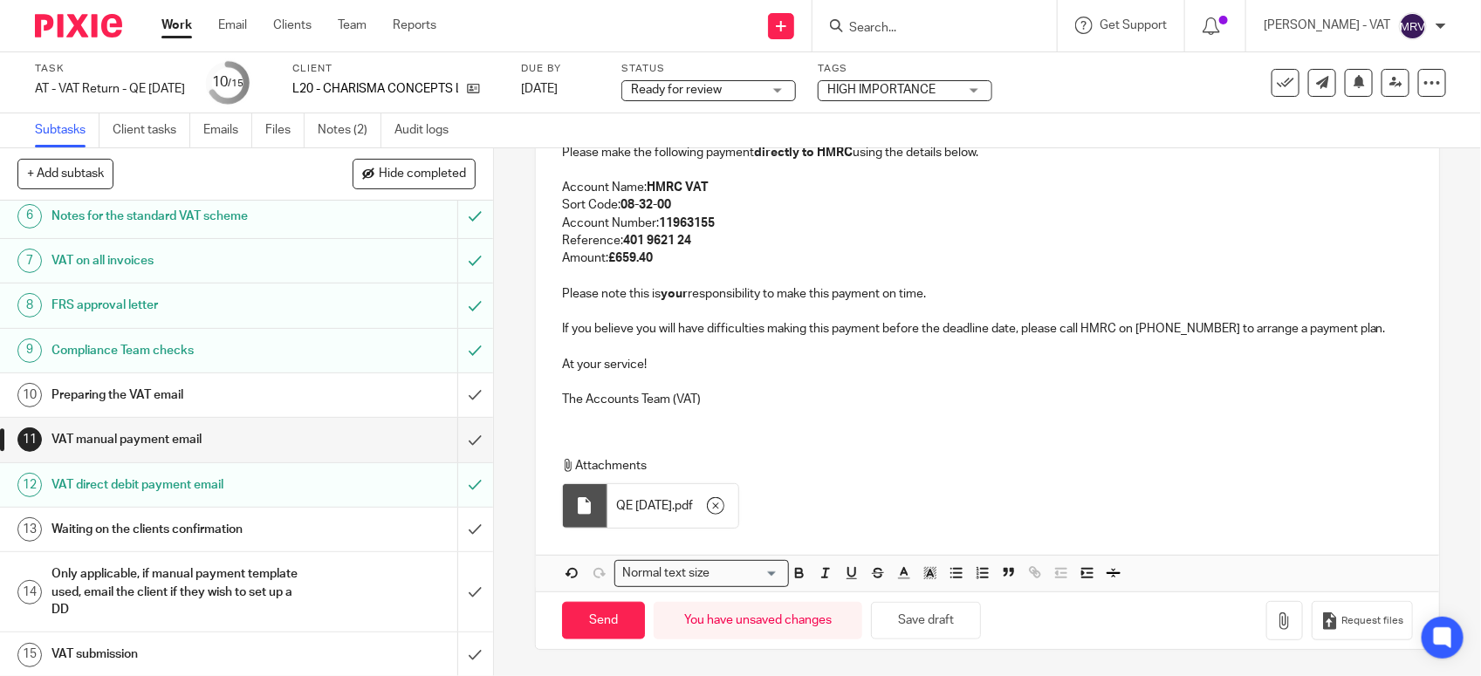
scroll to position [271, 0]
click at [591, 622] on input "Send" at bounding box center [603, 621] width 83 height 38
type input "Sent"
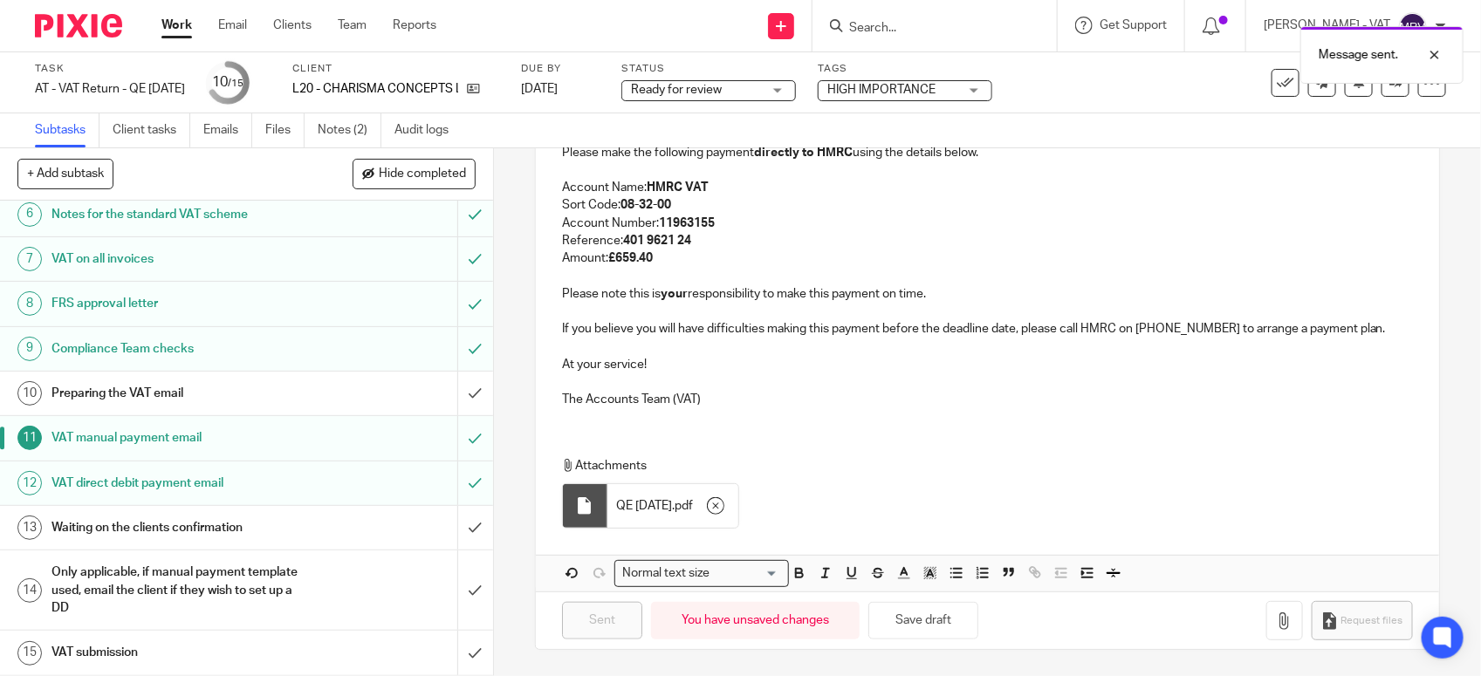
click at [229, 402] on h1 "Preparing the VAT email" at bounding box center [180, 393] width 259 height 26
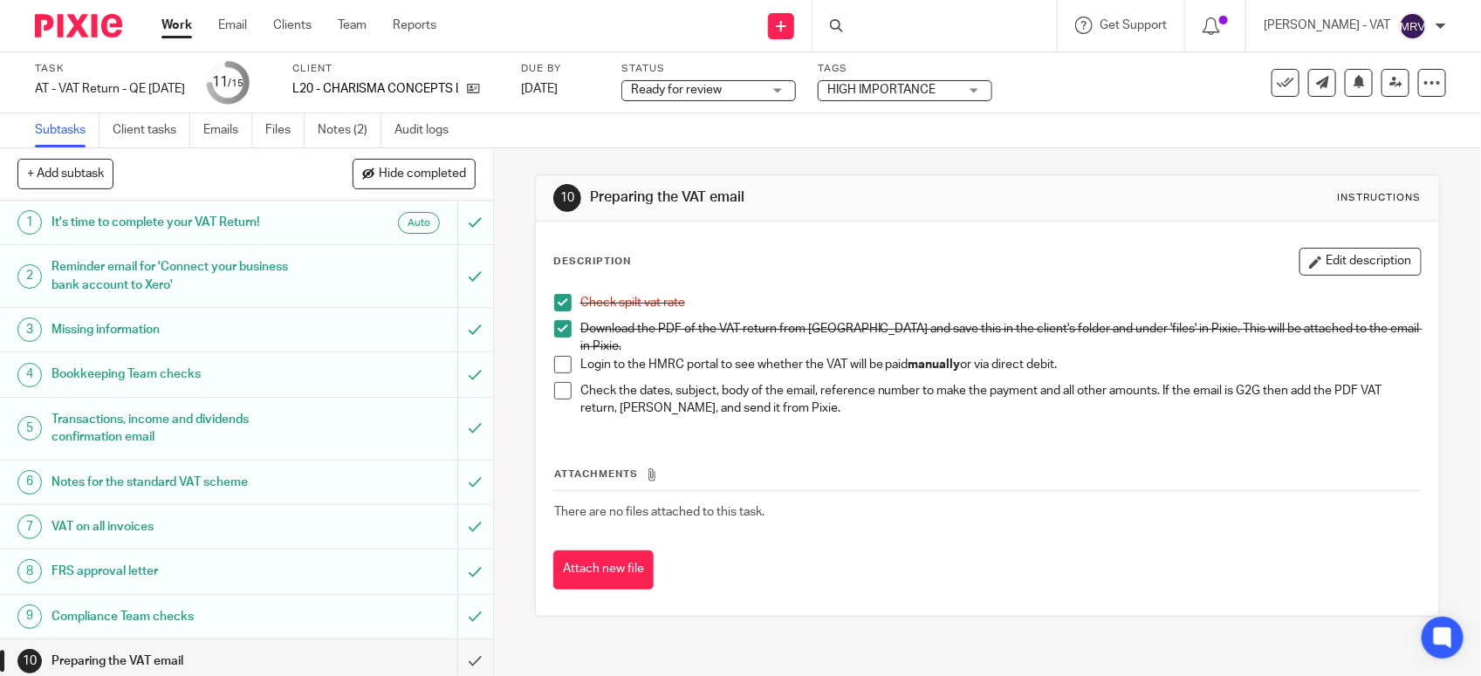
click at [554, 356] on span at bounding box center [562, 364] width 17 height 17
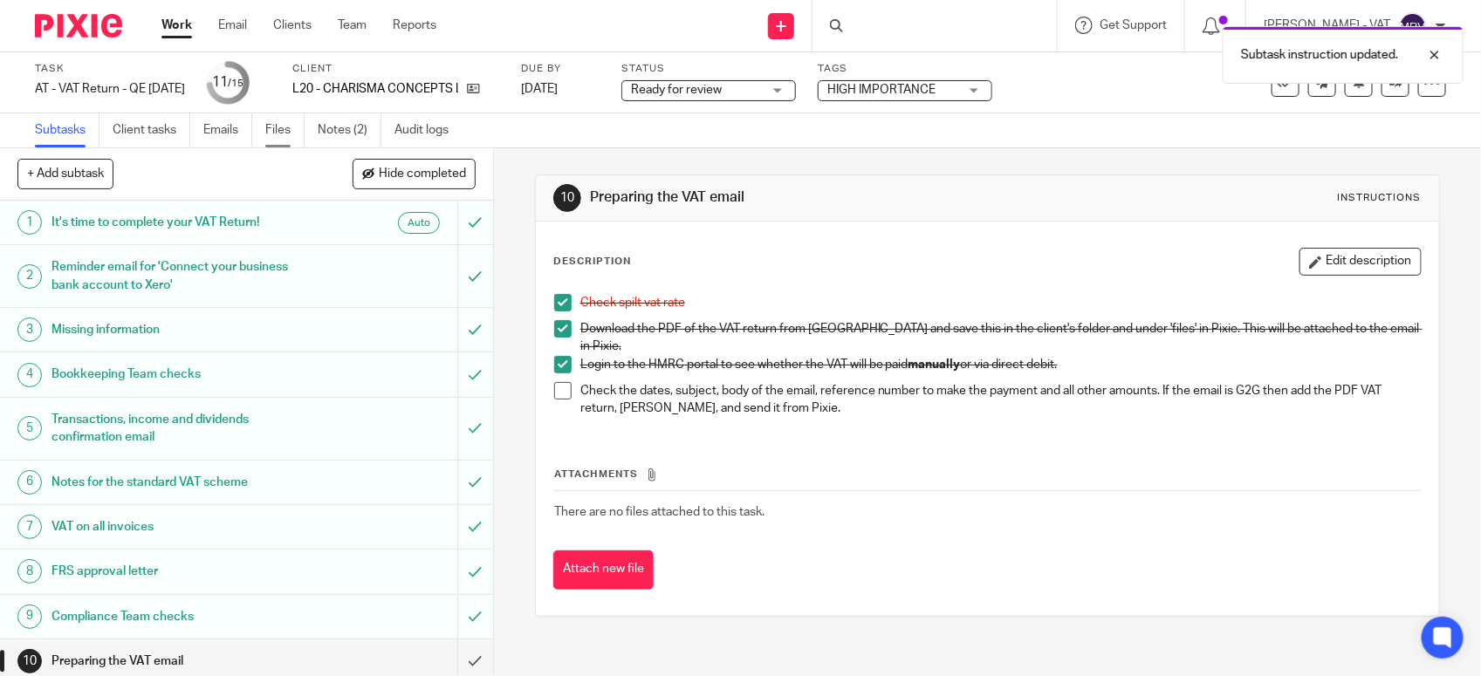
click at [289, 132] on link "Files" at bounding box center [284, 130] width 39 height 34
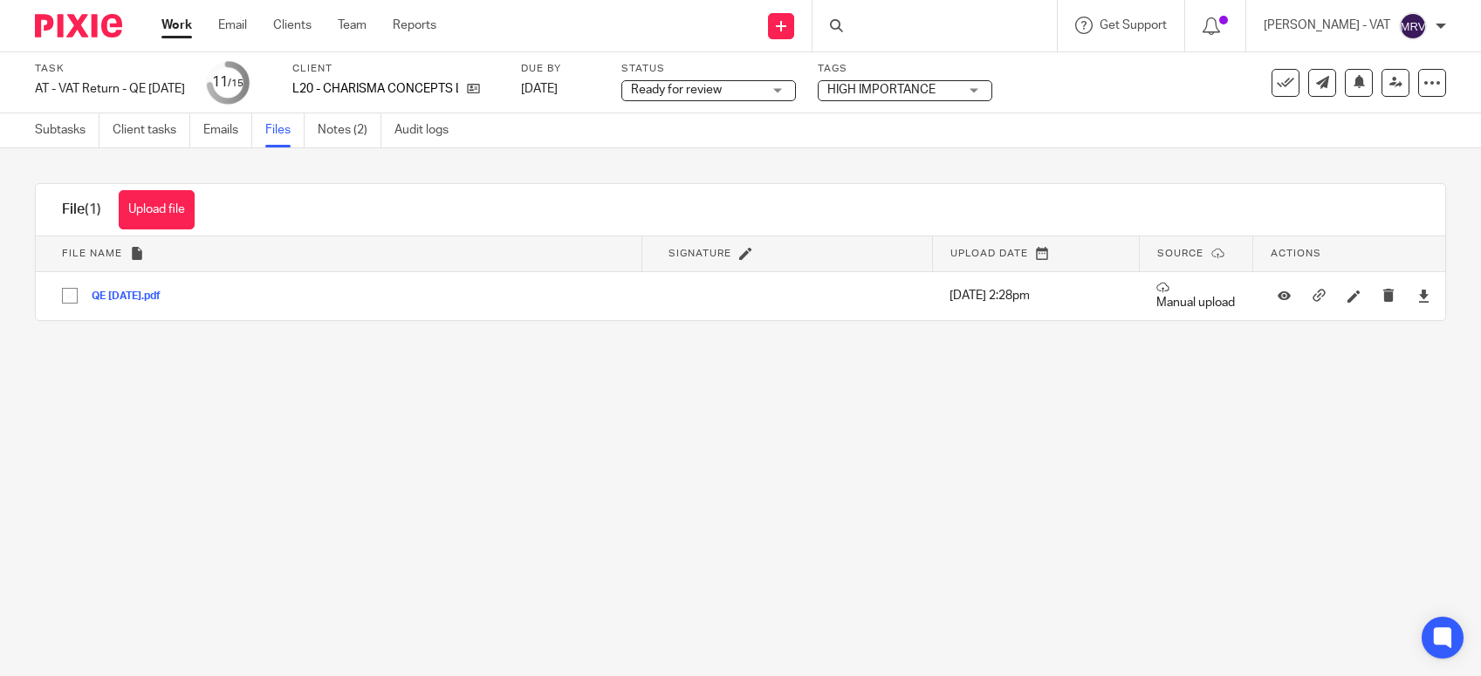
click at [353, 129] on link "Notes (2)" at bounding box center [350, 130] width 64 height 34
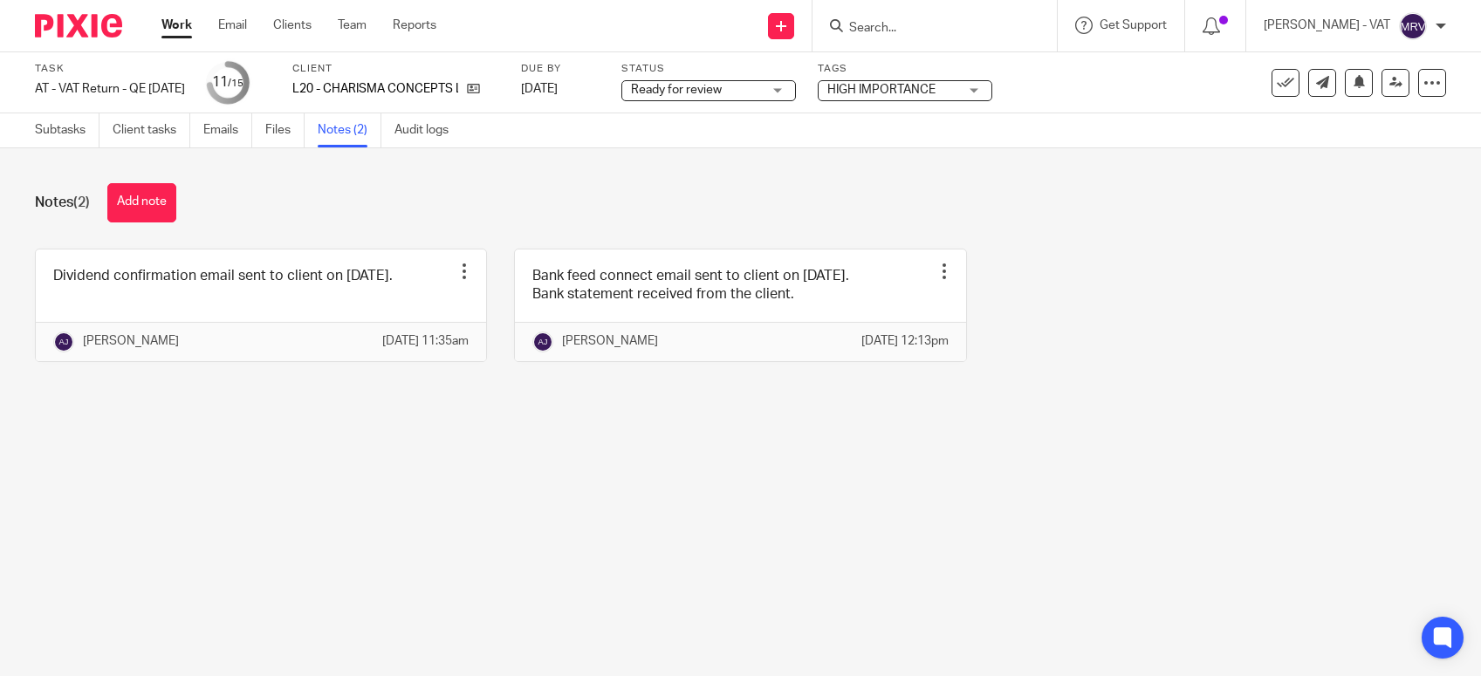
click at [132, 196] on button "Add note" at bounding box center [141, 202] width 69 height 39
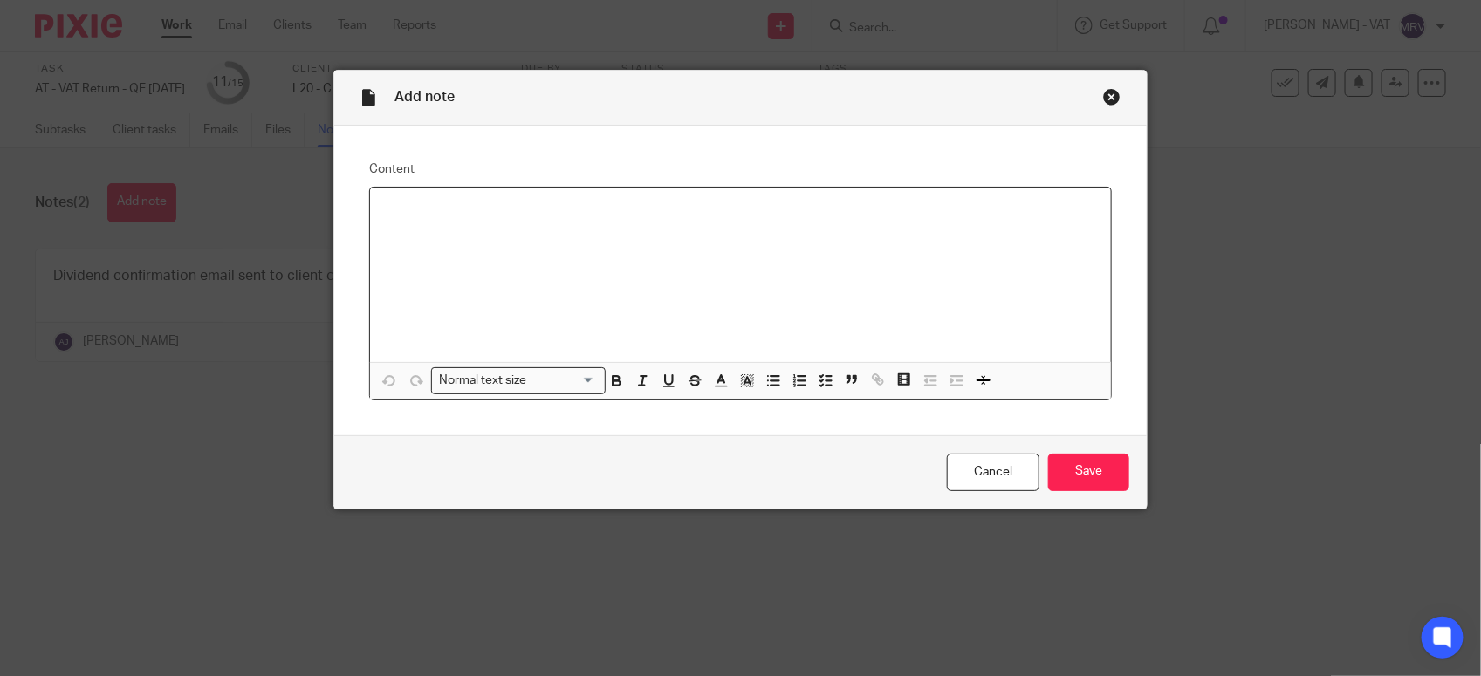
click at [415, 195] on div at bounding box center [740, 275] width 741 height 175
click at [1070, 470] on input "Save" at bounding box center [1088, 473] width 81 height 38
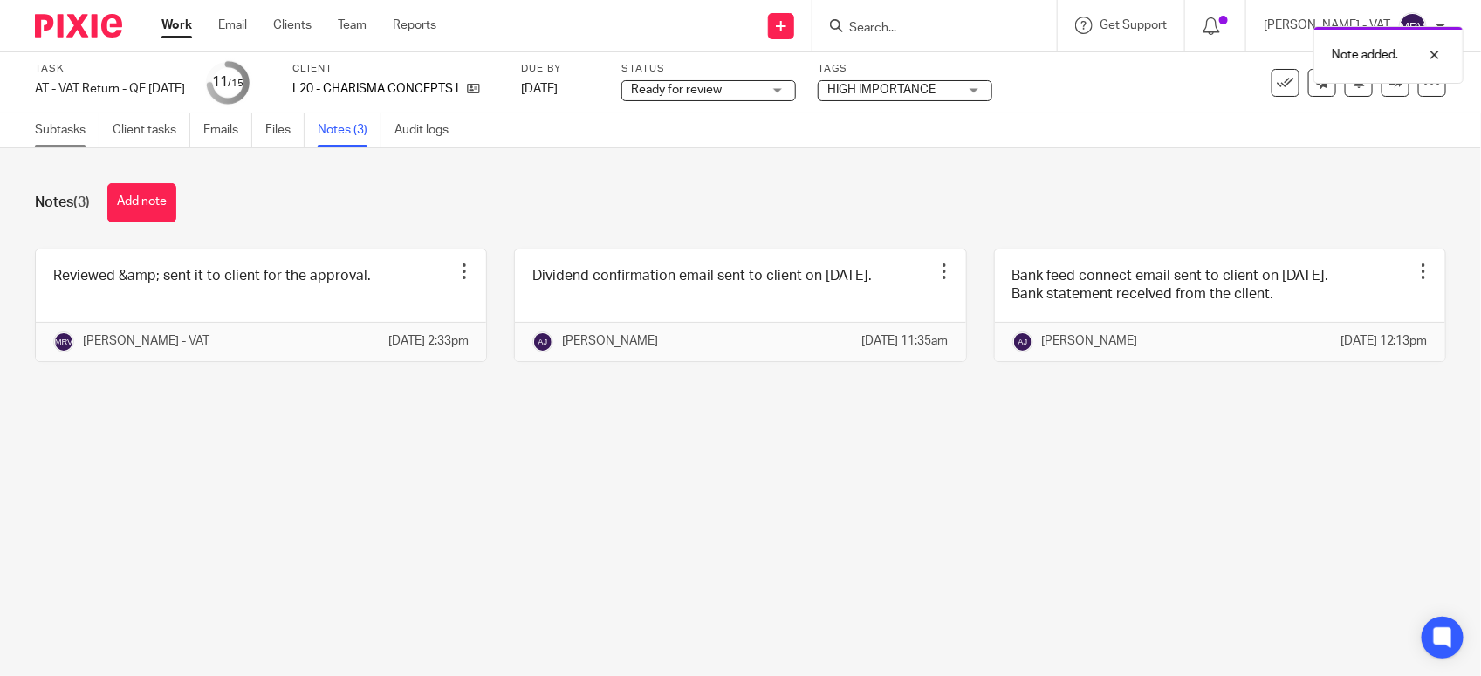
click at [42, 125] on link "Subtasks" at bounding box center [67, 130] width 65 height 34
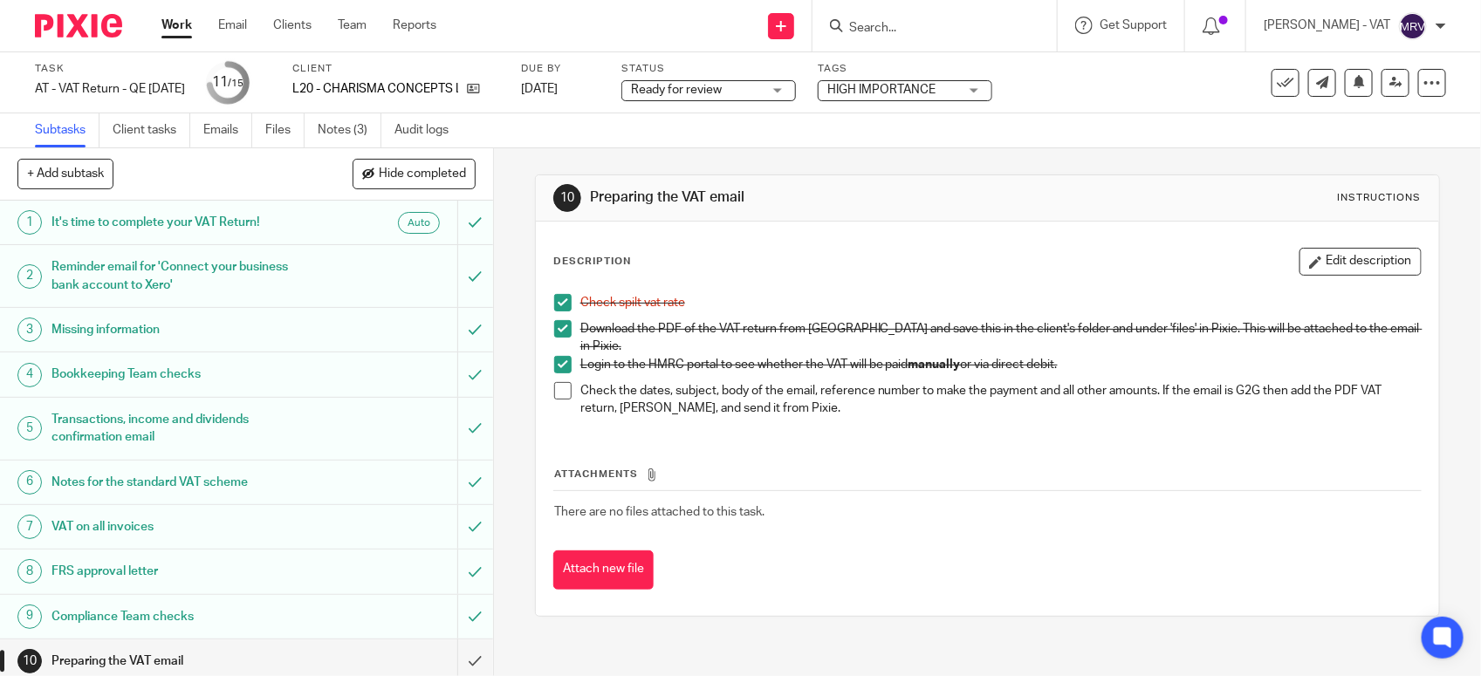
click at [554, 388] on span at bounding box center [562, 390] width 17 height 17
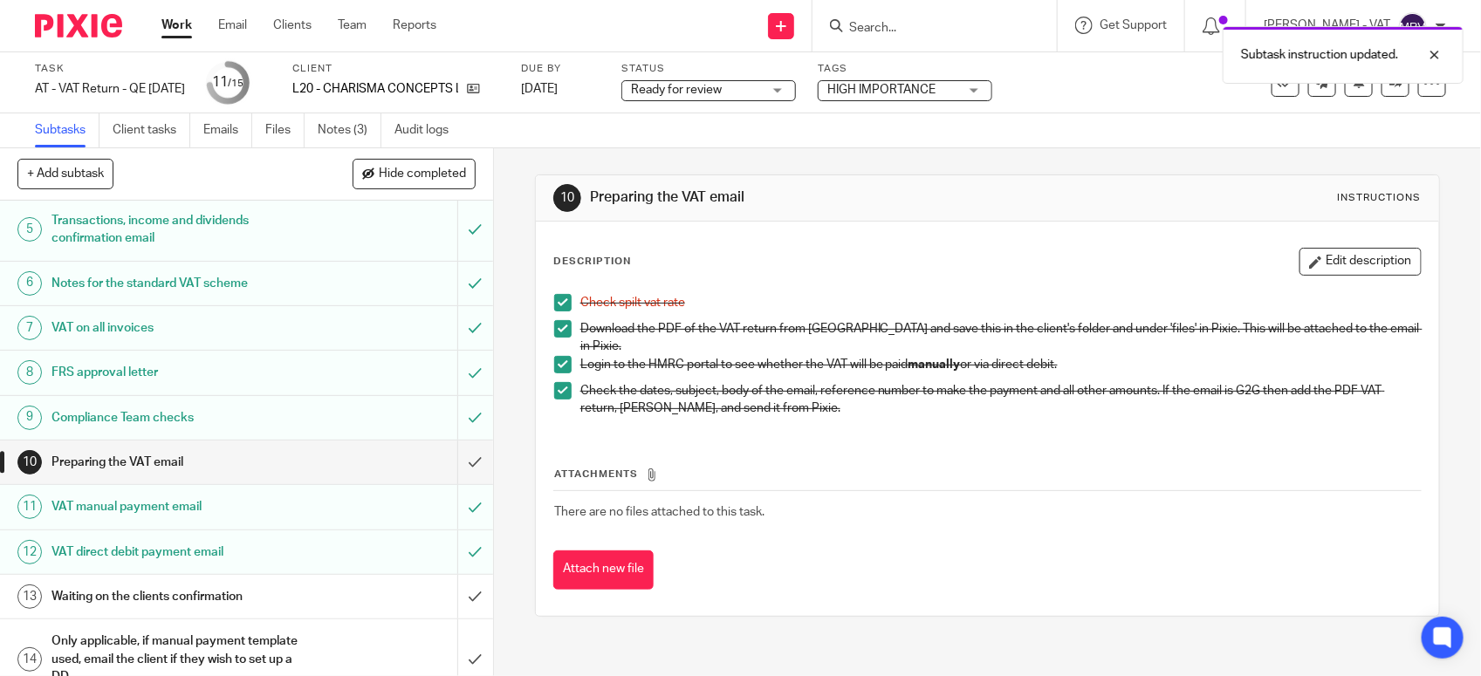
scroll to position [218, 0]
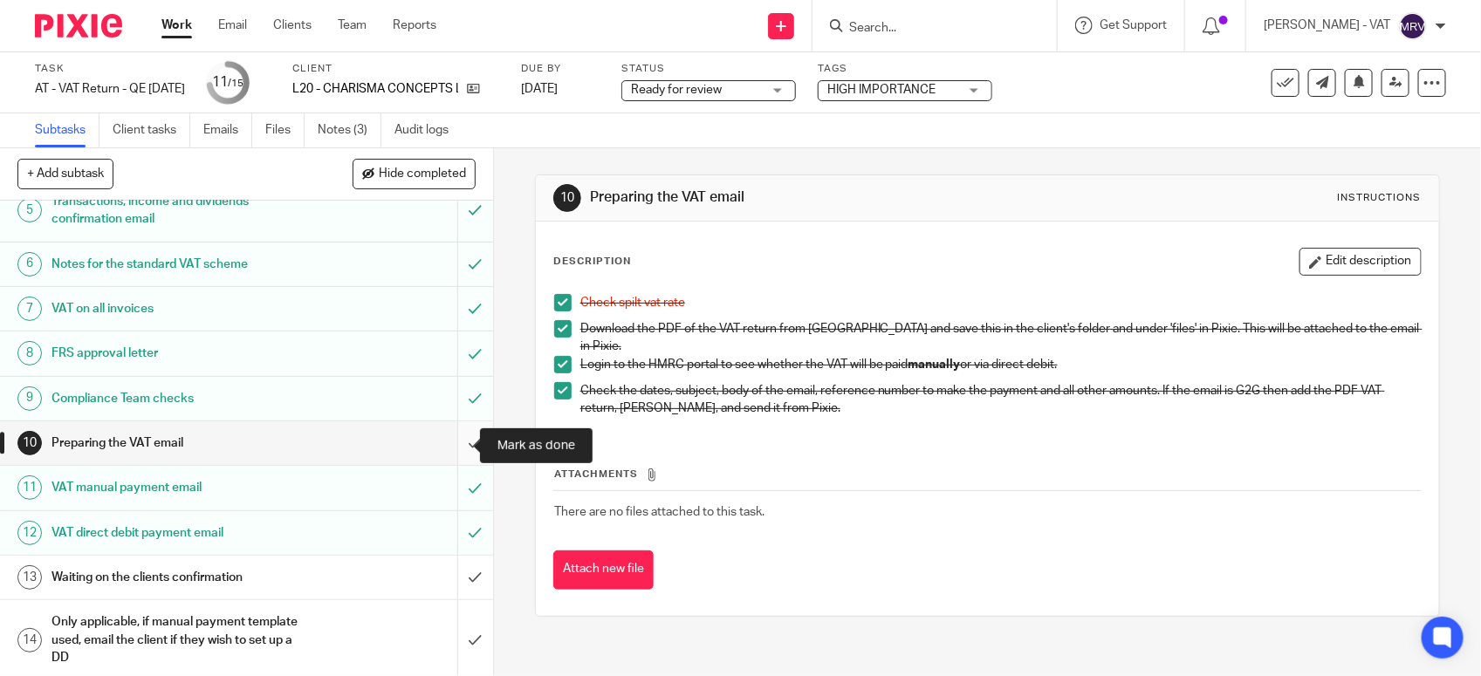
click at [451, 446] on input "submit" at bounding box center [246, 444] width 493 height 44
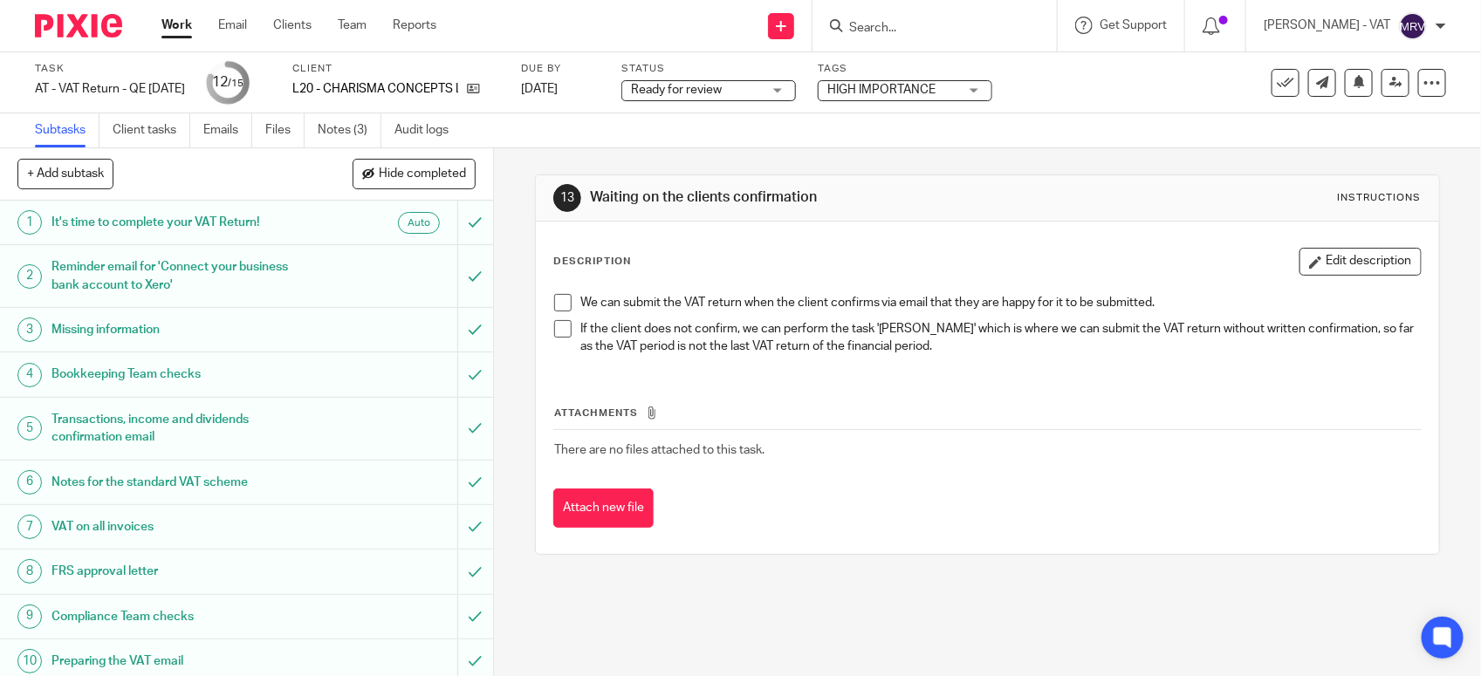
click at [752, 98] on span "Ready for review" at bounding box center [696, 90] width 131 height 18
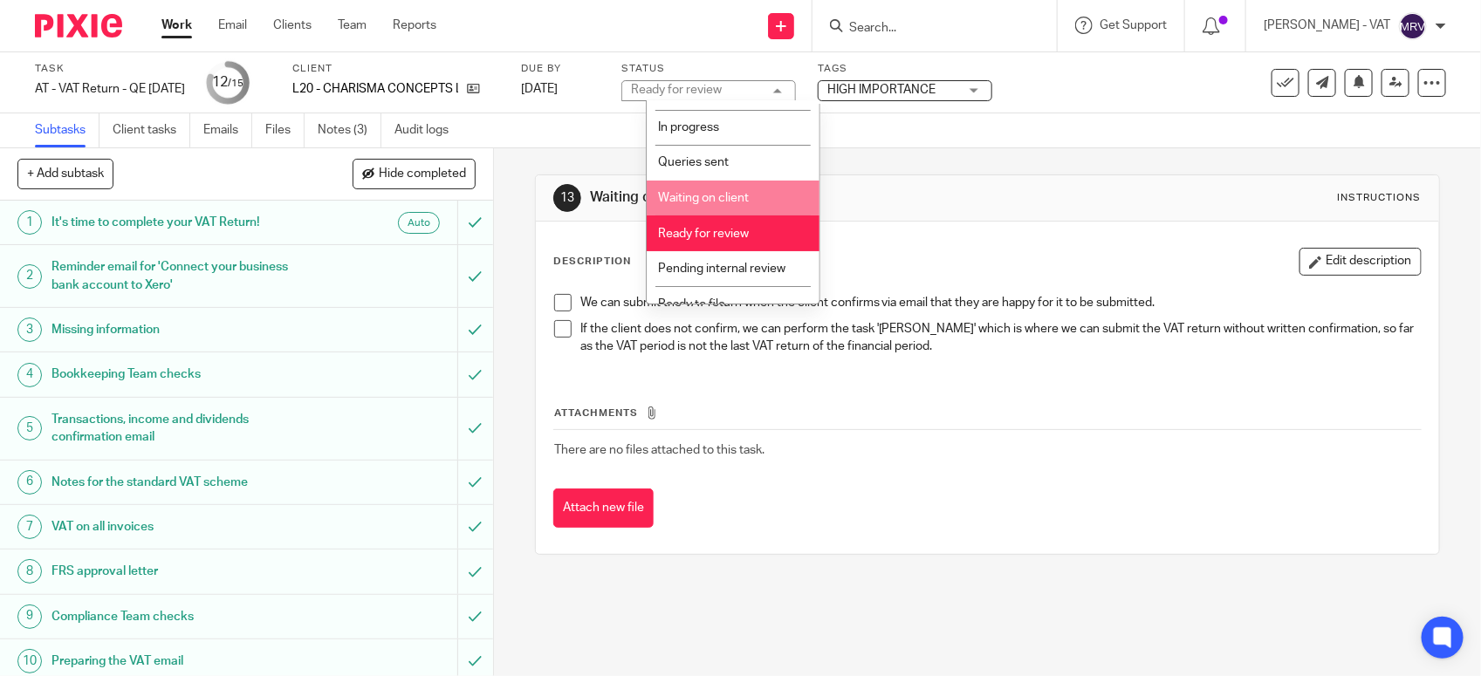
scroll to position [79, 0]
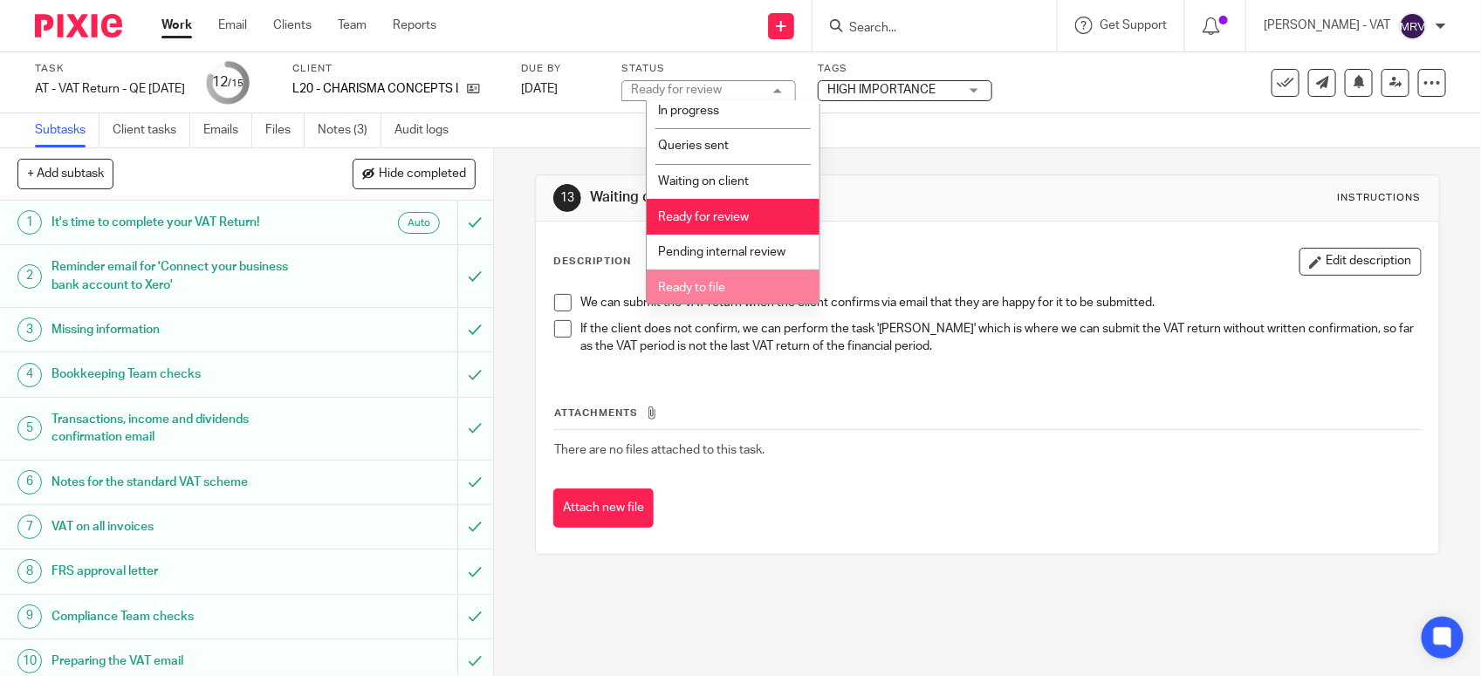
click at [730, 271] on li "Ready to file" at bounding box center [733, 288] width 173 height 36
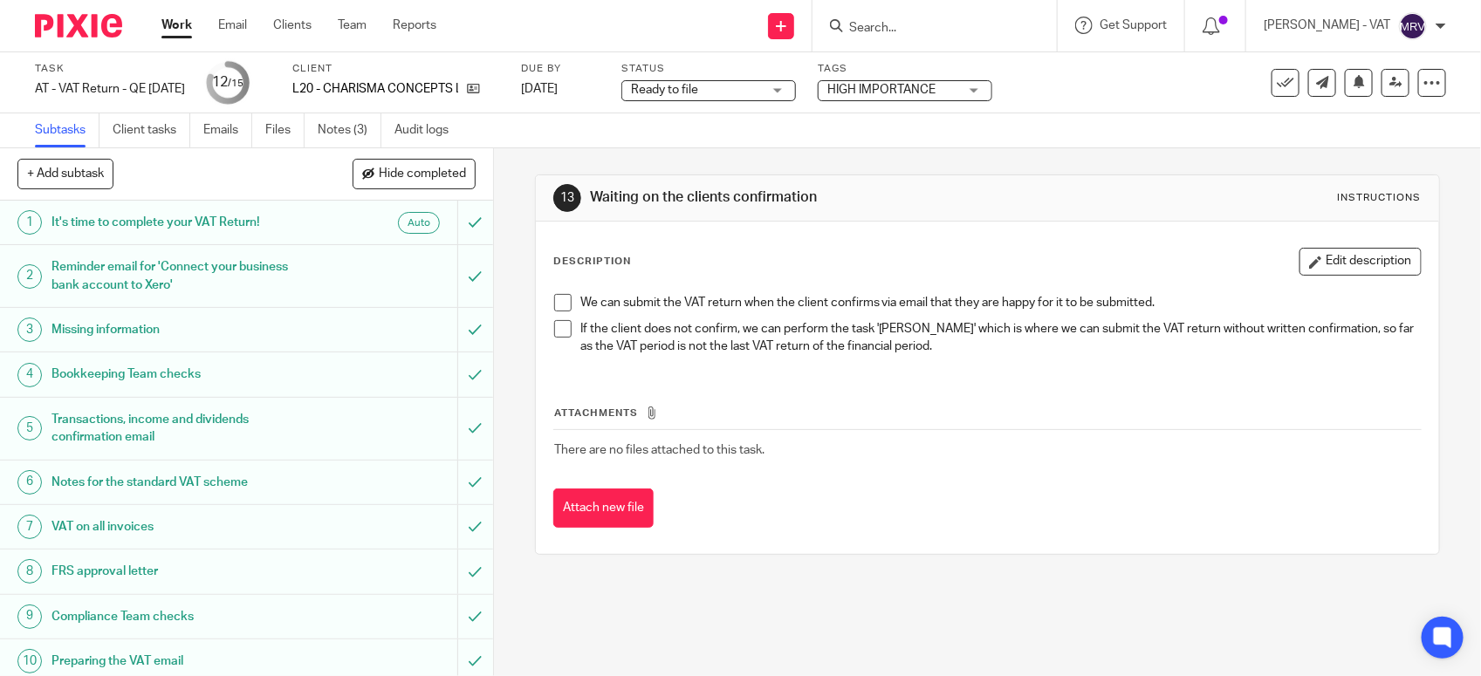
click at [860, 317] on div "We can submit the VAT return when the client confirms via email that they are h…" at bounding box center [1000, 307] width 840 height 26
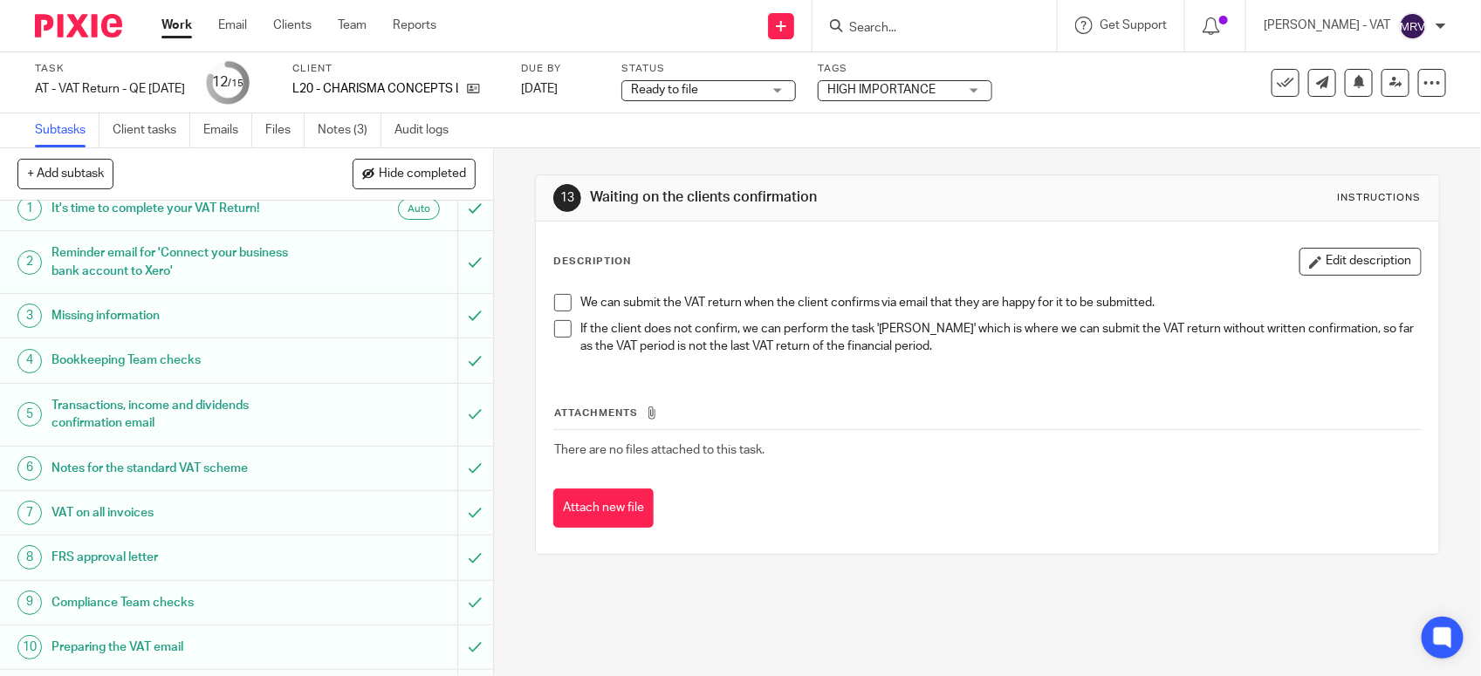
scroll to position [0, 0]
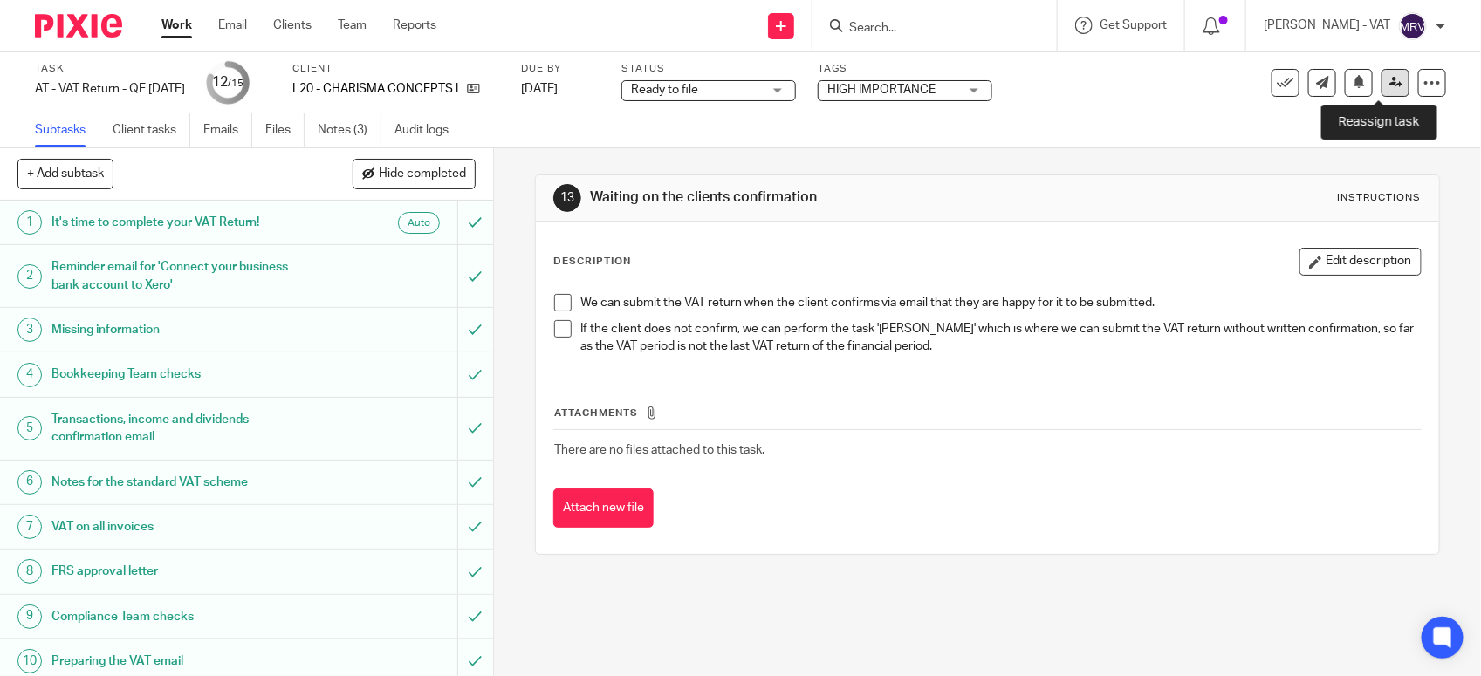
click at [1389, 86] on icon at bounding box center [1395, 82] width 13 height 13
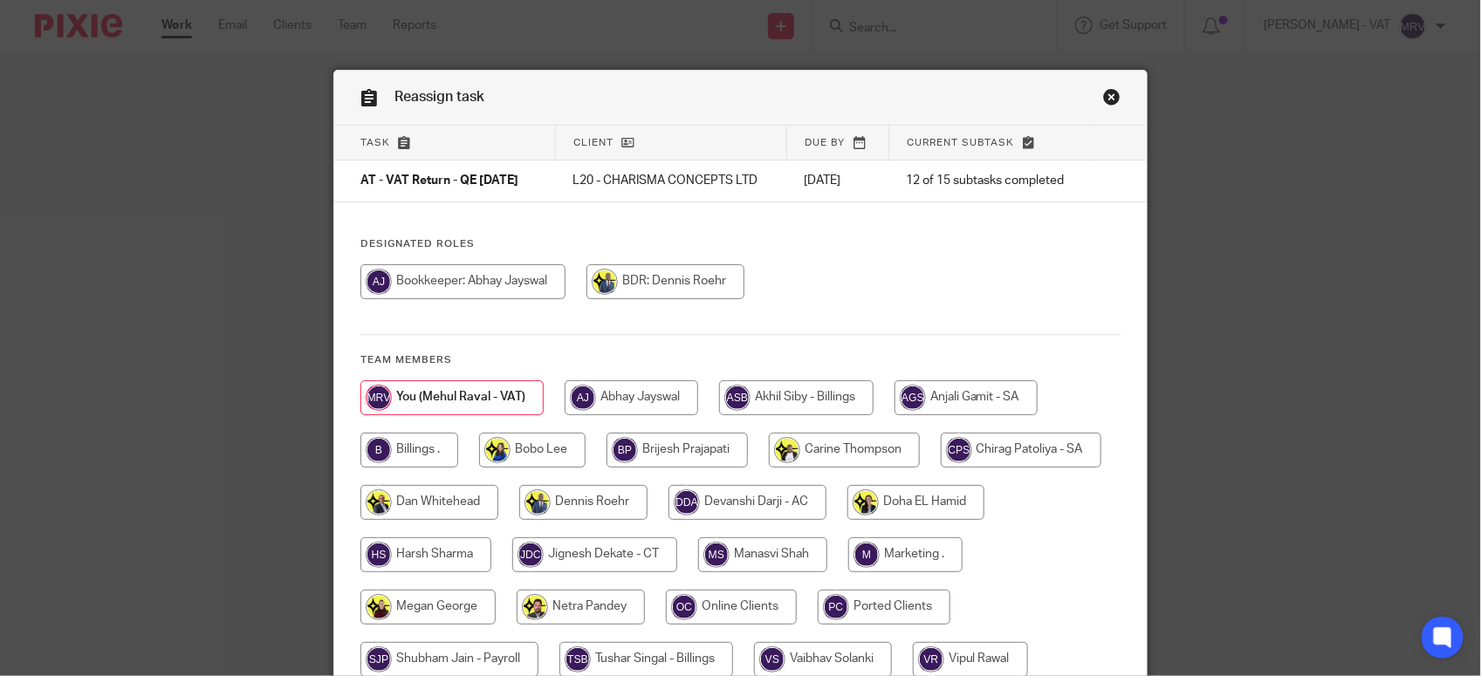
click at [930, 244] on h4 "Designated Roles" at bounding box center [740, 244] width 760 height 14
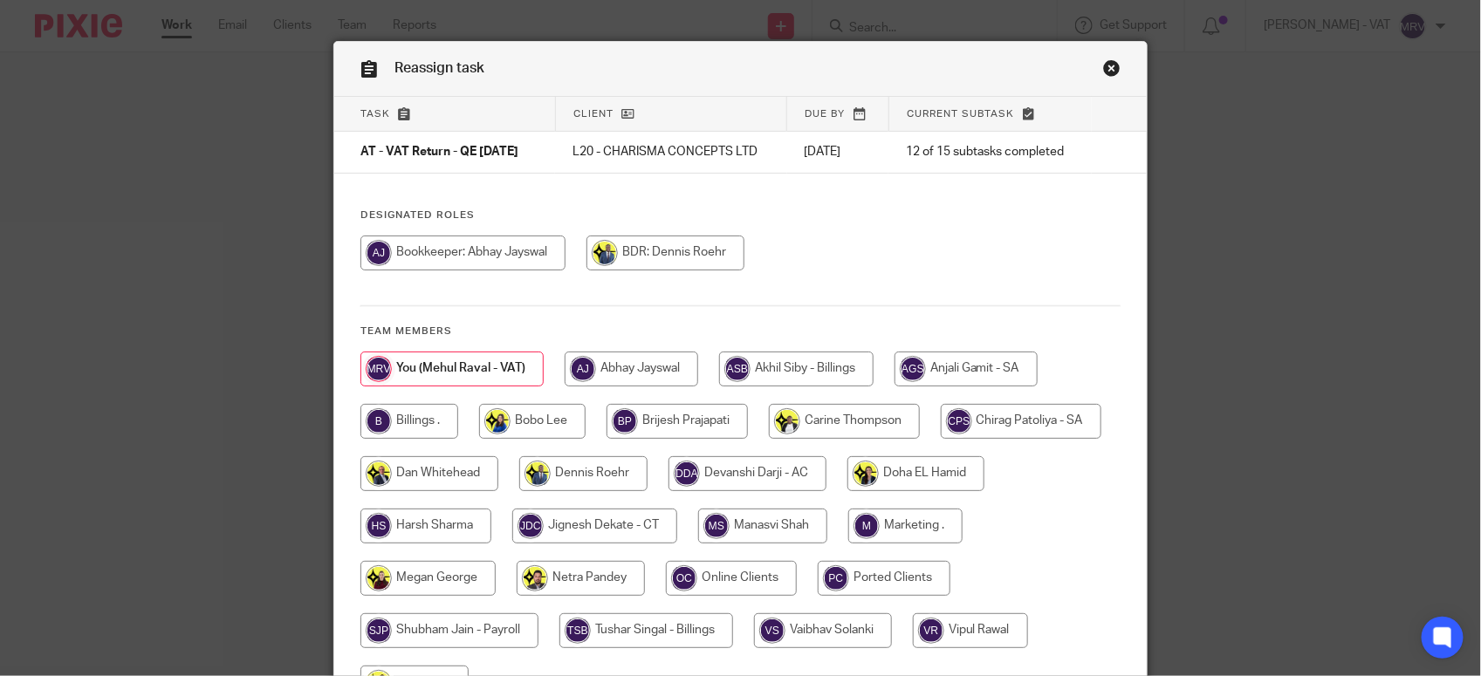
scroll to position [109, 0]
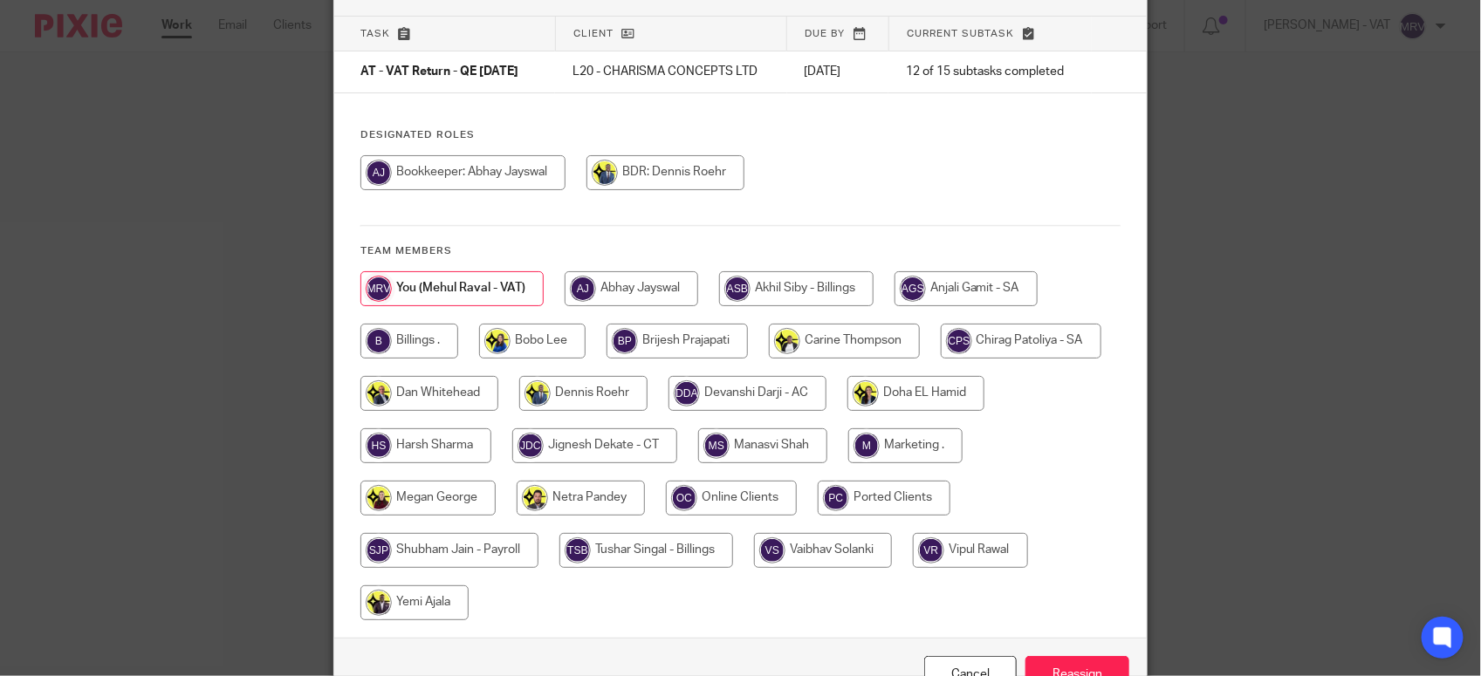
click at [394, 341] on input "radio" at bounding box center [409, 341] width 98 height 35
radio input "true"
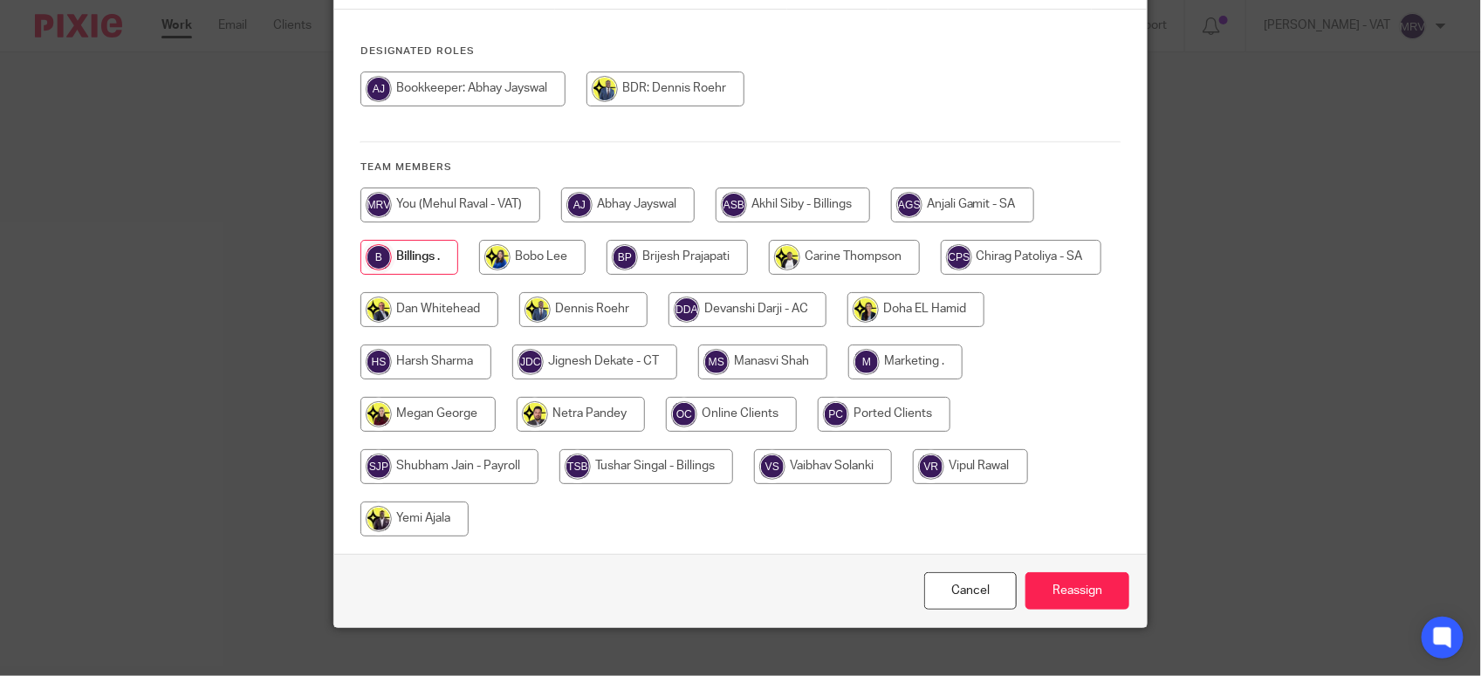
scroll to position [216, 0]
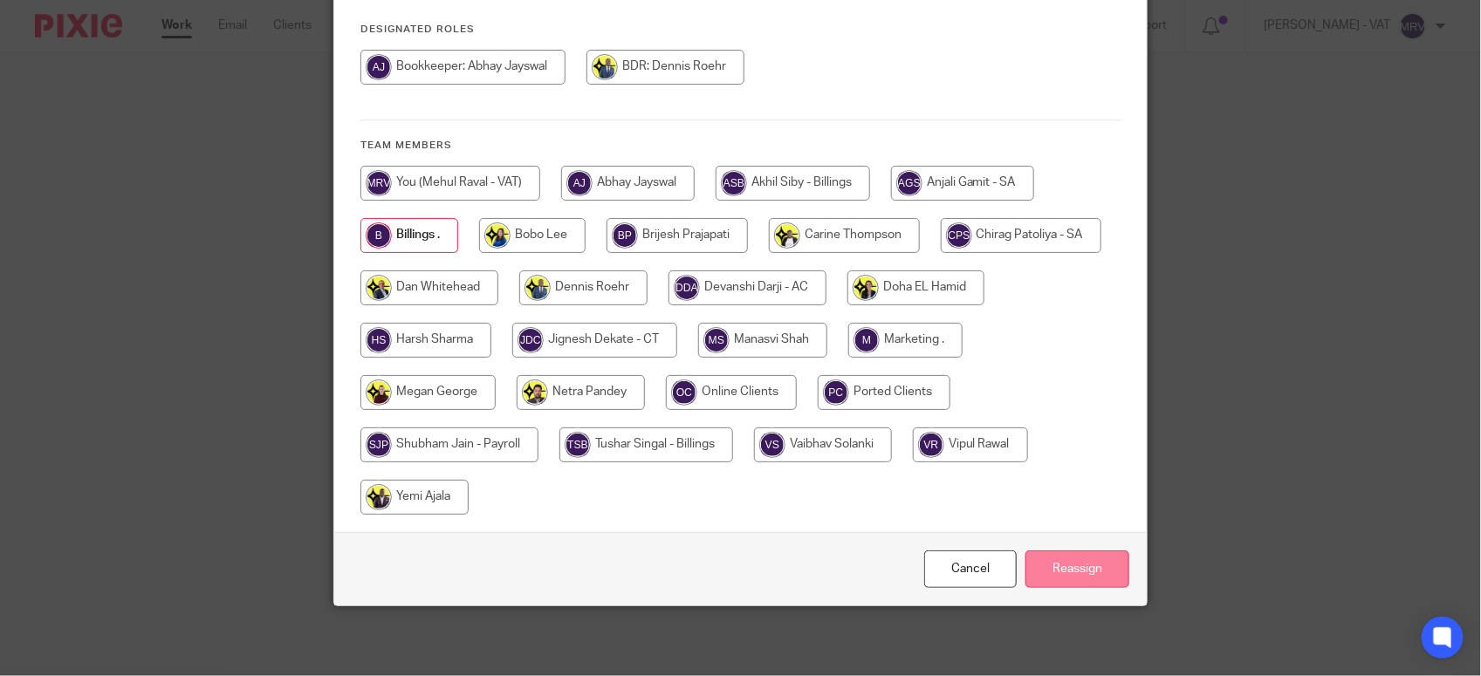
click at [1114, 576] on input "Reassign" at bounding box center [1077, 570] width 104 height 38
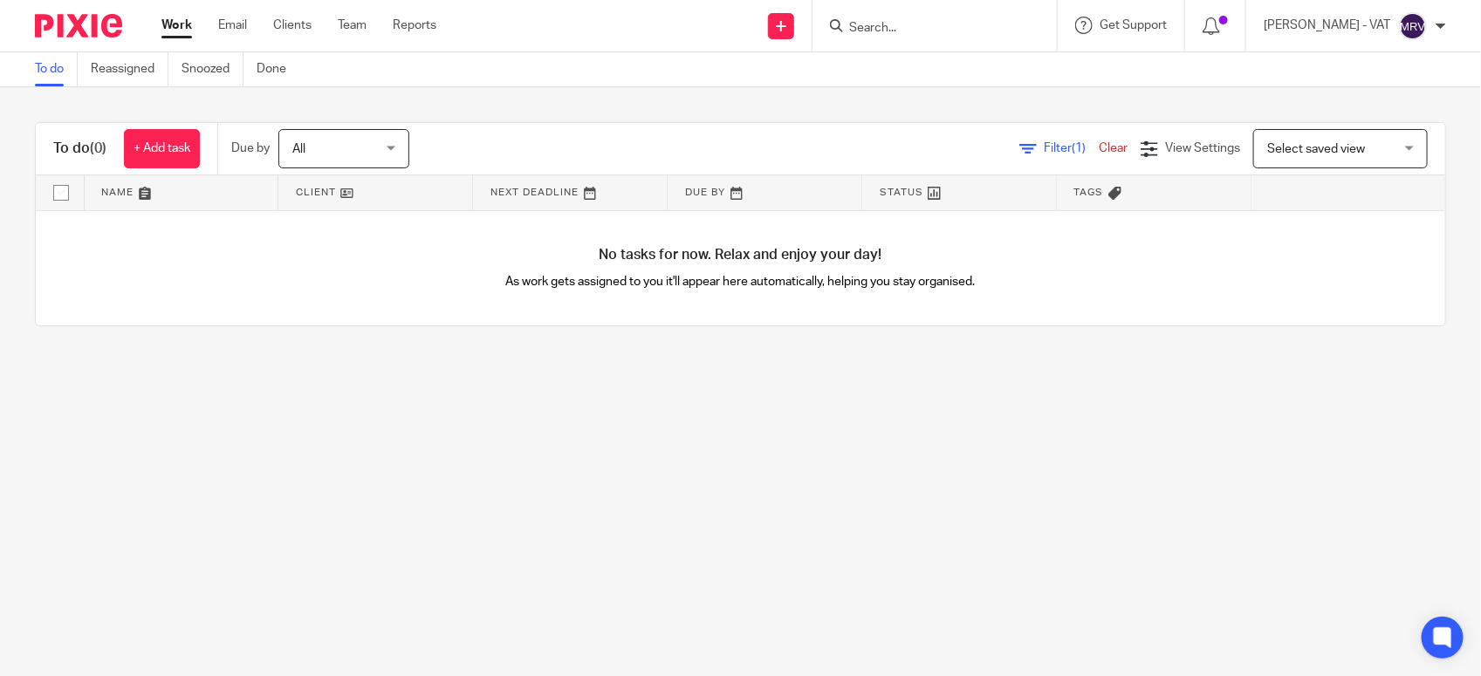
click at [360, 531] on main "To do Reassigned Snoozed Done To do (0) + Add task Due by All All [DATE] [DATE]…" at bounding box center [740, 338] width 1481 height 676
